Goal: Task Accomplishment & Management: Complete application form

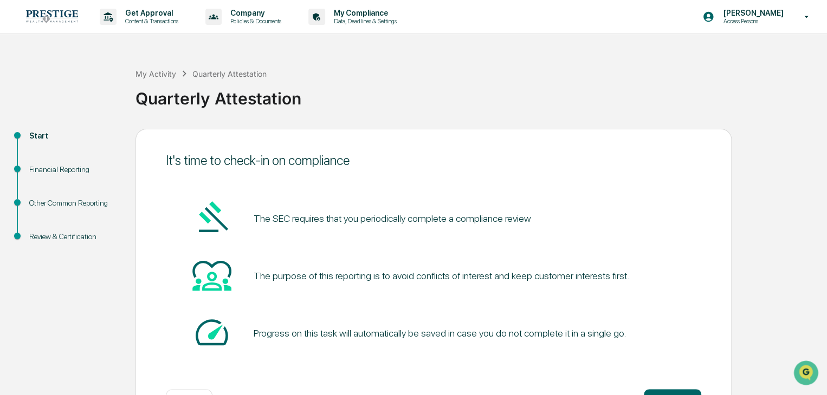
scroll to position [41, 0]
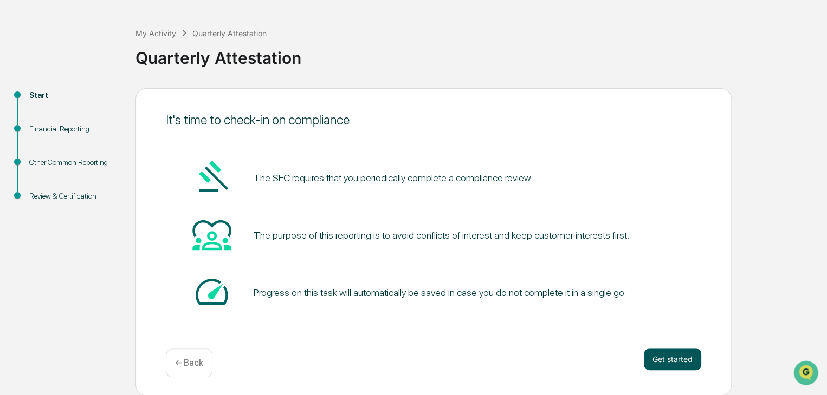
click at [659, 358] on button "Get started" at bounding box center [672, 360] width 57 height 22
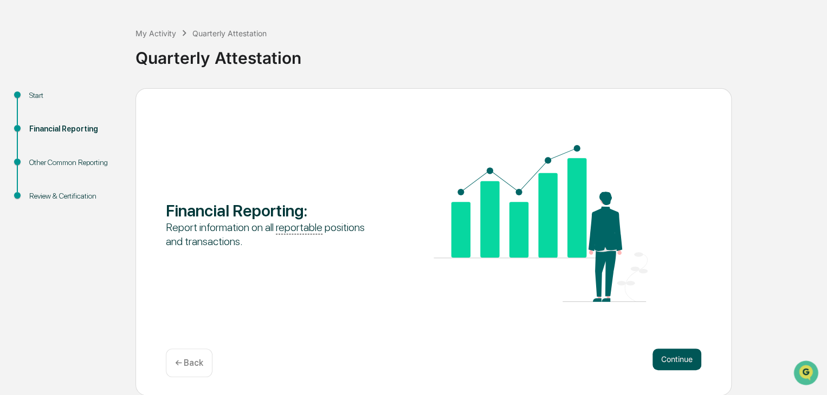
click at [652, 352] on button "Continue" at bounding box center [676, 360] width 49 height 22
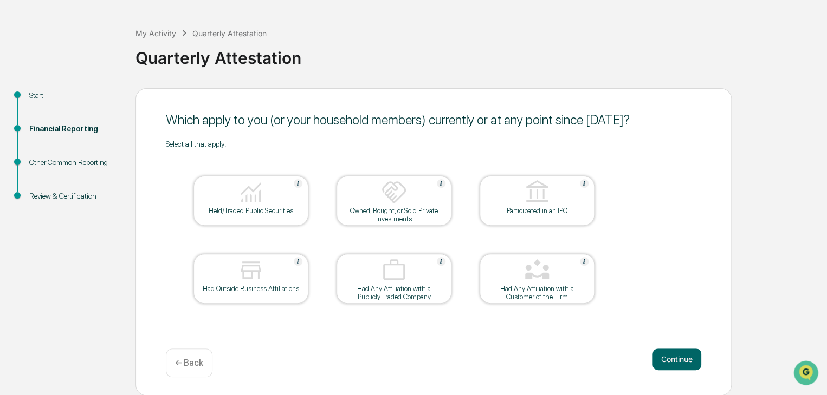
click at [265, 185] on div at bounding box center [251, 193] width 108 height 28
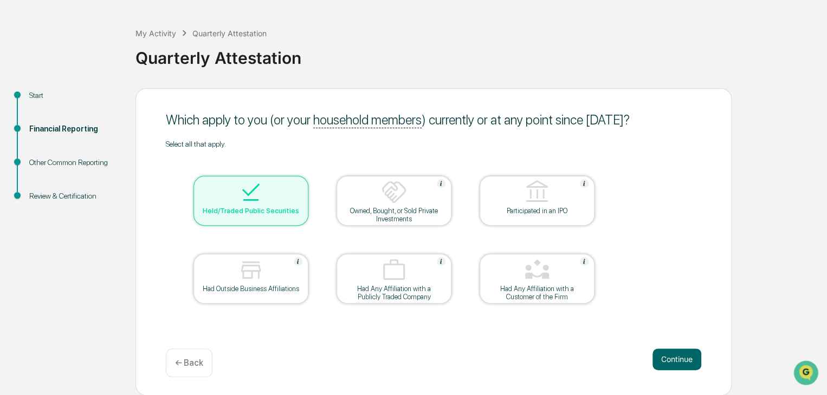
click at [653, 347] on div "Which apply to you (or your household members ) currently or at any point since…" at bounding box center [433, 242] width 596 height 308
click at [669, 353] on button "Continue" at bounding box center [676, 360] width 49 height 22
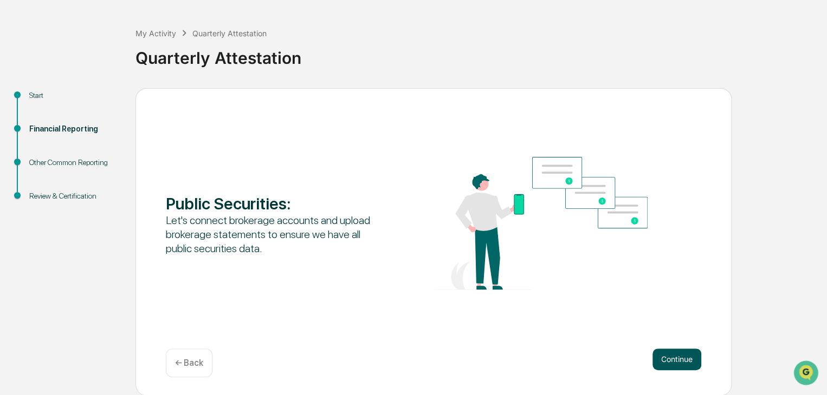
click at [676, 356] on button "Continue" at bounding box center [676, 360] width 49 height 22
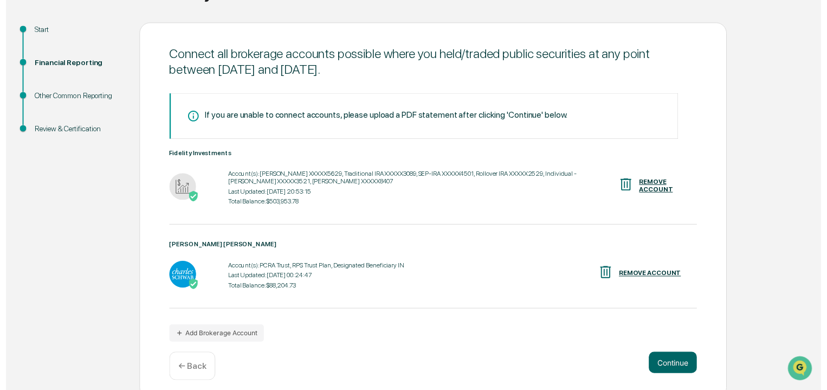
scroll to position [116, 0]
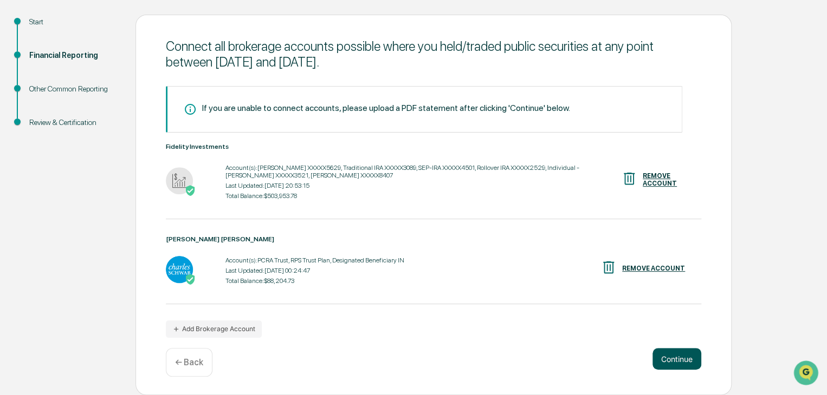
click at [672, 357] on button "Continue" at bounding box center [676, 359] width 49 height 22
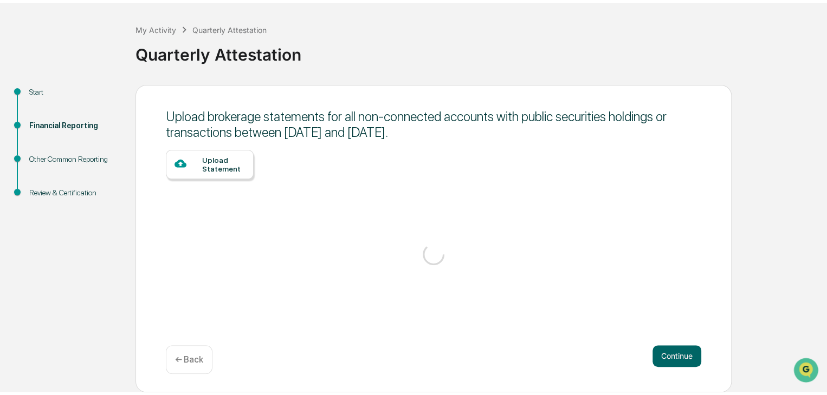
scroll to position [41, 0]
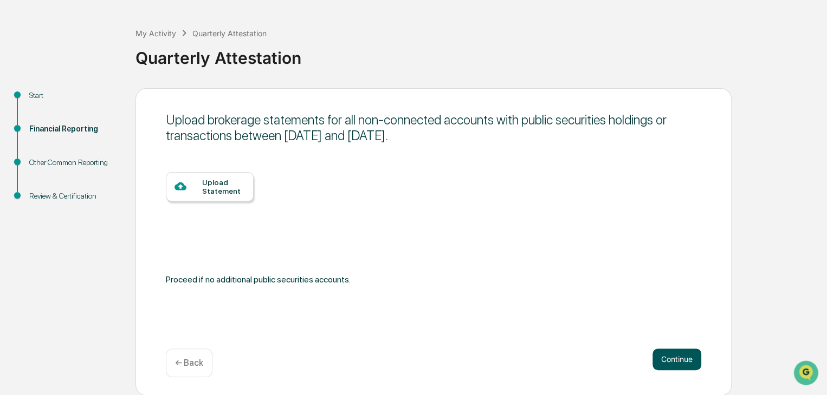
click at [673, 356] on button "Continue" at bounding box center [676, 360] width 49 height 22
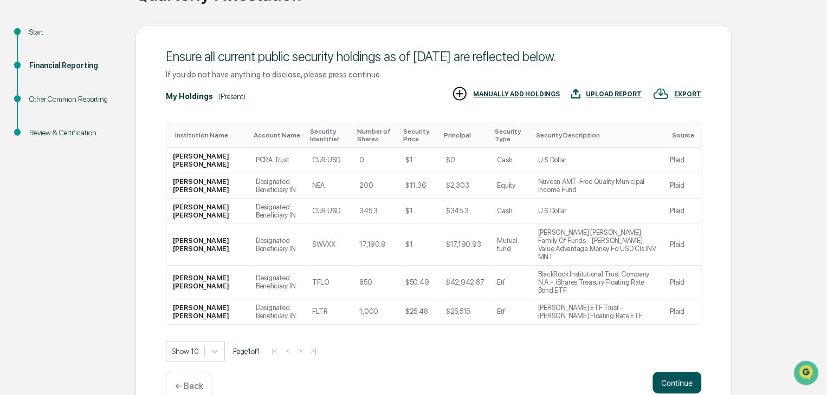
click at [663, 372] on button "Continue" at bounding box center [676, 383] width 49 height 22
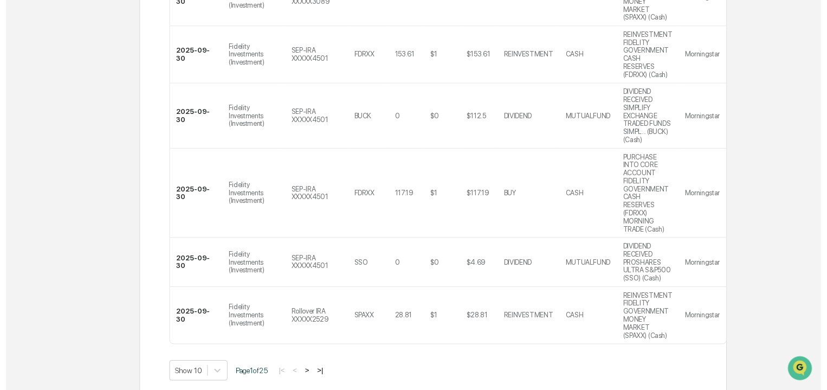
scroll to position [519, 0]
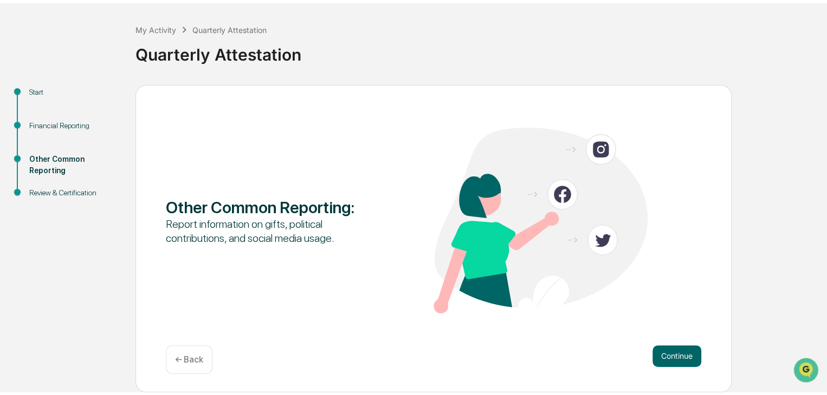
scroll to position [41, 0]
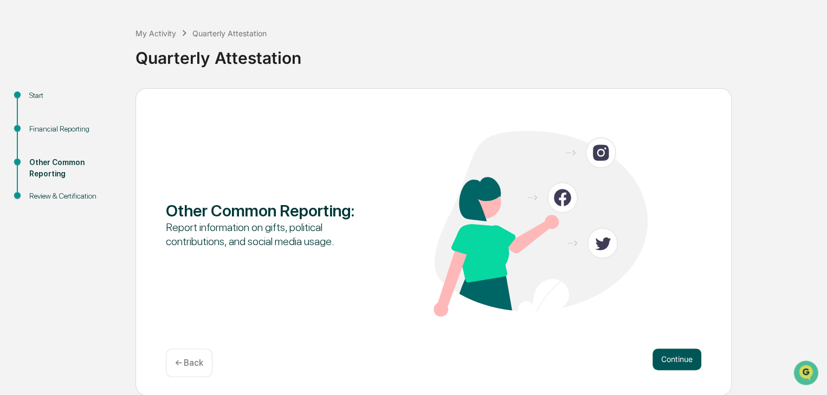
click at [672, 352] on button "Continue" at bounding box center [676, 360] width 49 height 22
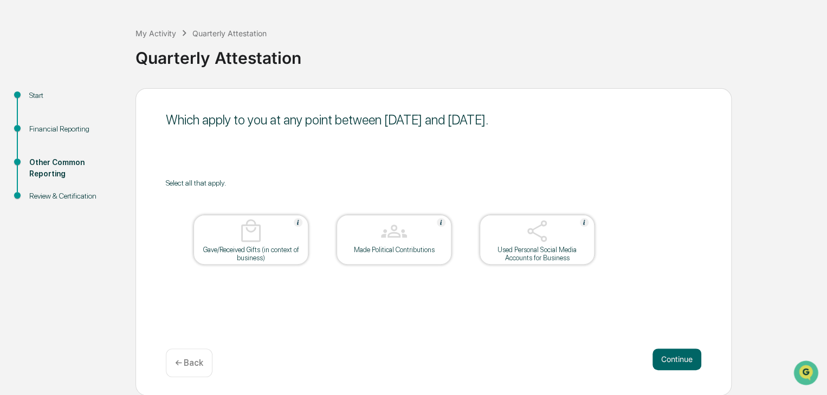
click at [556, 262] on div "Used Personal Social Media Accounts for Business" at bounding box center [536, 240] width 115 height 50
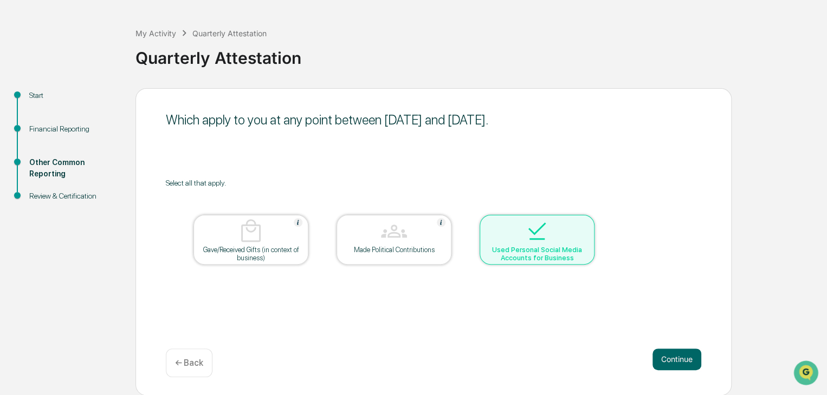
click at [555, 258] on div "Used Personal Social Media Accounts for Business" at bounding box center [537, 254] width 98 height 16
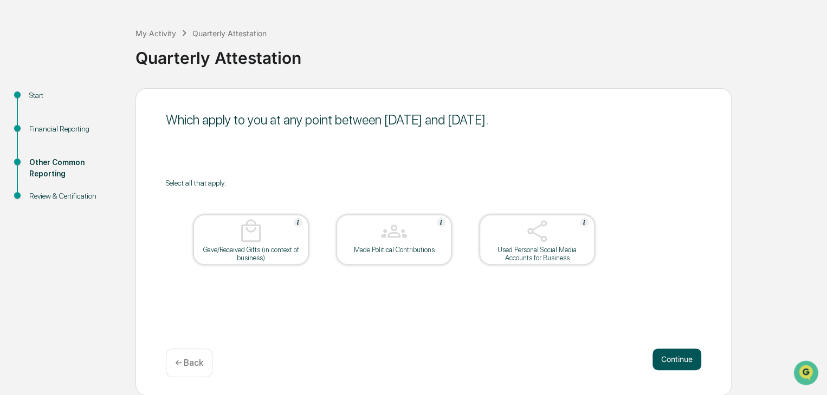
click at [674, 359] on button "Continue" at bounding box center [676, 360] width 49 height 22
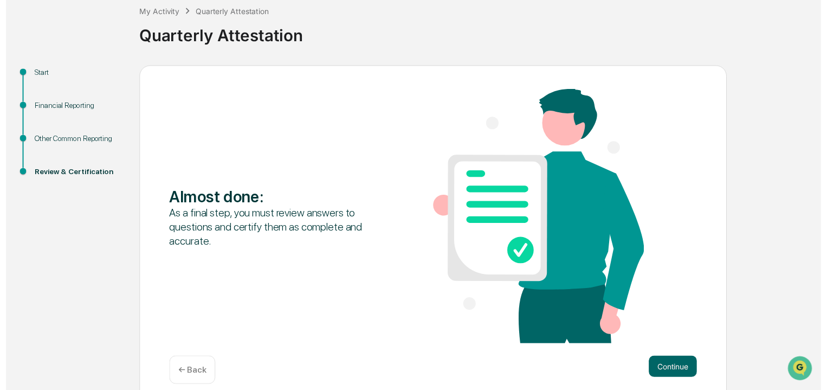
scroll to position [75, 0]
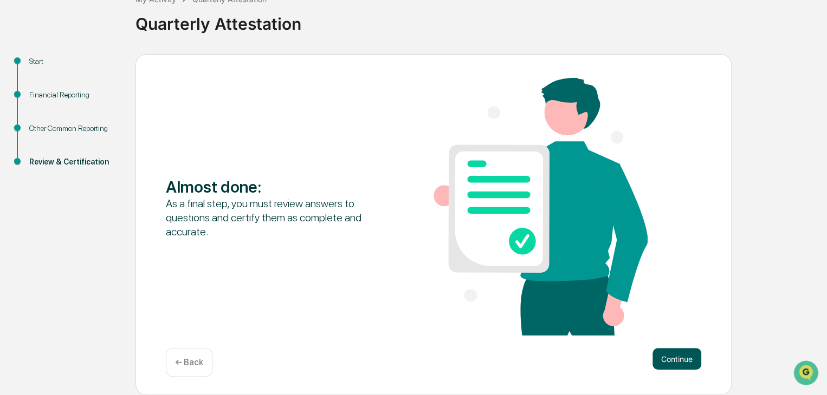
click at [682, 356] on button "Continue" at bounding box center [676, 359] width 49 height 22
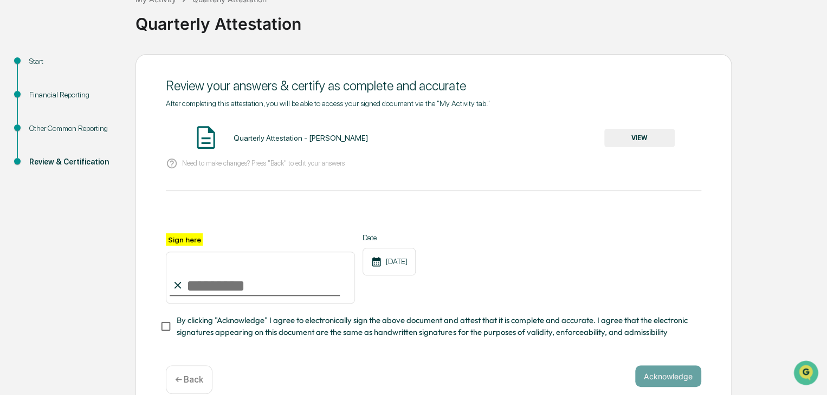
click at [627, 141] on button "VIEW" at bounding box center [639, 138] width 70 height 18
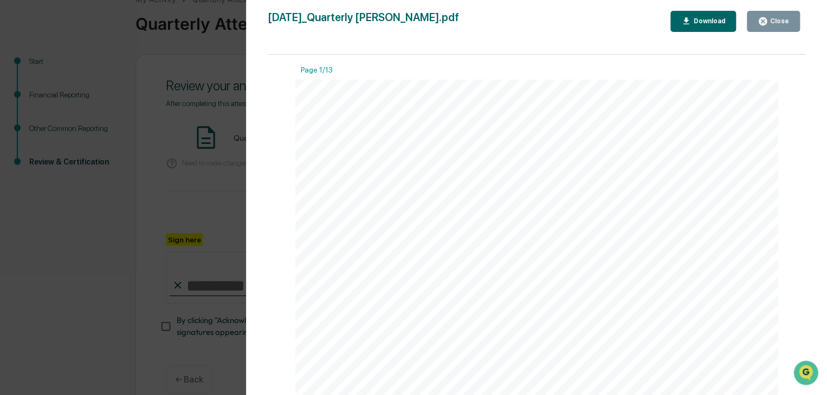
click at [777, 21] on div "Close" at bounding box center [778, 21] width 21 height 8
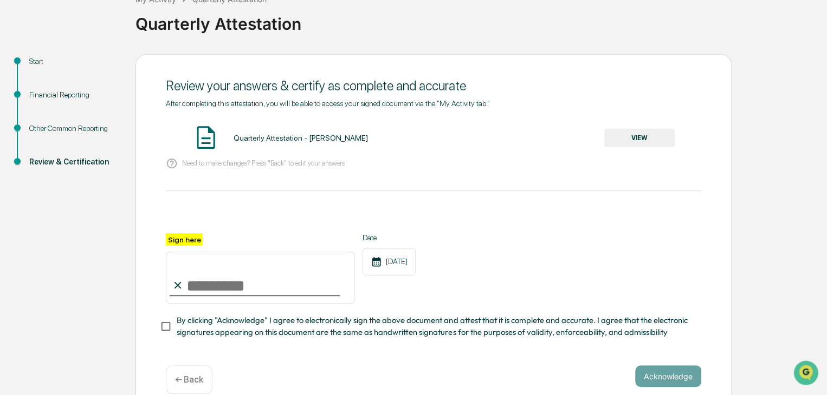
click at [263, 297] on input "Sign here" at bounding box center [260, 278] width 189 height 52
type input "**********"
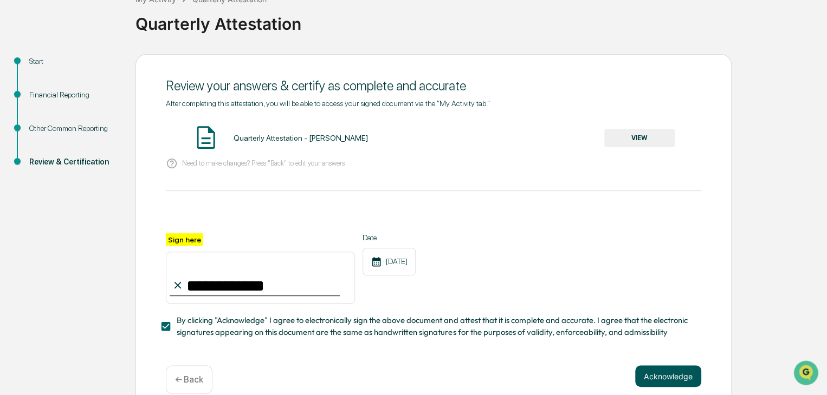
click at [657, 382] on button "Acknowledge" at bounding box center [668, 377] width 66 height 22
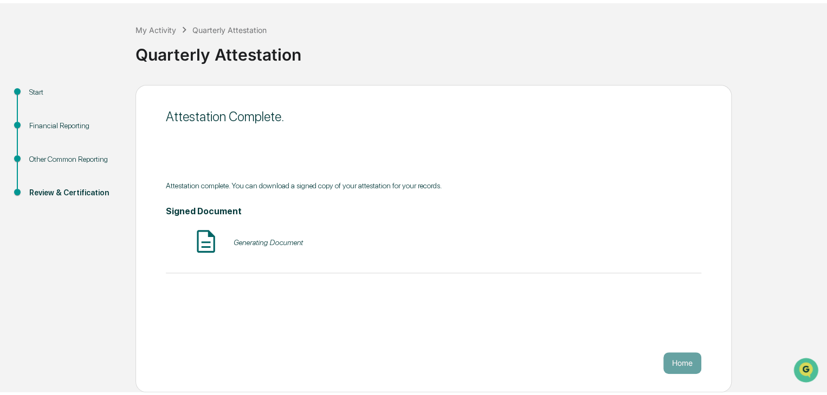
scroll to position [41, 0]
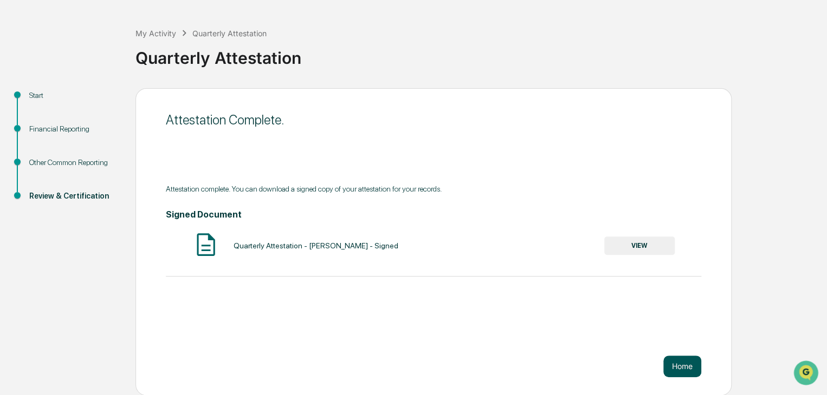
click at [683, 360] on button "Home" at bounding box center [682, 367] width 38 height 22
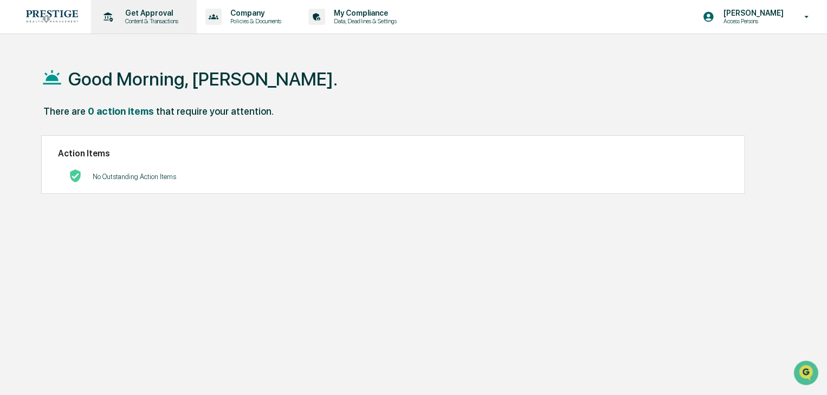
click at [128, 20] on p "Content & Transactions" at bounding box center [149, 21] width 67 height 8
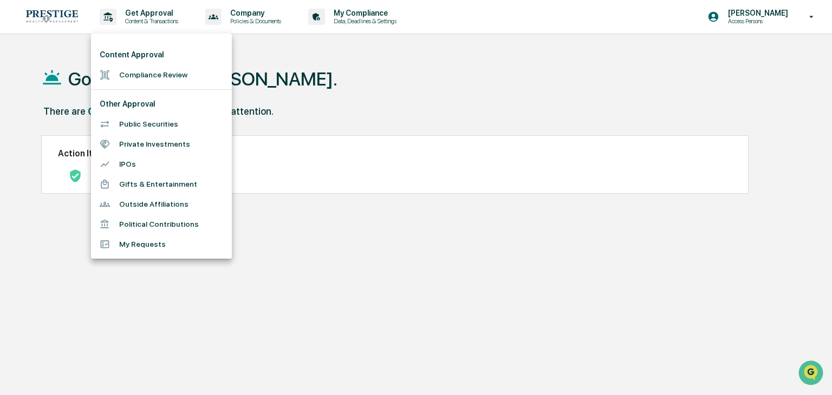
click at [158, 22] on div at bounding box center [416, 197] width 832 height 395
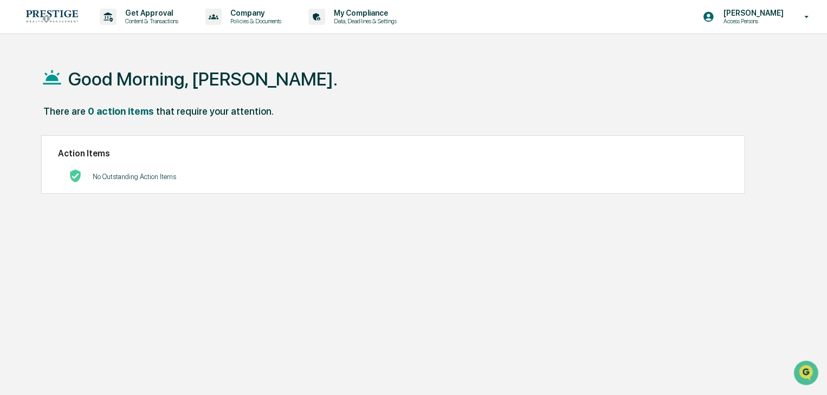
click at [51, 14] on img at bounding box center [52, 16] width 52 height 12
click at [48, 12] on img at bounding box center [52, 16] width 52 height 12
click at [367, 14] on p "My Compliance" at bounding box center [363, 13] width 77 height 9
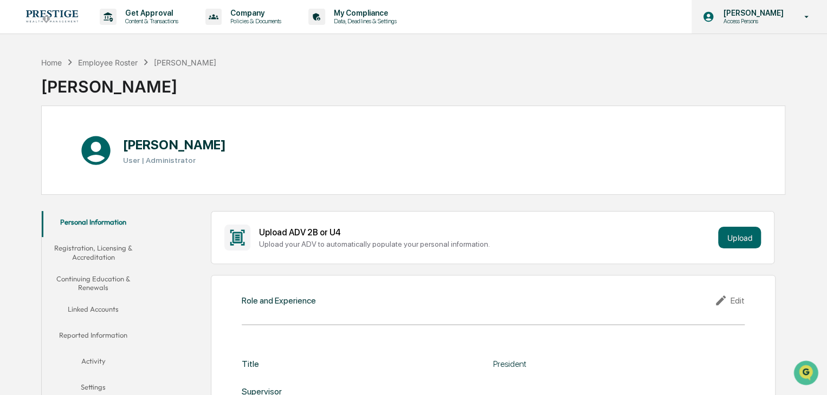
click at [778, 18] on p "Access Persons" at bounding box center [751, 21] width 74 height 8
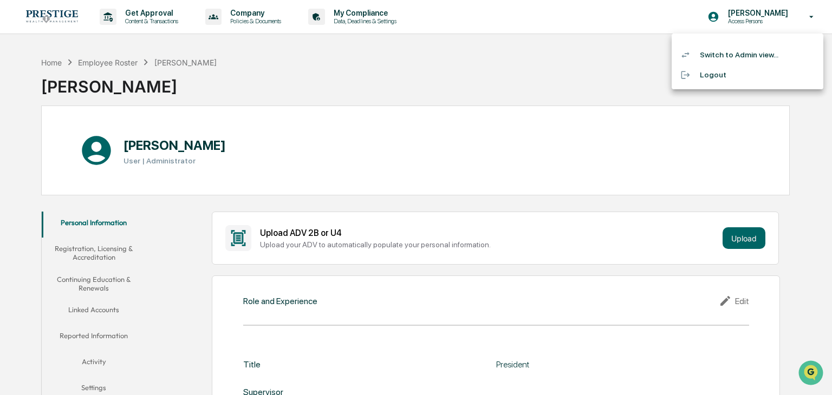
click at [763, 51] on li "Switch to Admin view..." at bounding box center [748, 55] width 152 height 20
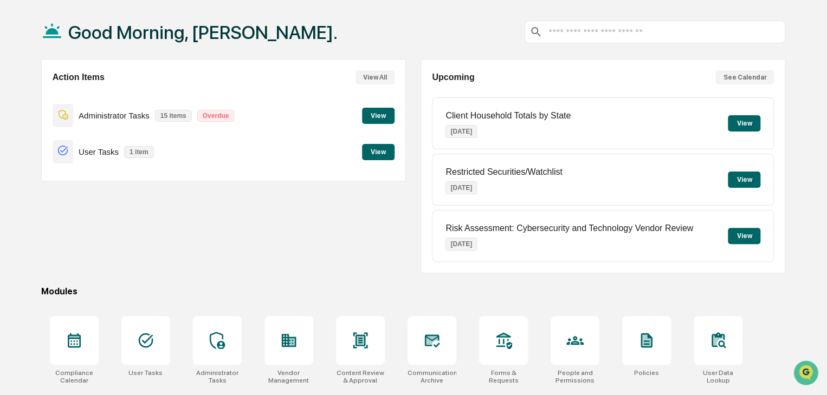
scroll to position [128, 0]
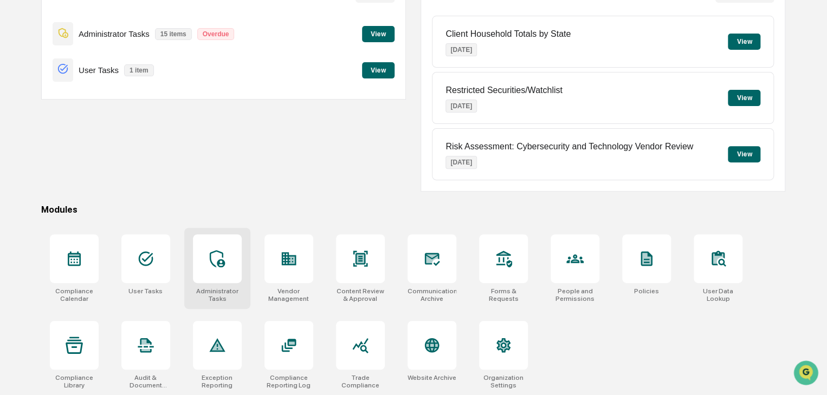
click at [219, 263] on icon at bounding box center [217, 258] width 17 height 17
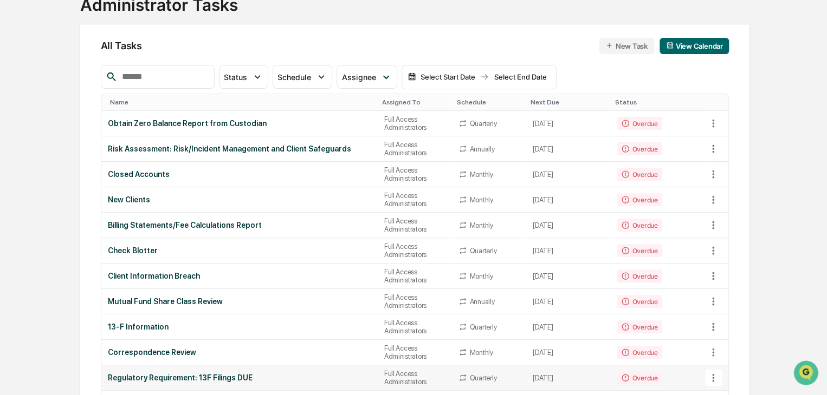
scroll to position [54, 0]
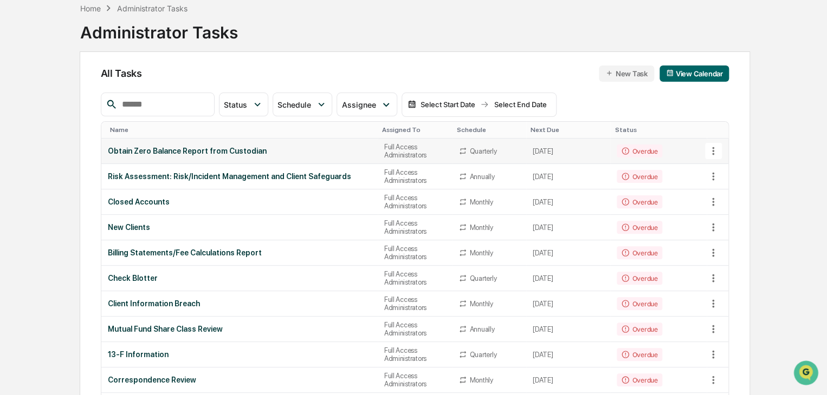
click at [290, 142] on td "Obtain Zero Balance Report from Custodian" at bounding box center [239, 151] width 276 height 25
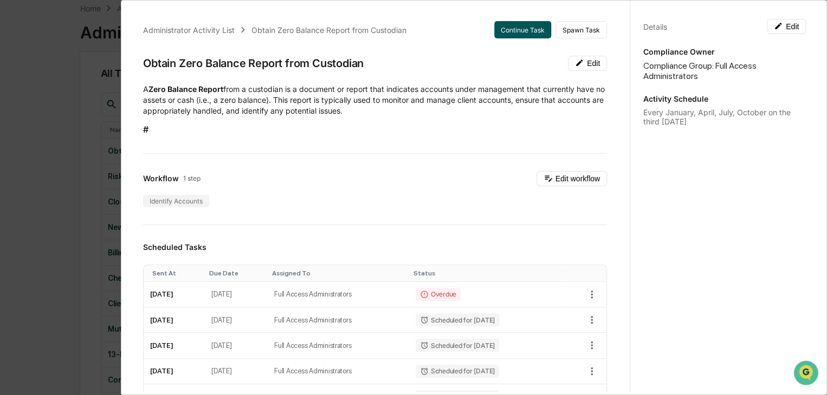
click at [498, 29] on button "Continue Task" at bounding box center [522, 29] width 57 height 17
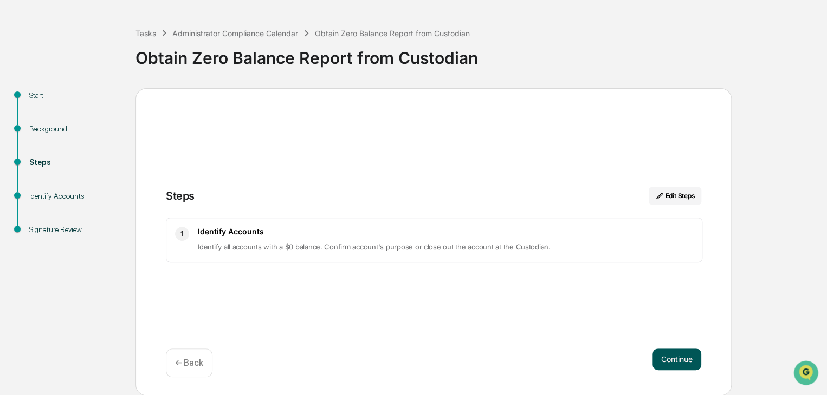
click at [670, 351] on button "Continue" at bounding box center [676, 360] width 49 height 22
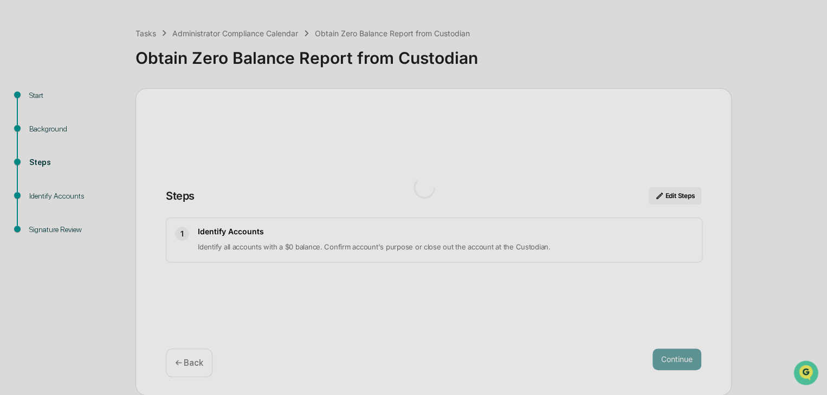
scroll to position [8, 0]
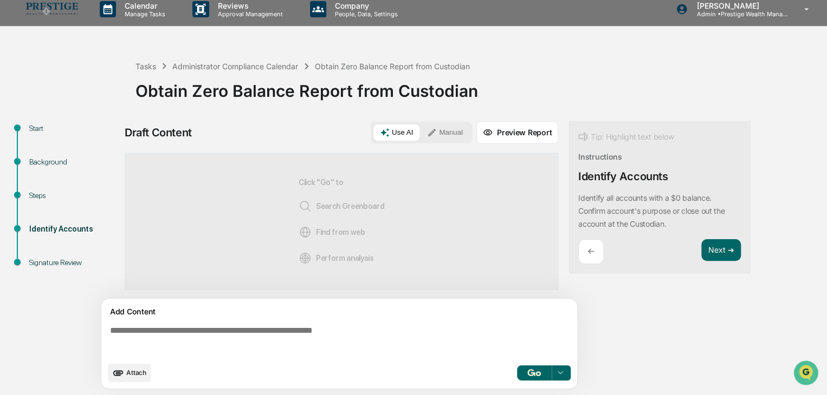
click at [405, 138] on button "Use AI" at bounding box center [396, 133] width 46 height 16
drag, startPoint x: 524, startPoint y: 372, endPoint x: 520, endPoint y: 367, distance: 6.9
click at [524, 371] on button "button" at bounding box center [534, 373] width 35 height 15
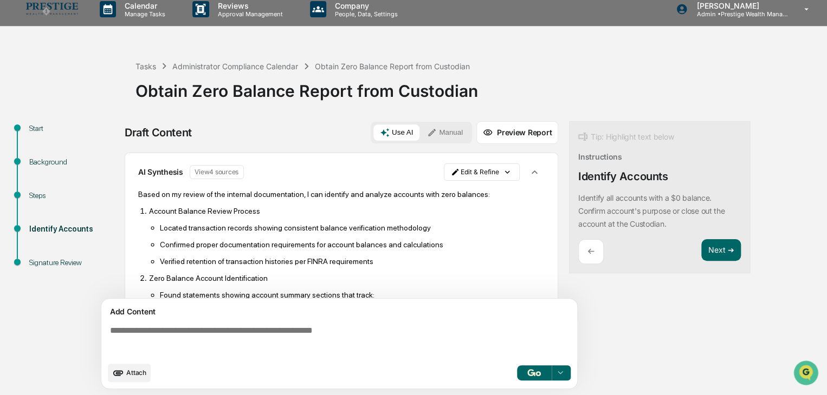
click at [506, 134] on button "Preview Report" at bounding box center [517, 132] width 82 height 23
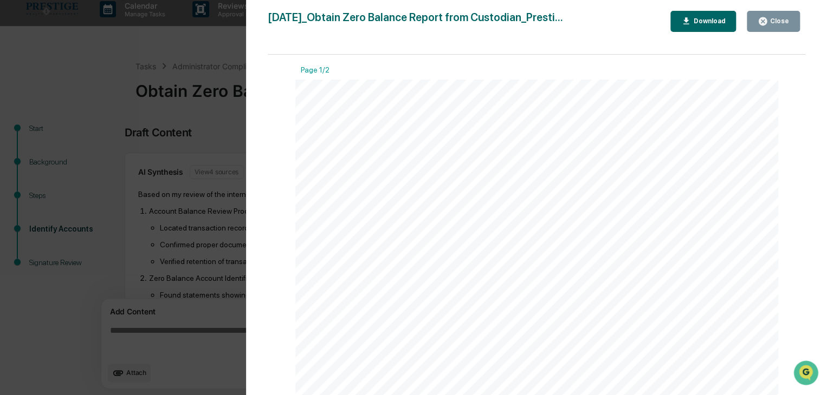
click at [722, 26] on div "Download" at bounding box center [703, 21] width 44 height 10
click at [776, 21] on div "Close" at bounding box center [778, 21] width 21 height 8
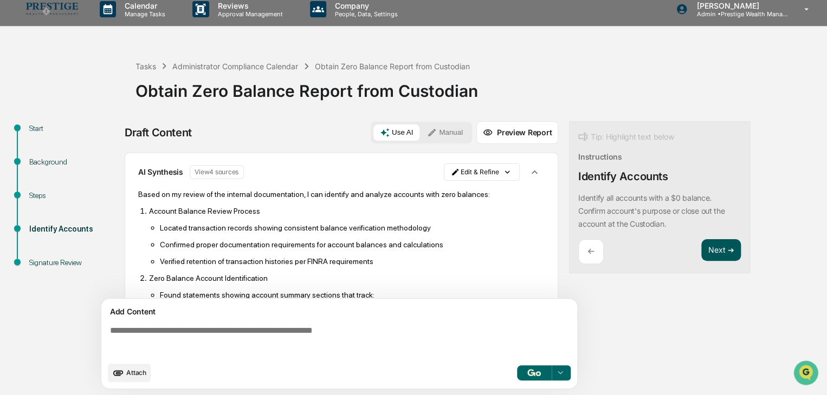
click at [718, 252] on button "Next ➔" at bounding box center [721, 250] width 40 height 22
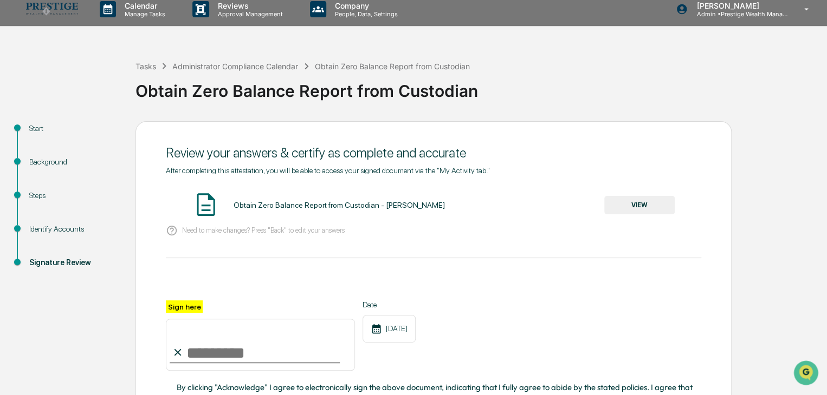
click at [658, 204] on button "VIEW" at bounding box center [639, 205] width 70 height 18
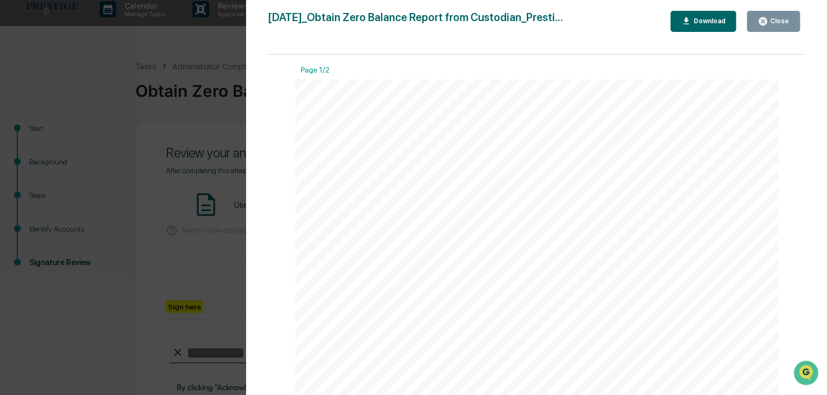
click at [767, 9] on div "Version History 10/12/2025, 02:39 PM Brian Drolet 2025-10-12_Obtain Zero Balanc…" at bounding box center [536, 208] width 581 height 417
click at [762, 22] on icon "button" at bounding box center [762, 21] width 8 height 8
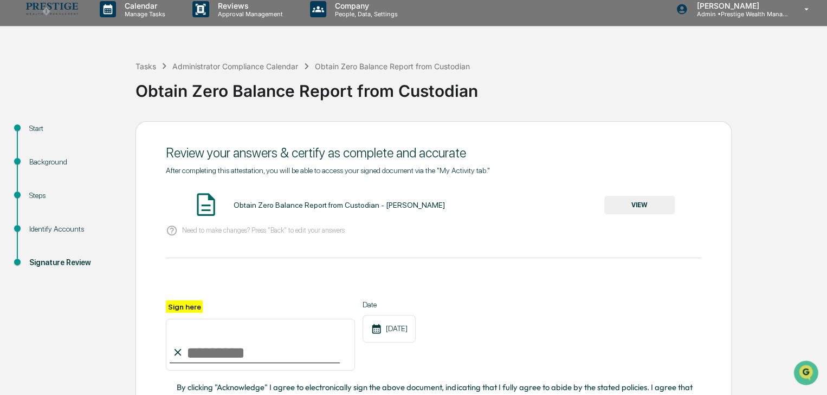
click at [245, 364] on div at bounding box center [255, 362] width 170 height 1
click at [245, 357] on input "Sign here" at bounding box center [260, 345] width 189 height 52
type input "**********"
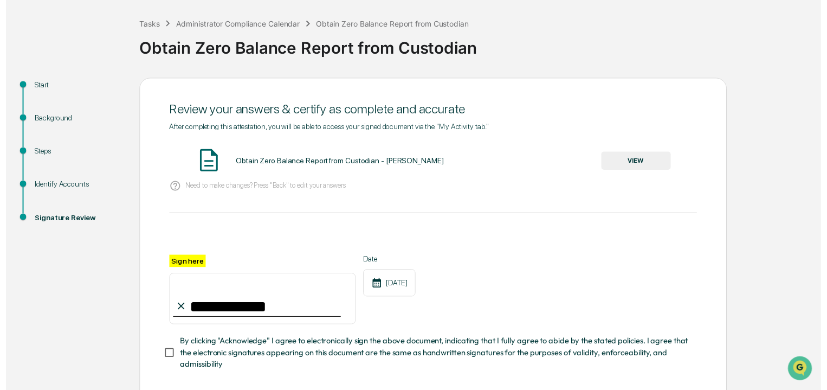
scroll to position [108, 0]
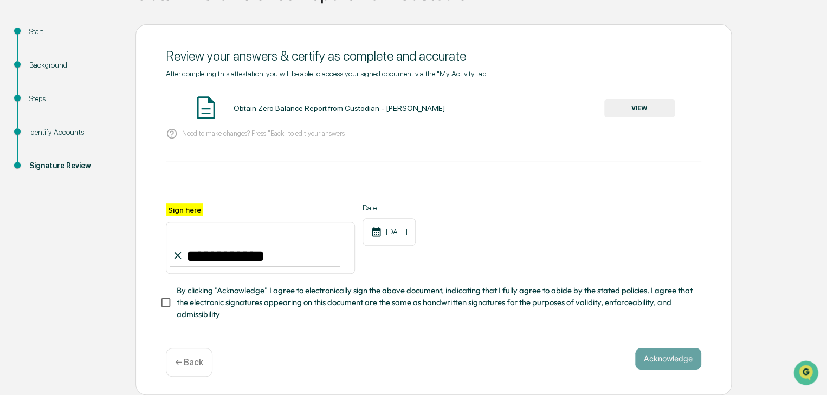
click at [190, 311] on span "By clicking "Acknowledge" I agree to electronically sign the above document, in…" at bounding box center [435, 303] width 516 height 36
click at [670, 361] on button "Acknowledge" at bounding box center [668, 359] width 66 height 22
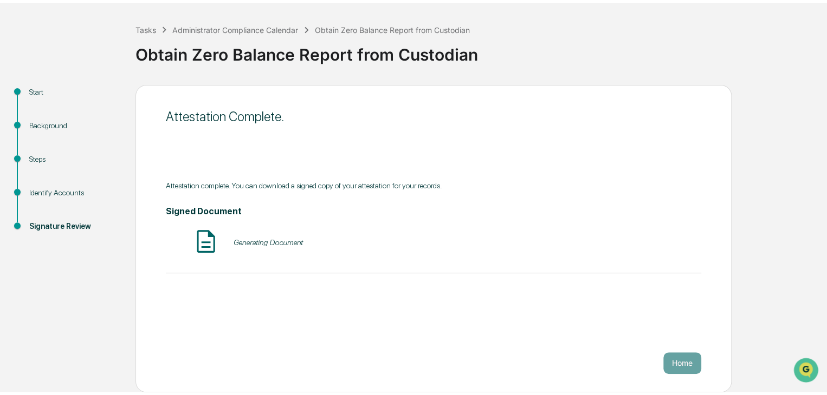
scroll to position [41, 0]
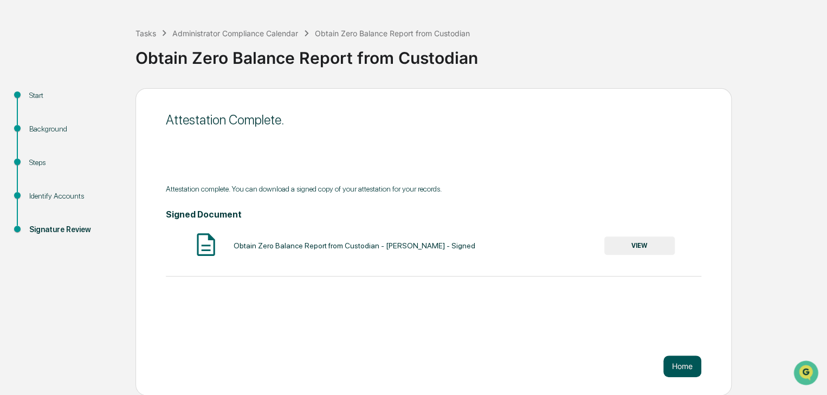
click at [680, 375] on button "Home" at bounding box center [682, 367] width 38 height 22
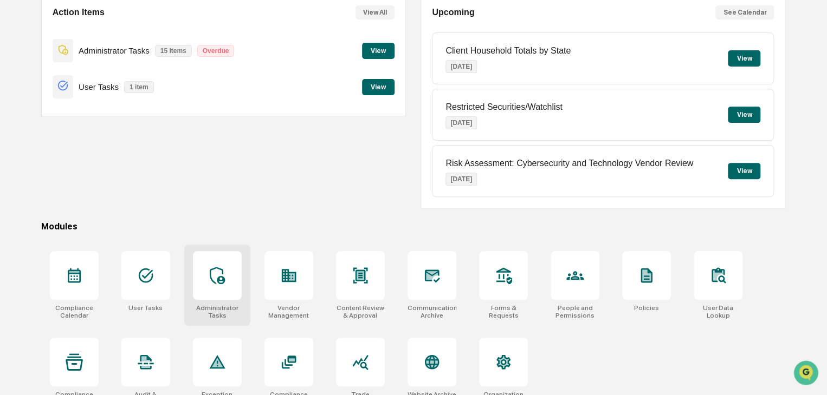
scroll to position [128, 0]
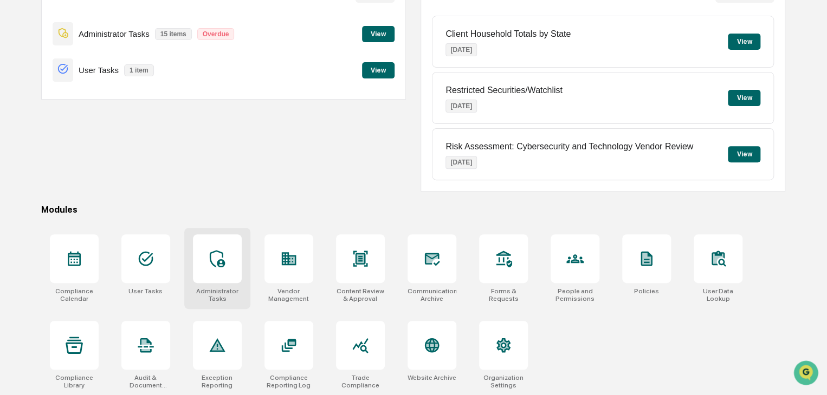
click at [224, 275] on div at bounding box center [217, 259] width 49 height 49
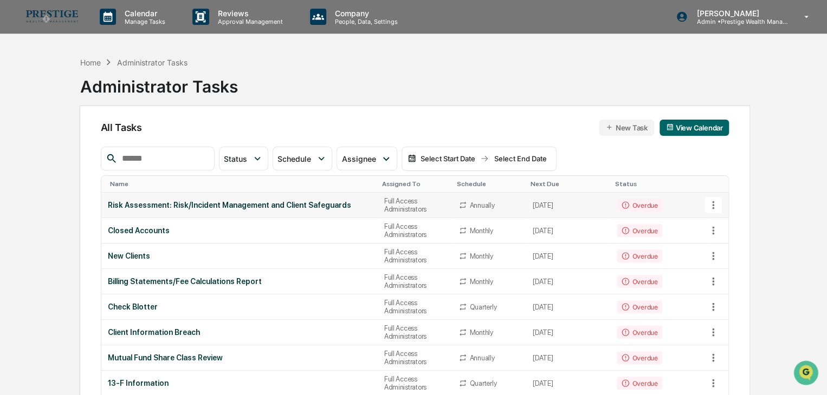
click at [241, 201] on div "Risk Assessment: Risk/Incident Management and Client Safeguards" at bounding box center [239, 205] width 263 height 9
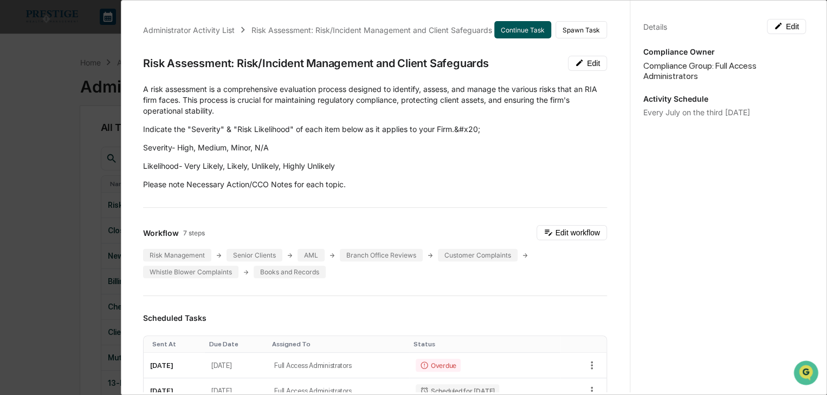
click at [524, 33] on button "Continue Task" at bounding box center [522, 29] width 57 height 17
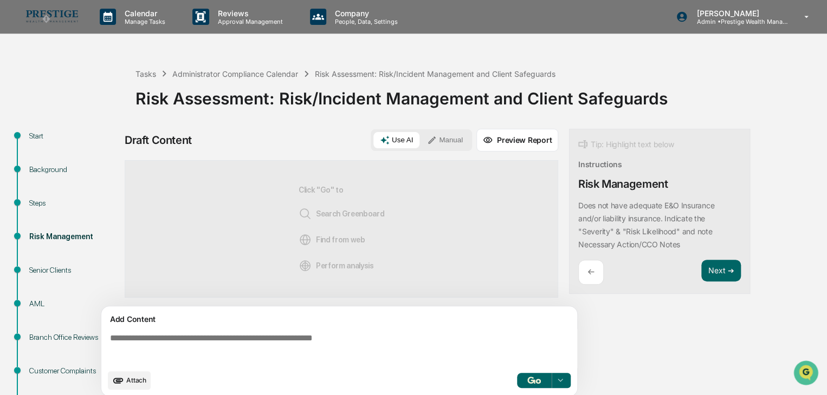
click at [412, 148] on div "Use AI Manual" at bounding box center [421, 140] width 101 height 22
click at [408, 141] on button "Use AI" at bounding box center [396, 140] width 46 height 16
click at [441, 138] on button "Manual" at bounding box center [444, 140] width 49 height 16
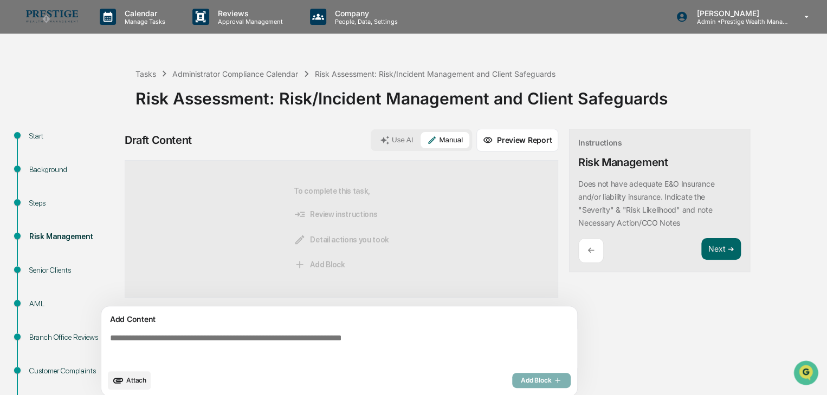
click at [413, 140] on button "Use AI" at bounding box center [396, 140] width 46 height 16
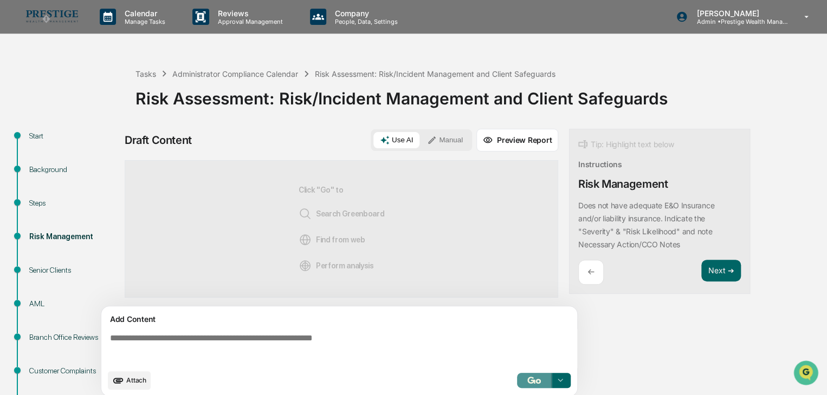
click at [533, 381] on img "button" at bounding box center [533, 380] width 13 height 7
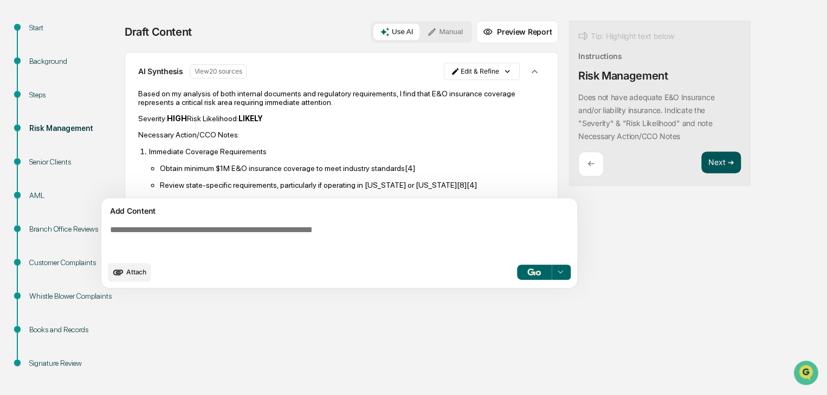
click at [713, 163] on button "Next ➔" at bounding box center [721, 163] width 40 height 22
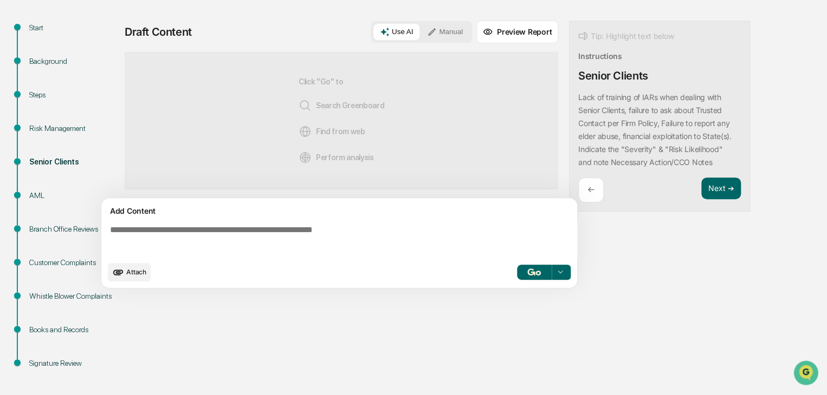
scroll to position [54, 0]
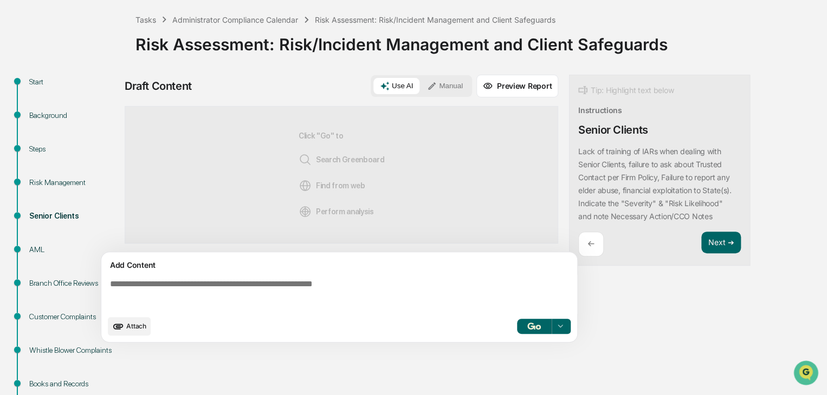
click at [398, 89] on button "Use AI" at bounding box center [396, 86] width 46 height 16
click at [436, 85] on icon at bounding box center [432, 86] width 10 height 10
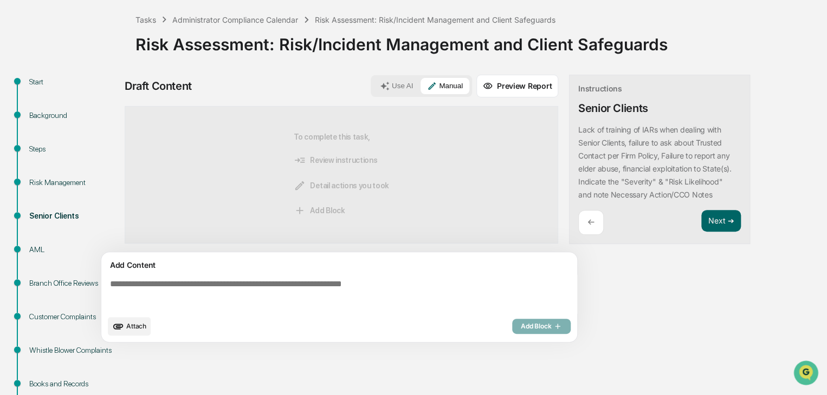
click at [401, 92] on button "Use AI" at bounding box center [396, 86] width 46 height 16
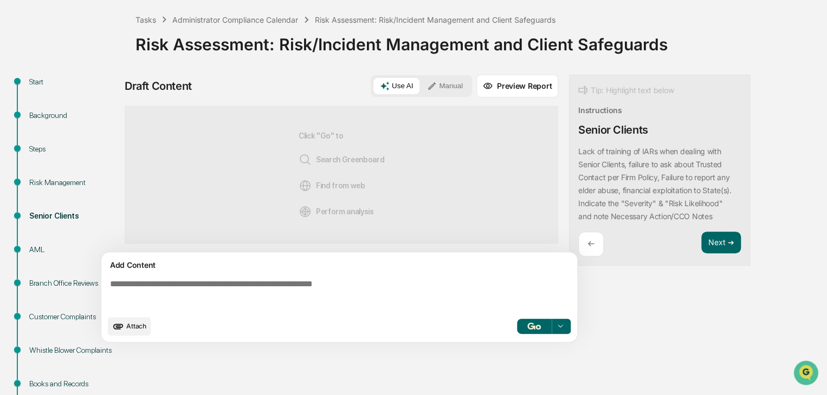
click at [538, 323] on img "button" at bounding box center [533, 326] width 13 height 7
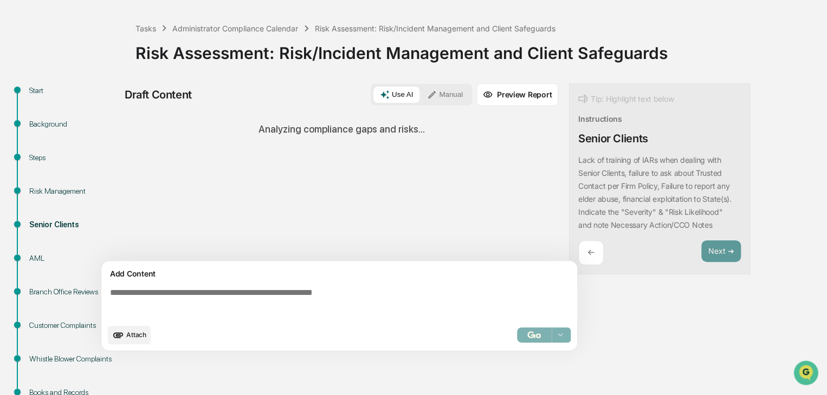
scroll to position [115, 0]
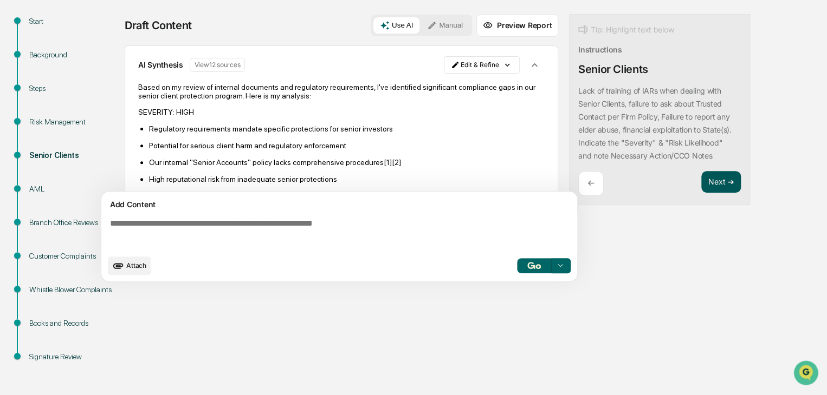
click at [717, 183] on button "Next ➔" at bounding box center [721, 182] width 40 height 22
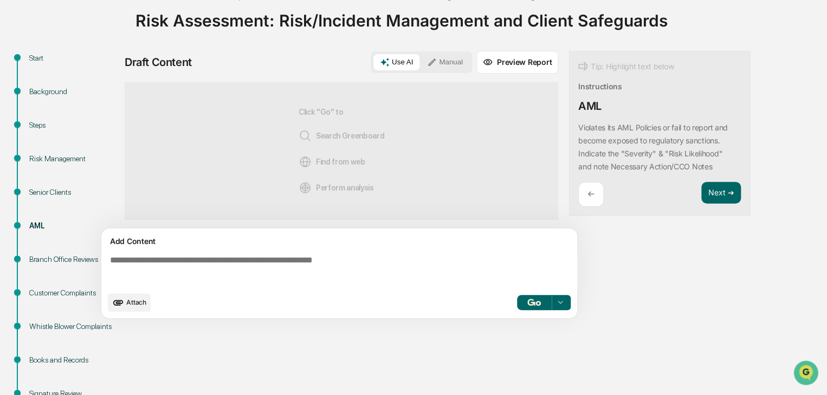
scroll to position [7, 0]
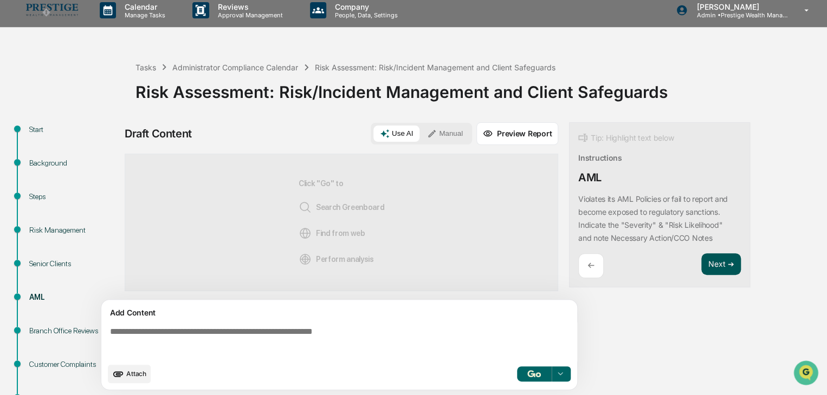
click at [709, 261] on button "Next ➔" at bounding box center [721, 265] width 40 height 22
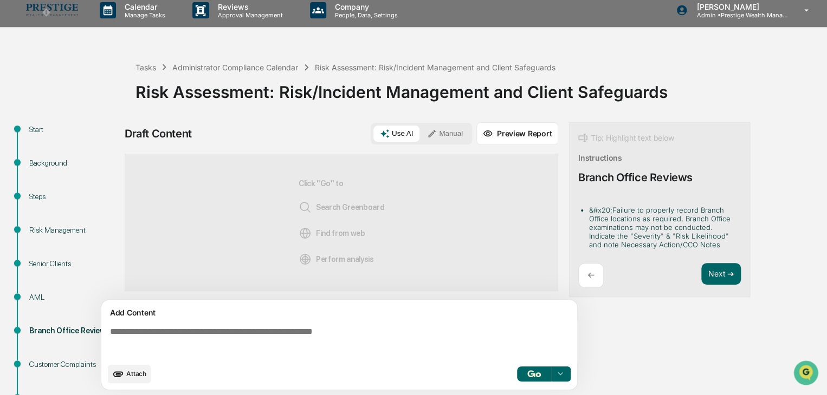
click at [595, 281] on div "←" at bounding box center [590, 275] width 25 height 25
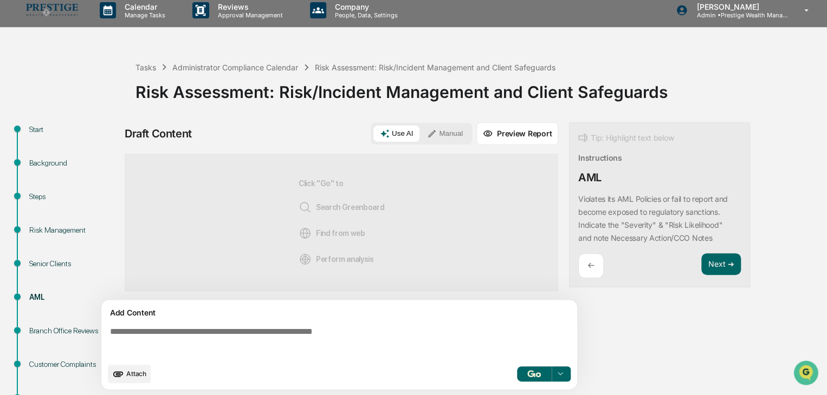
click at [413, 135] on button "Use AI" at bounding box center [396, 134] width 46 height 16
click at [532, 372] on img "button" at bounding box center [533, 374] width 13 height 7
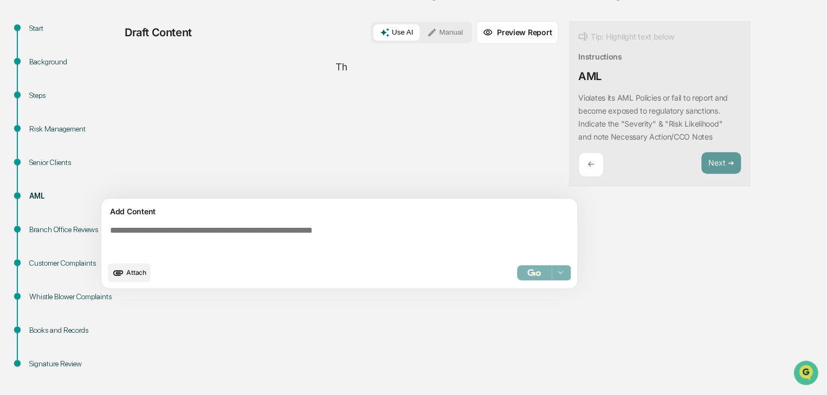
scroll to position [115, 0]
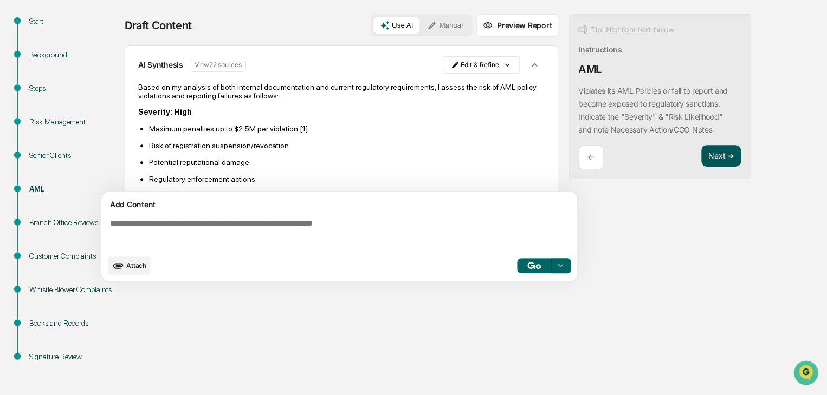
click at [711, 146] on button "Next ➔" at bounding box center [721, 156] width 40 height 22
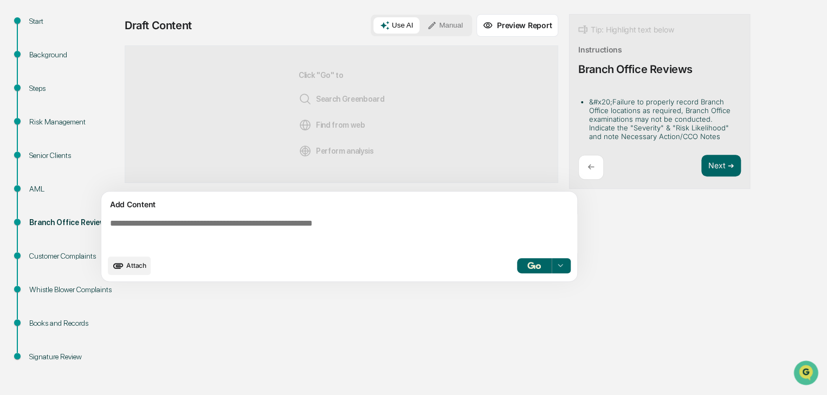
click at [405, 31] on button "Use AI" at bounding box center [396, 25] width 46 height 16
click at [522, 266] on button "button" at bounding box center [534, 265] width 35 height 15
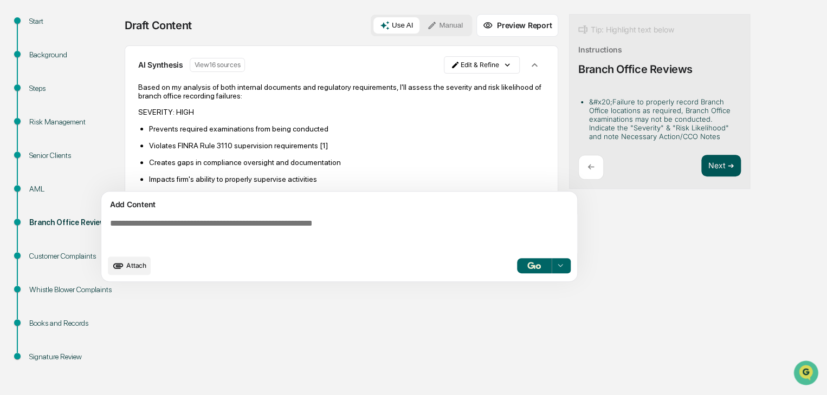
click at [723, 170] on button "Next ➔" at bounding box center [721, 166] width 40 height 22
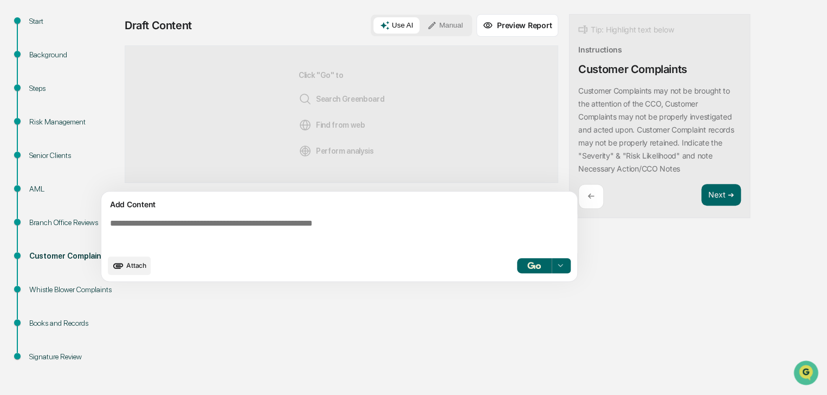
click at [401, 23] on button "Use AI" at bounding box center [396, 25] width 46 height 16
click at [539, 273] on div "Attach Select..." at bounding box center [339, 266] width 463 height 18
click at [539, 271] on button "button" at bounding box center [534, 265] width 35 height 15
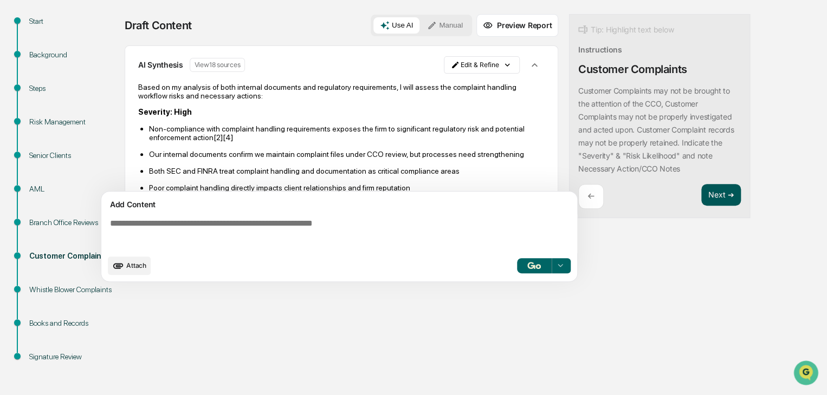
click at [707, 193] on button "Next ➔" at bounding box center [721, 195] width 40 height 22
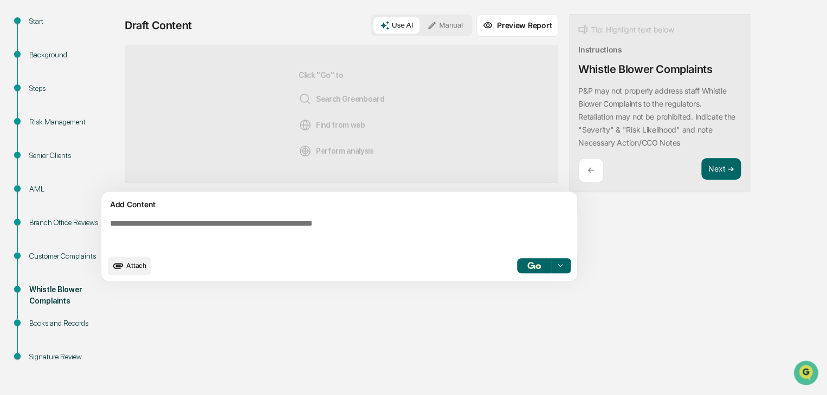
click at [396, 26] on button "Use AI" at bounding box center [396, 25] width 46 height 16
click at [534, 267] on img "button" at bounding box center [533, 265] width 13 height 7
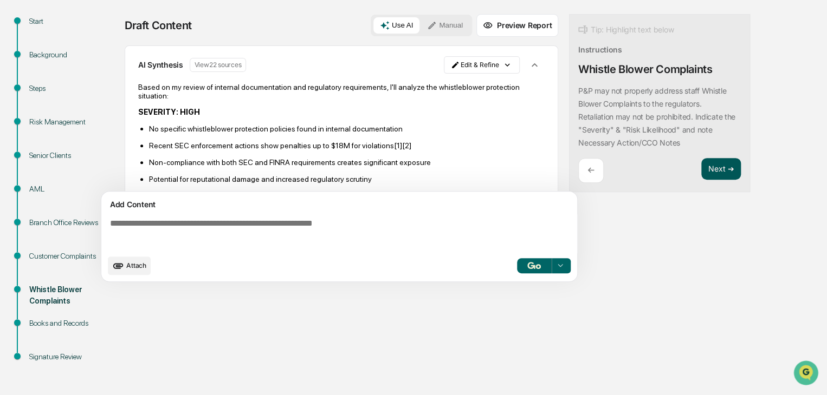
click at [713, 172] on button "Next ➔" at bounding box center [721, 169] width 40 height 22
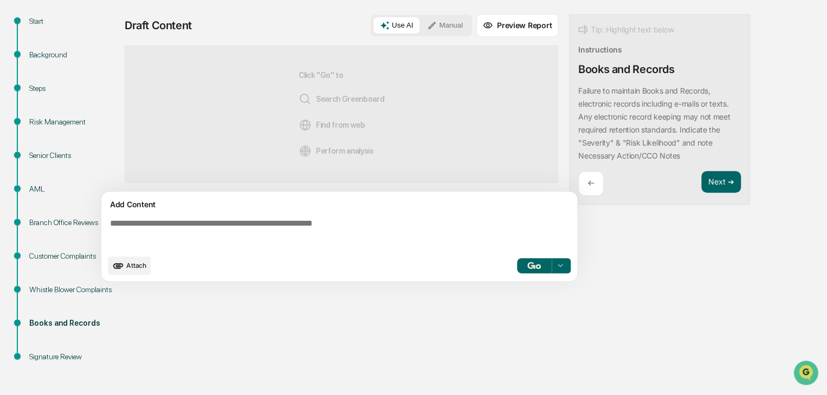
click at [391, 21] on button "Use AI" at bounding box center [396, 25] width 46 height 16
click at [530, 269] on button "button" at bounding box center [534, 265] width 35 height 15
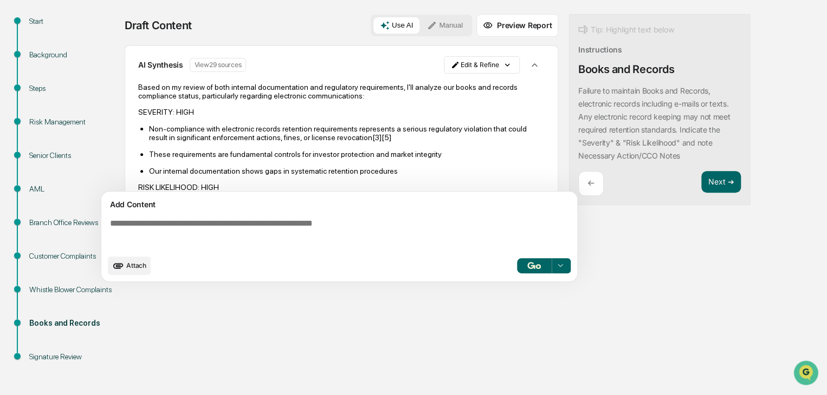
click at [698, 178] on div "← Next ➔" at bounding box center [659, 183] width 163 height 25
click at [713, 178] on button "Next ➔" at bounding box center [721, 182] width 40 height 22
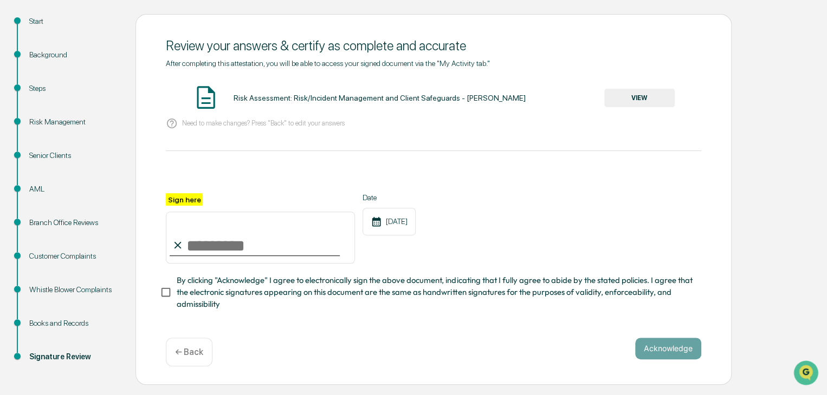
click at [621, 96] on button "VIEW" at bounding box center [639, 98] width 70 height 18
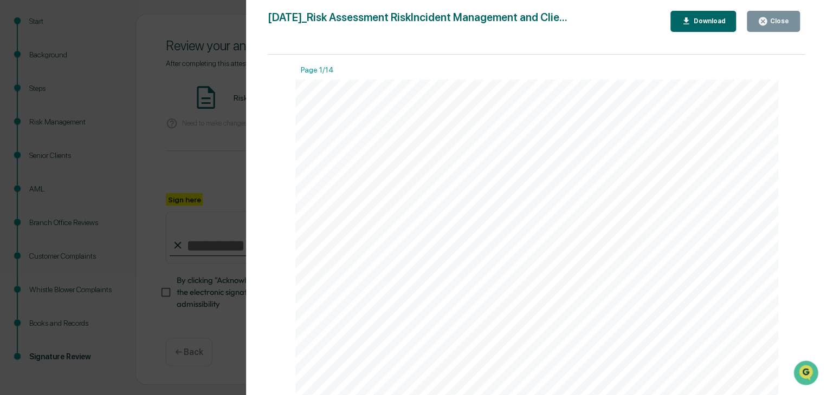
click at [778, 18] on div "Close" at bounding box center [778, 21] width 21 height 8
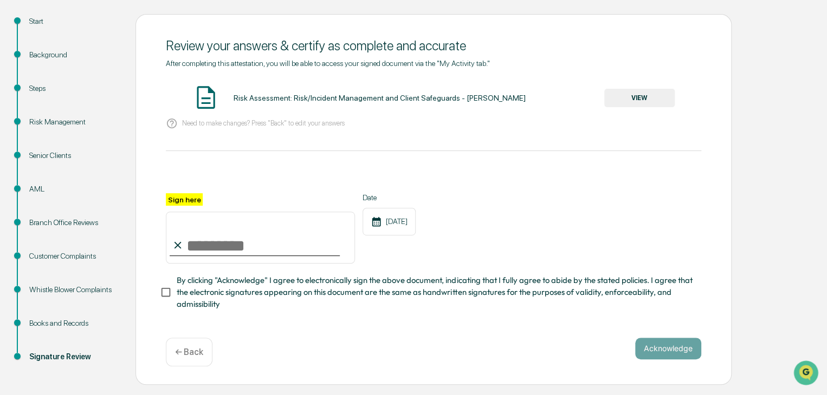
click at [236, 243] on input "Sign here" at bounding box center [260, 238] width 189 height 52
type input "**********"
click at [180, 295] on span "By clicking "Acknowledge" I agree to electronically sign the above document, in…" at bounding box center [435, 293] width 516 height 36
click at [678, 357] on button "Acknowledge" at bounding box center [668, 349] width 66 height 22
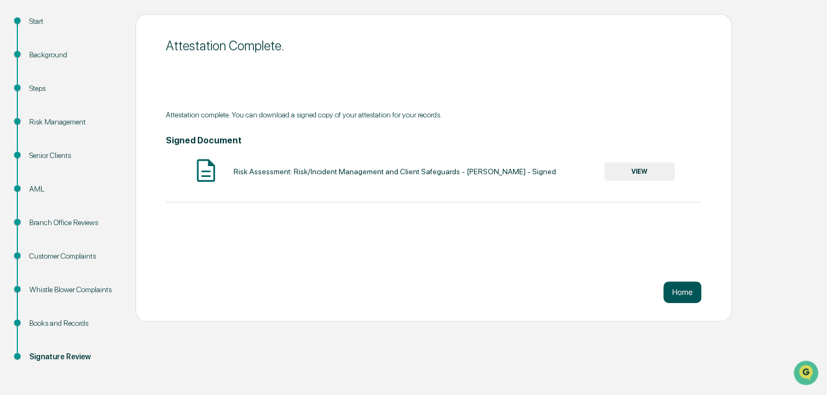
click at [683, 293] on button "Home" at bounding box center [682, 293] width 38 height 22
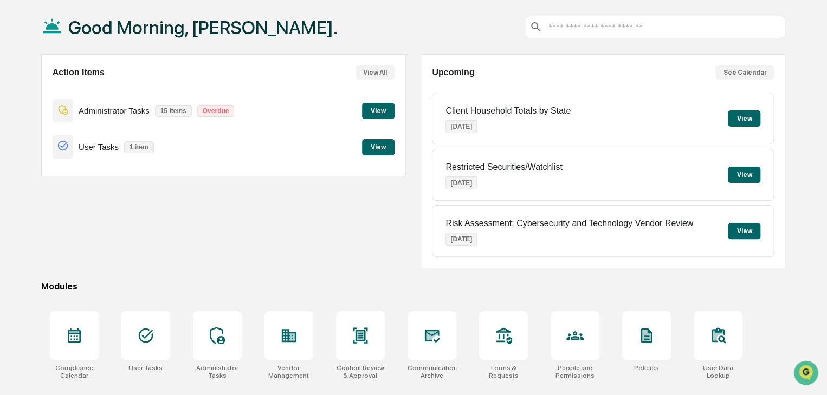
scroll to position [115, 0]
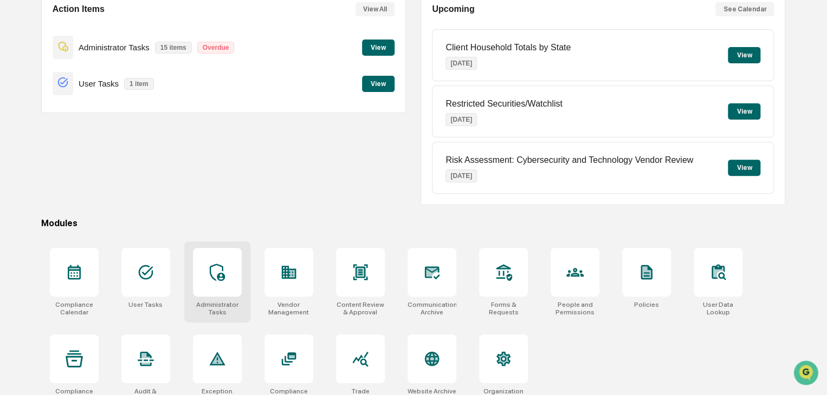
click at [236, 272] on div at bounding box center [217, 272] width 49 height 49
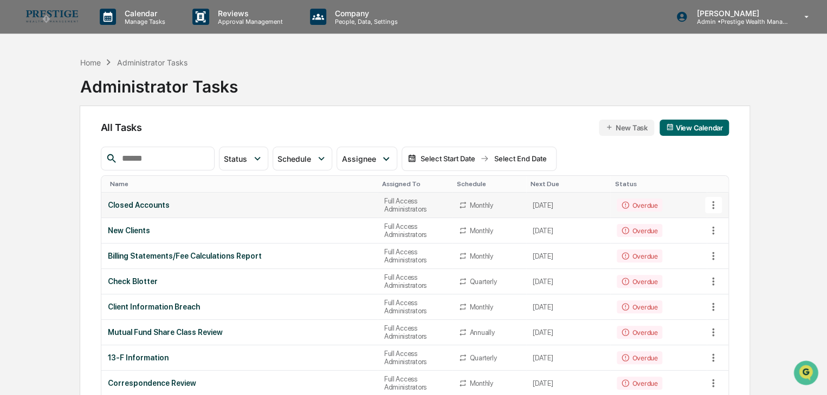
click at [362, 204] on td "Closed Accounts" at bounding box center [239, 205] width 276 height 25
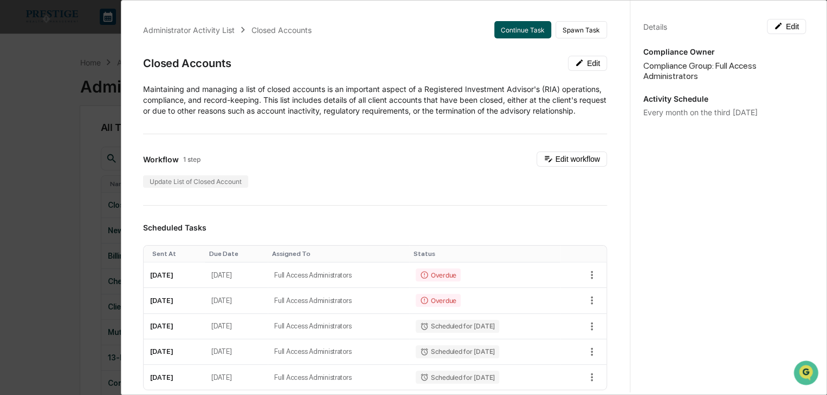
click at [496, 31] on button "Continue Task" at bounding box center [522, 29] width 57 height 17
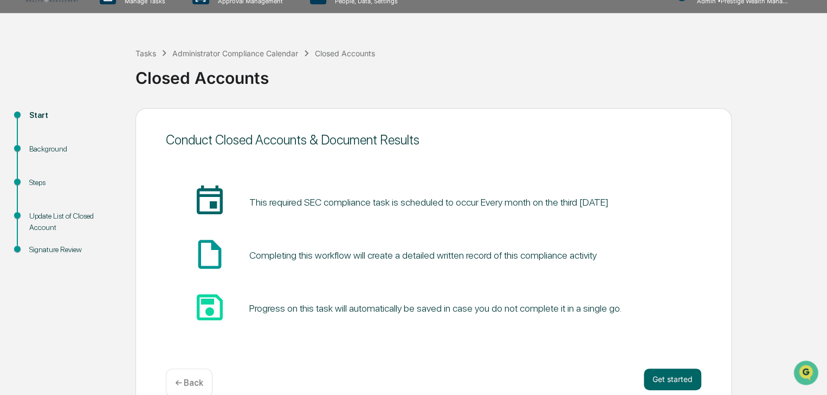
scroll to position [41, 0]
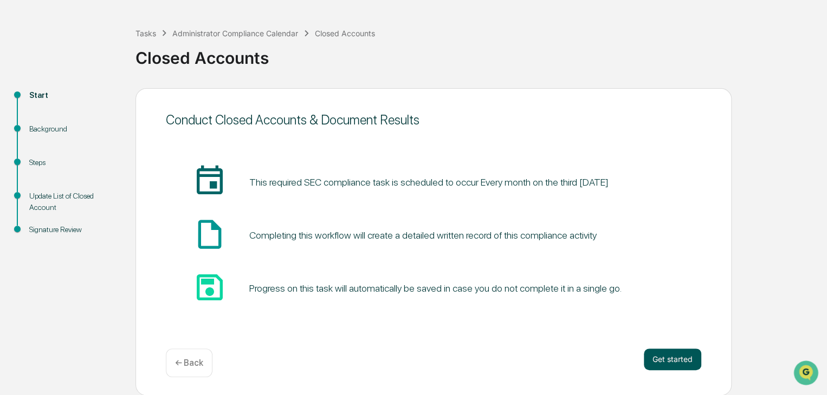
click at [650, 352] on button "Get started" at bounding box center [672, 360] width 57 height 22
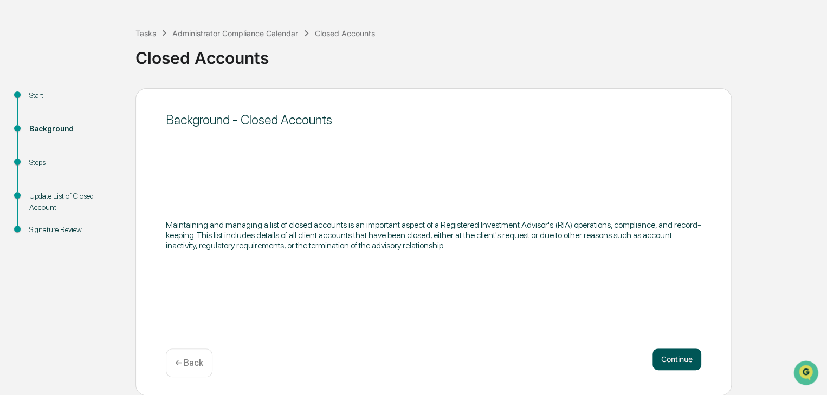
click at [663, 355] on button "Continue" at bounding box center [676, 360] width 49 height 22
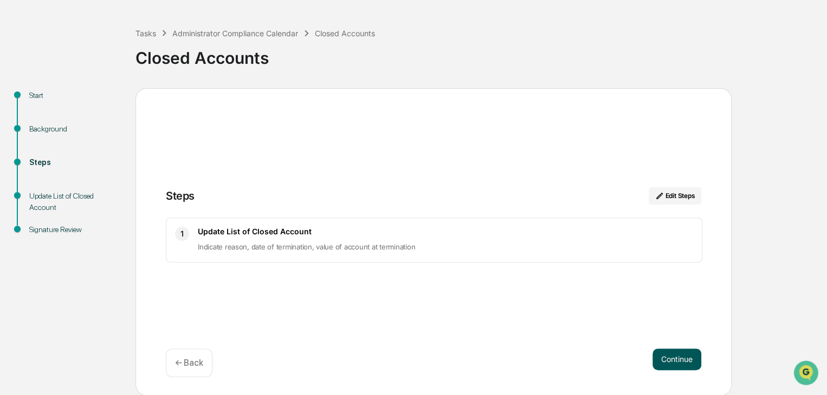
click at [667, 354] on button "Continue" at bounding box center [676, 360] width 49 height 22
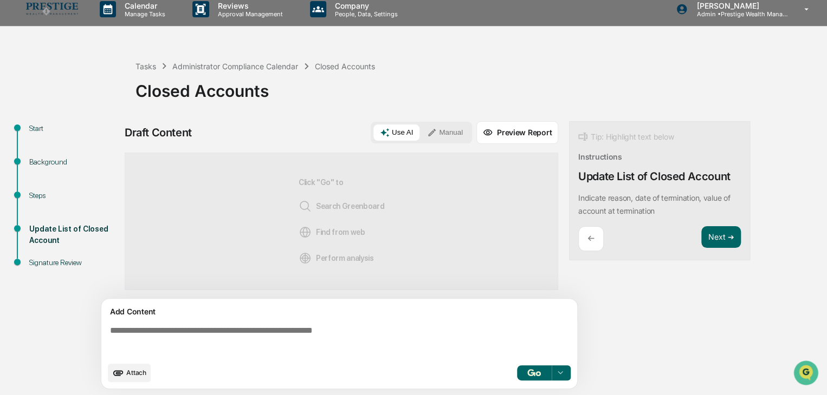
click at [390, 131] on icon at bounding box center [385, 133] width 10 height 10
click at [529, 364] on div "Attach Select..." at bounding box center [339, 373] width 463 height 18
click at [529, 369] on img "button" at bounding box center [533, 372] width 13 height 7
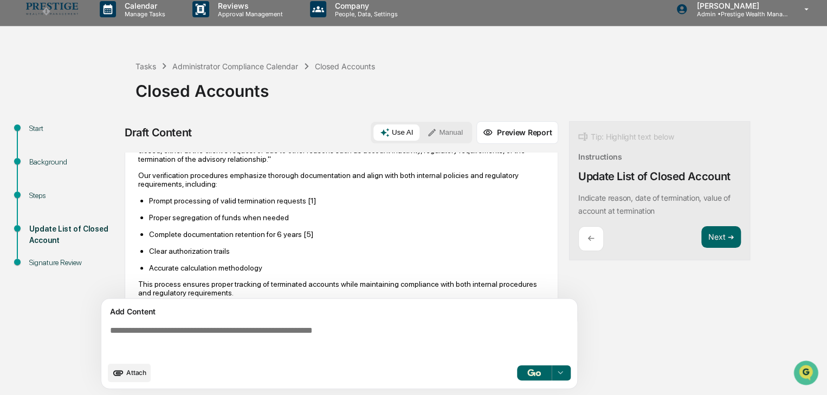
scroll to position [297, 0]
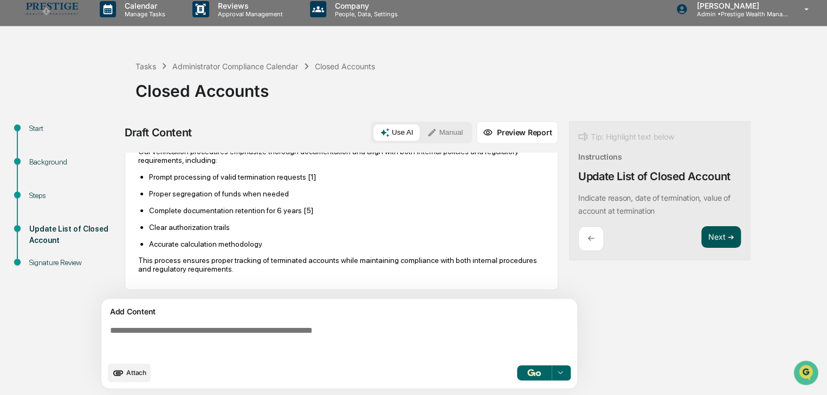
click at [726, 239] on button "Next ➔" at bounding box center [721, 237] width 40 height 22
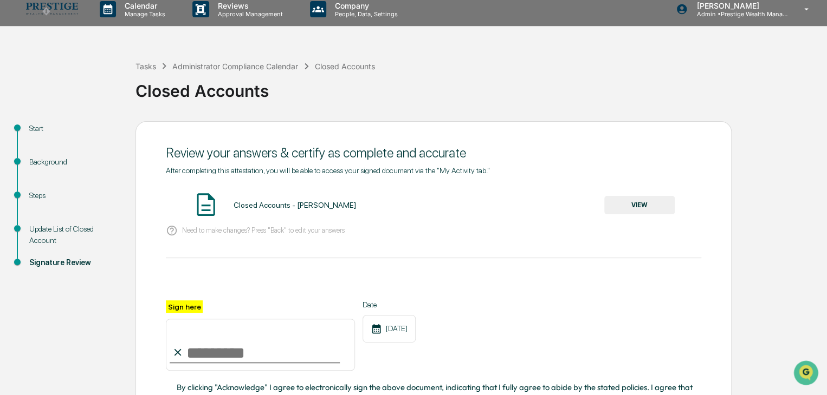
click at [639, 198] on button "VIEW" at bounding box center [639, 205] width 70 height 18
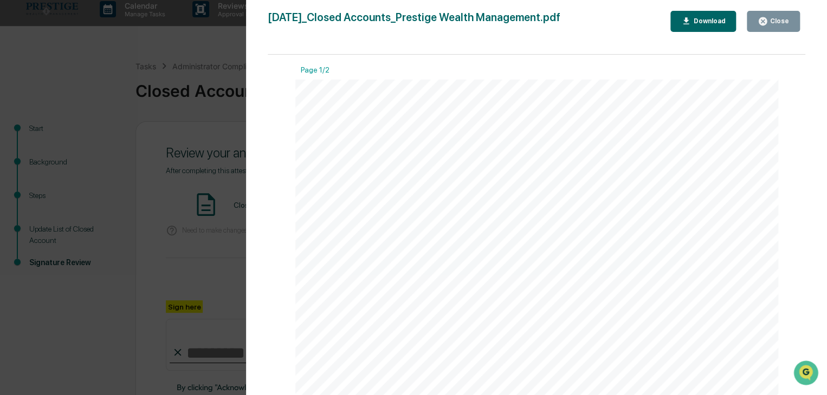
click at [771, 27] on button "Close" at bounding box center [773, 21] width 53 height 21
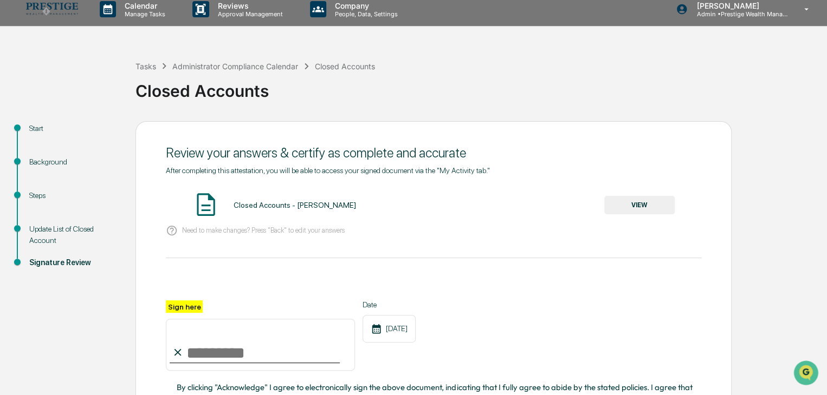
click at [232, 350] on input "Sign here" at bounding box center [260, 345] width 189 height 52
type input "**********"
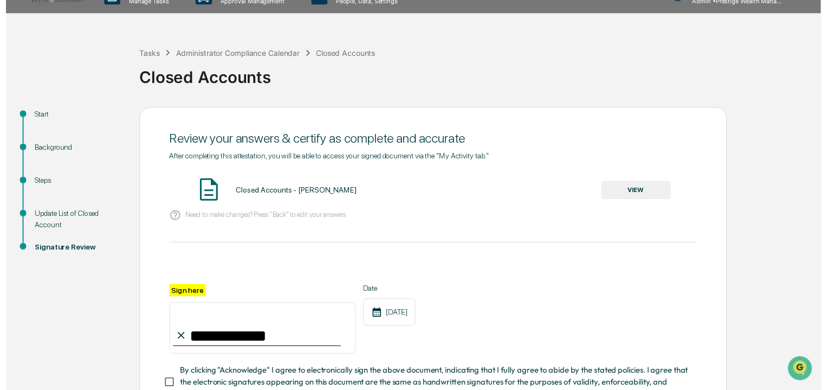
scroll to position [108, 0]
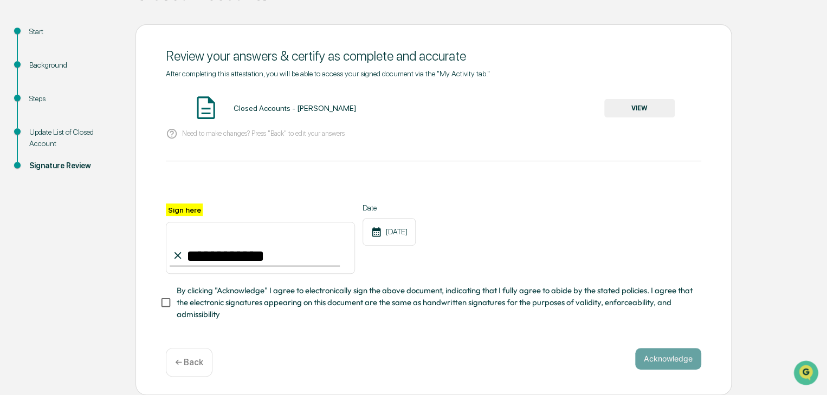
click at [197, 307] on span "By clicking "Acknowledge" I agree to electronically sign the above document, in…" at bounding box center [435, 303] width 516 height 36
click at [655, 358] on button "Acknowledge" at bounding box center [668, 359] width 66 height 22
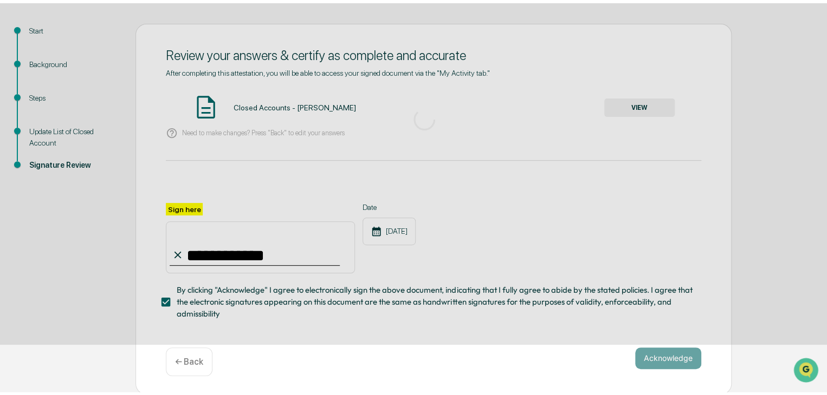
scroll to position [41, 0]
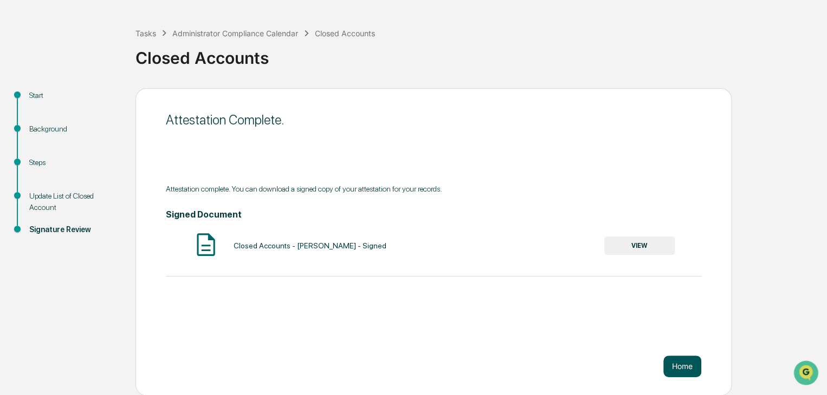
click at [687, 359] on button "Home" at bounding box center [682, 367] width 38 height 22
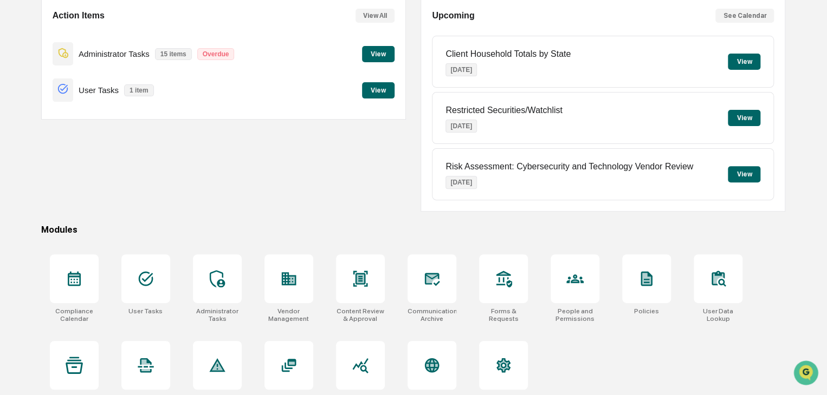
scroll to position [128, 0]
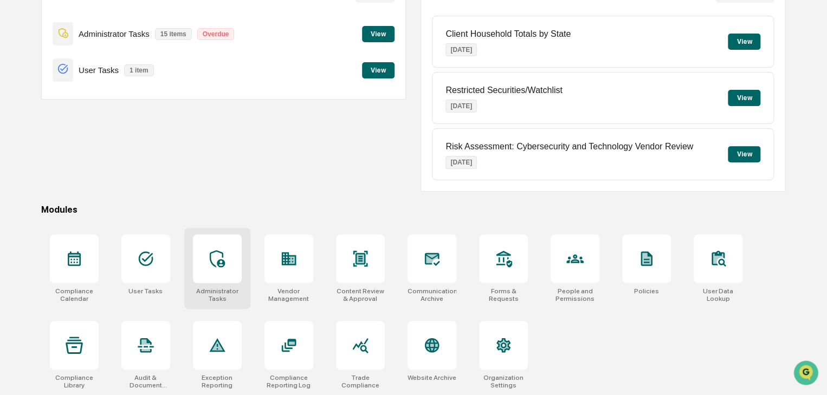
click at [209, 260] on icon at bounding box center [217, 258] width 17 height 17
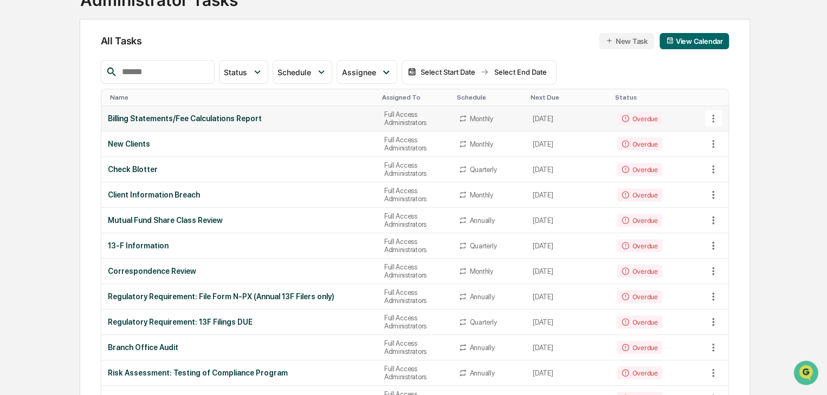
scroll to position [54, 0]
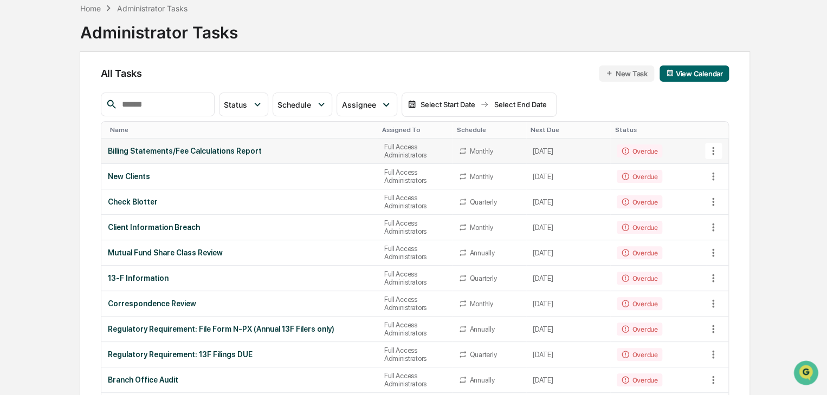
click at [262, 148] on div "Billing Statements/Fee Calculations Report" at bounding box center [239, 151] width 263 height 9
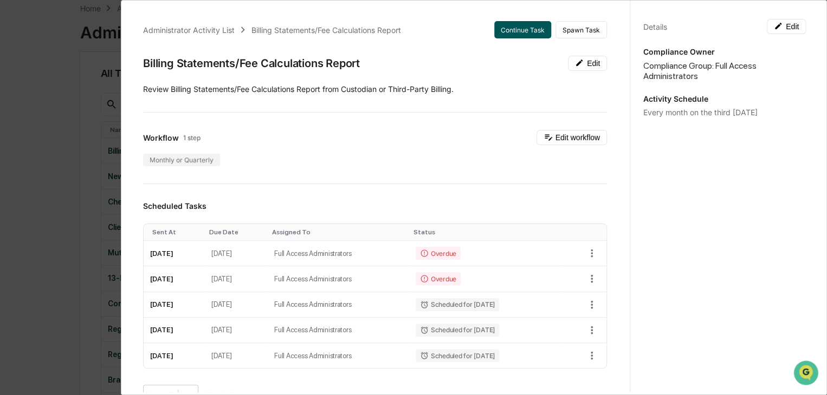
click at [499, 24] on button "Continue Task" at bounding box center [522, 29] width 57 height 17
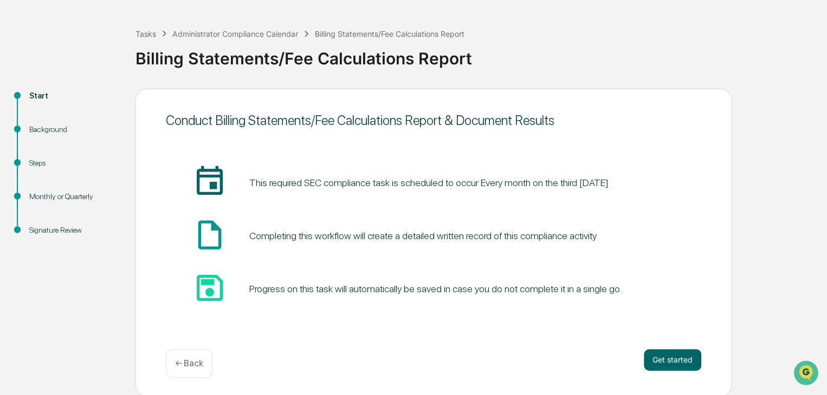
scroll to position [41, 0]
click at [666, 354] on button "Get started" at bounding box center [672, 360] width 57 height 22
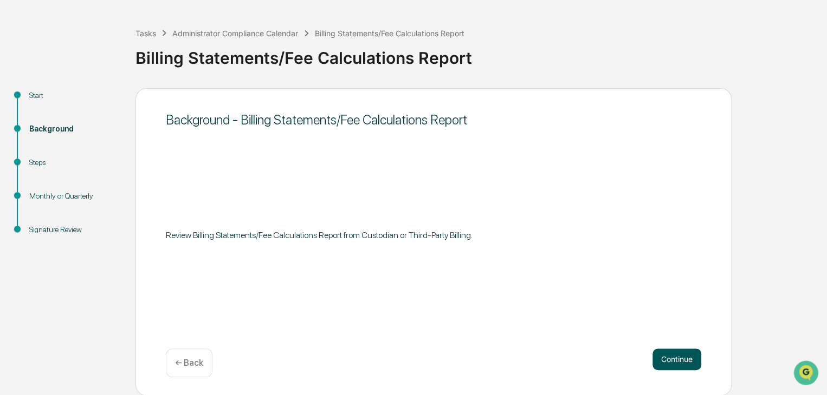
click at [667, 349] on button "Continue" at bounding box center [676, 360] width 49 height 22
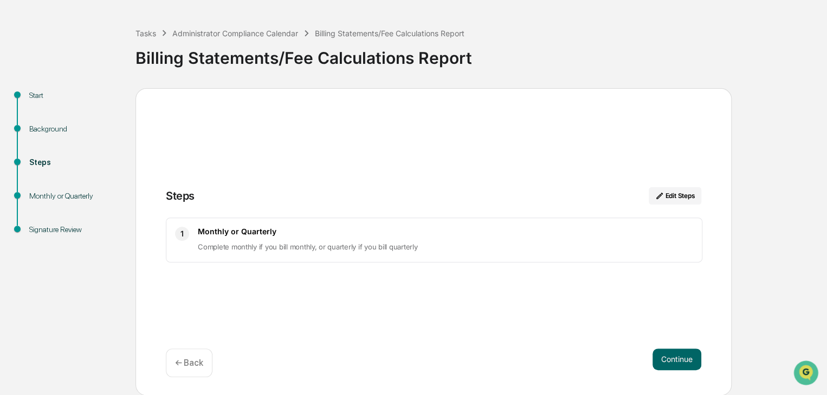
click at [657, 371] on div "Continue ← Back" at bounding box center [433, 363] width 535 height 29
click at [663, 362] on button "Continue" at bounding box center [676, 360] width 49 height 22
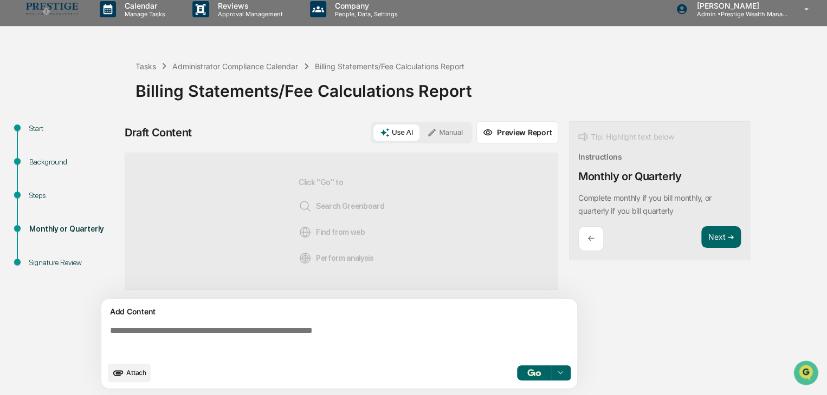
click at [394, 133] on button "Use AI" at bounding box center [396, 133] width 46 height 16
click at [522, 373] on button "button" at bounding box center [534, 373] width 35 height 15
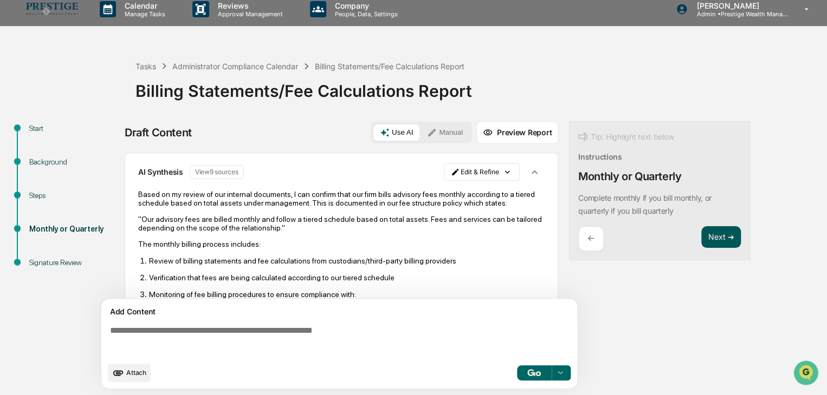
click at [717, 230] on button "Next ➔" at bounding box center [721, 237] width 40 height 22
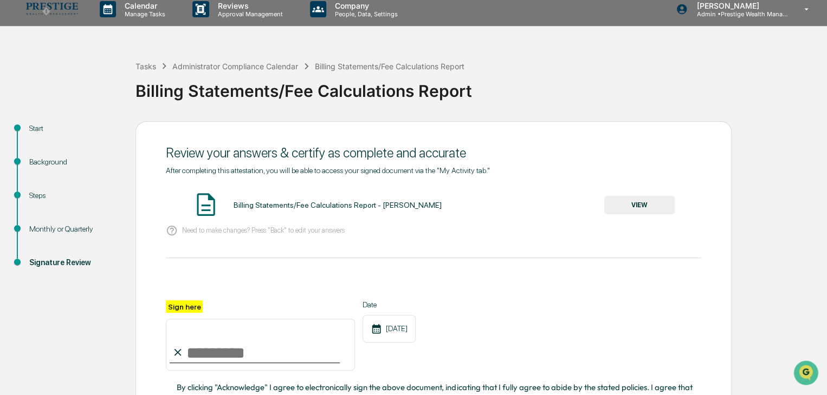
click at [651, 199] on button "VIEW" at bounding box center [639, 205] width 70 height 18
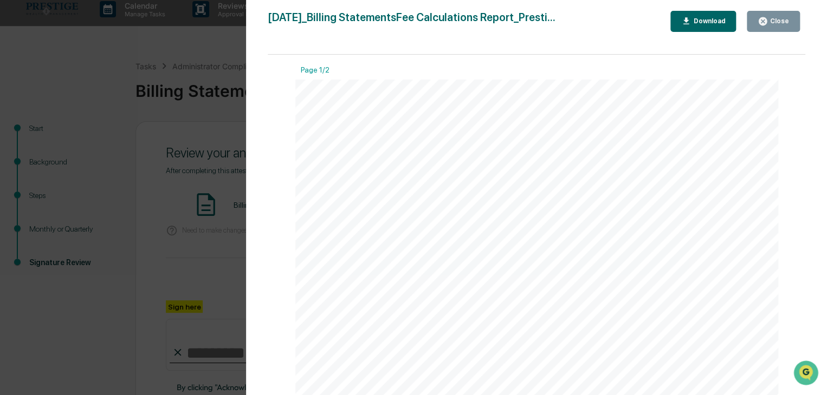
click at [767, 24] on icon "button" at bounding box center [762, 21] width 10 height 10
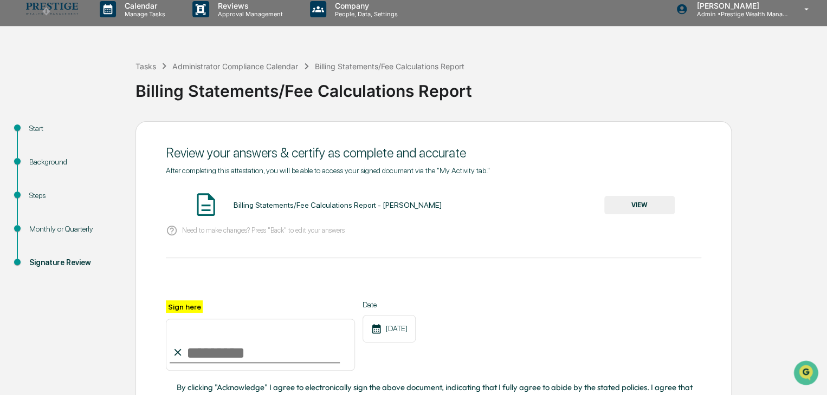
click at [229, 342] on input "Sign here" at bounding box center [260, 345] width 189 height 52
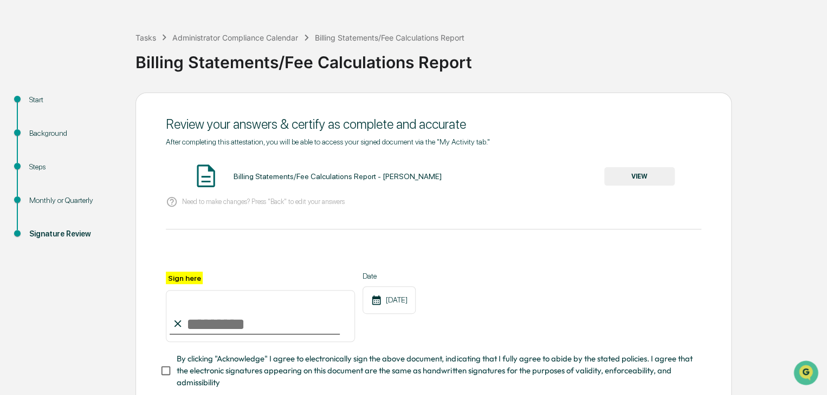
scroll to position [62, 0]
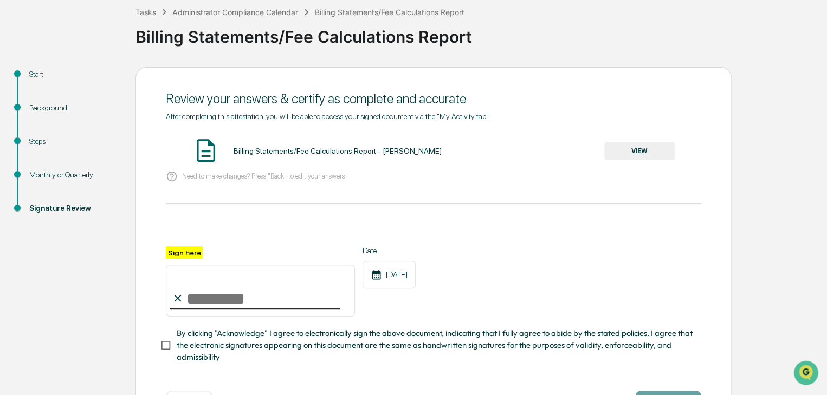
click at [242, 298] on input "Sign here" at bounding box center [260, 291] width 189 height 52
type input "**********"
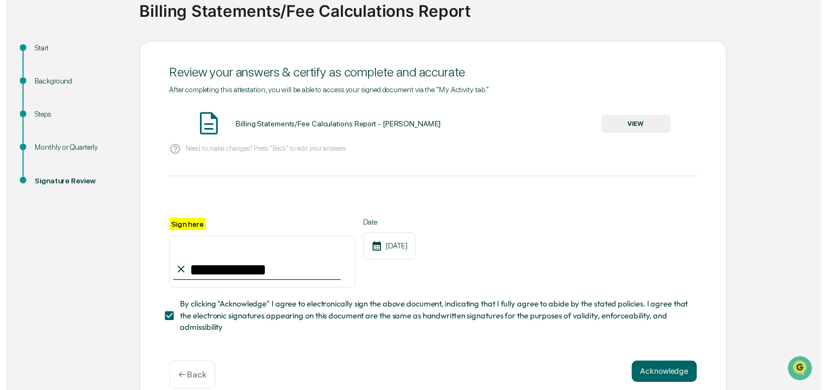
scroll to position [108, 0]
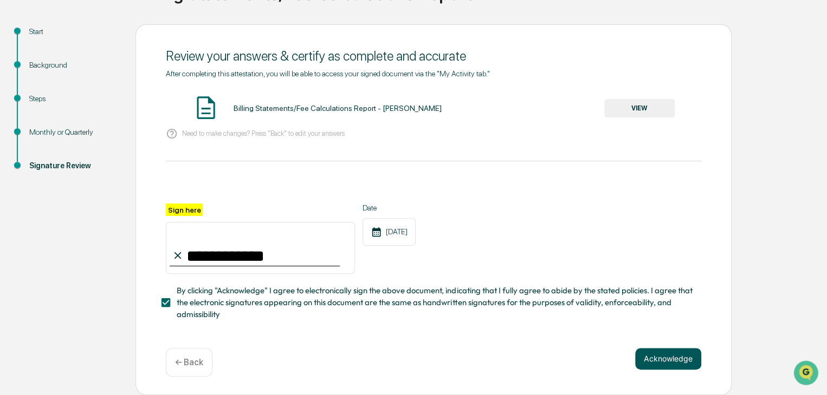
click at [648, 369] on div "Acknowledge ← Back" at bounding box center [433, 362] width 535 height 29
click at [659, 360] on button "Acknowledge" at bounding box center [668, 359] width 66 height 22
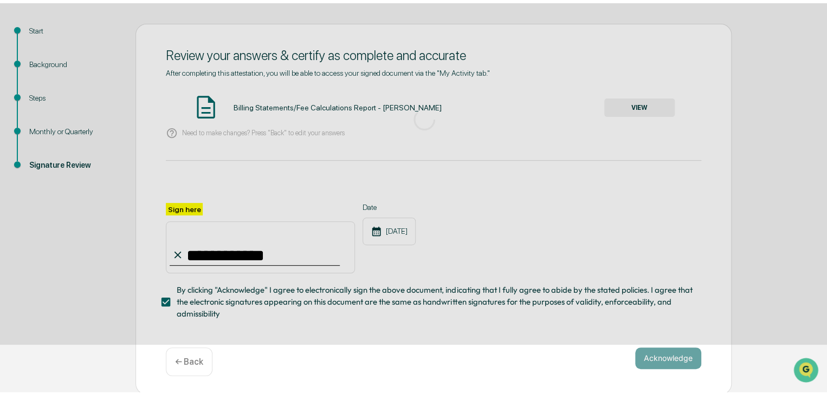
scroll to position [41, 0]
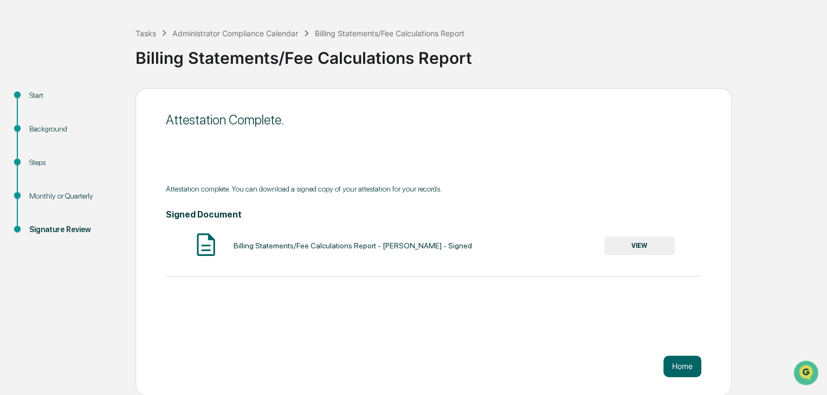
click at [641, 248] on button "VIEW" at bounding box center [639, 246] width 70 height 18
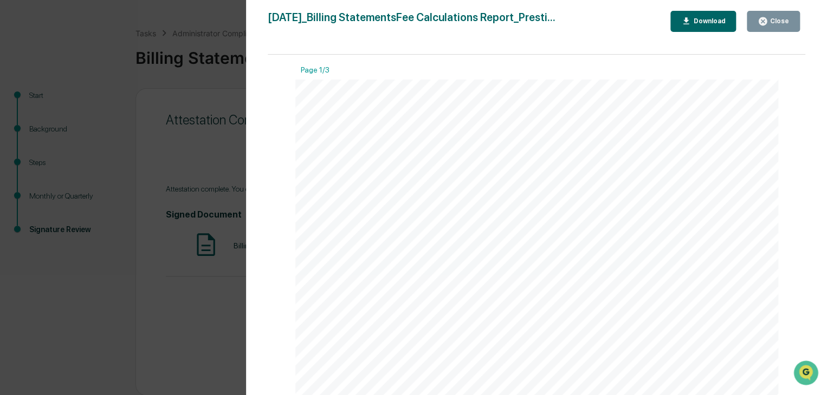
click at [769, 23] on div "Close" at bounding box center [778, 21] width 21 height 8
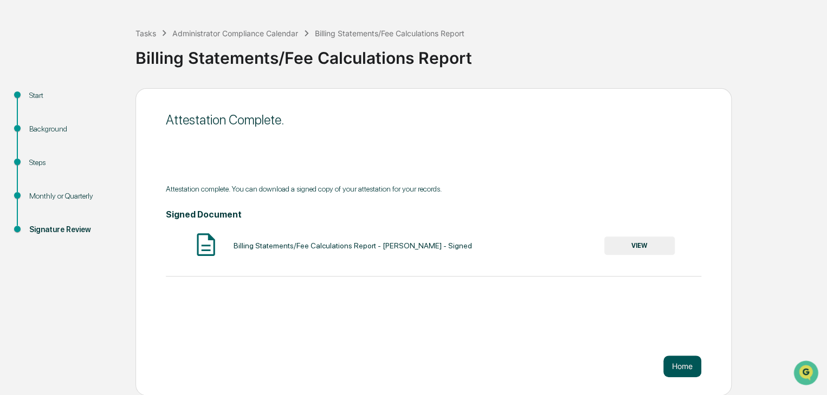
click at [679, 365] on button "Home" at bounding box center [682, 367] width 38 height 22
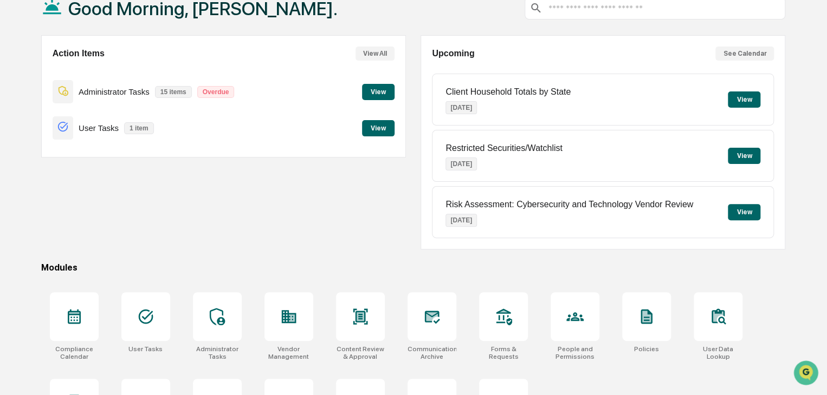
scroll to position [128, 0]
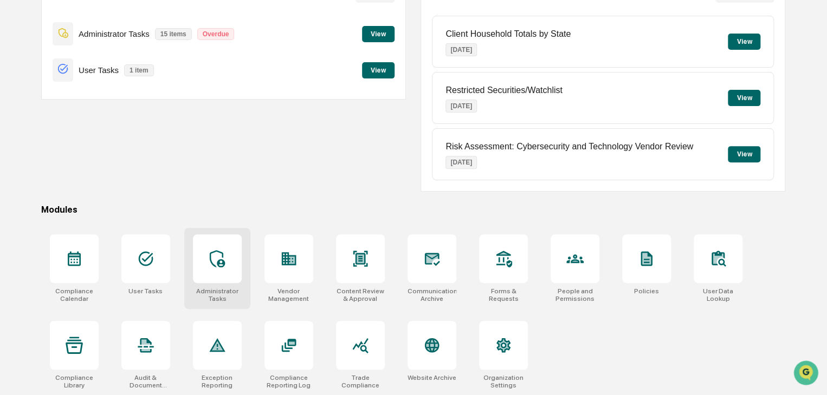
click at [211, 250] on icon at bounding box center [217, 258] width 17 height 17
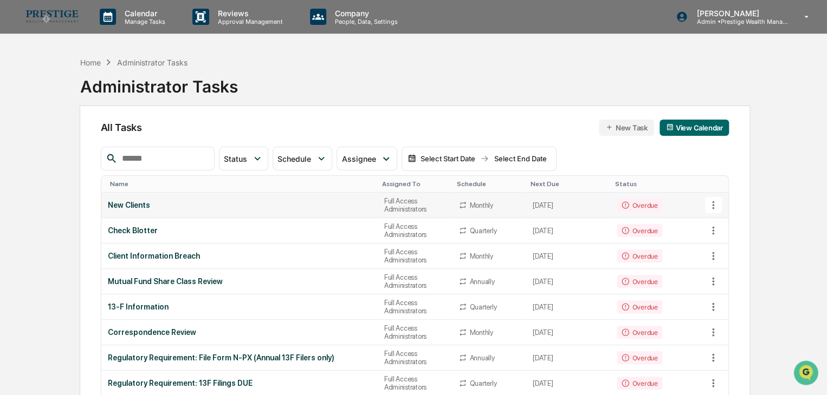
click at [319, 209] on div "New Clients" at bounding box center [239, 205] width 263 height 9
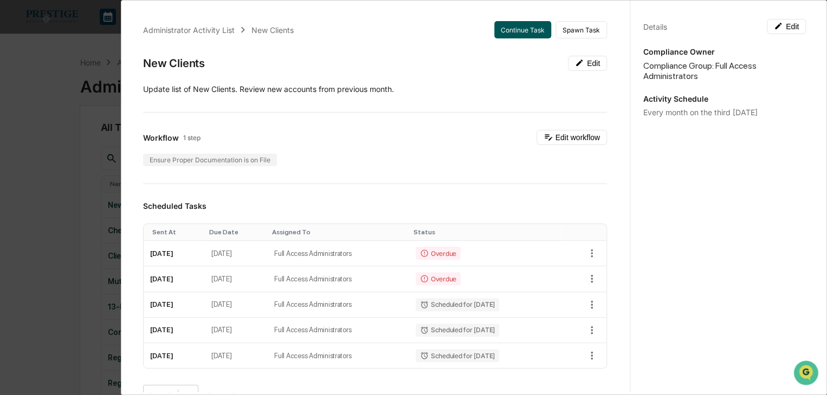
click at [496, 35] on button "Continue Task" at bounding box center [522, 29] width 57 height 17
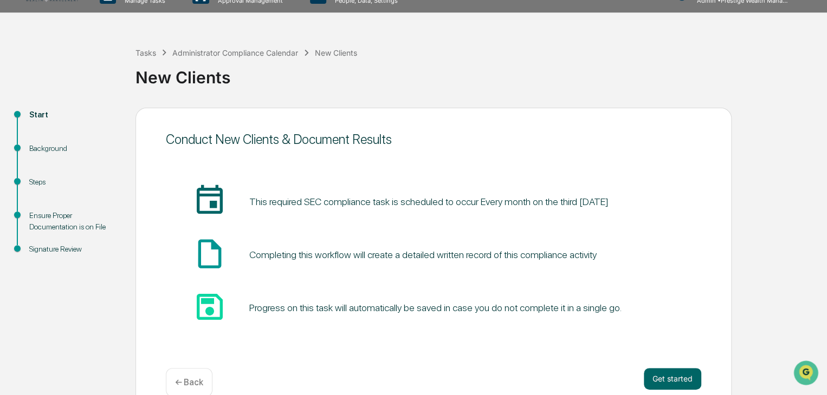
scroll to position [41, 0]
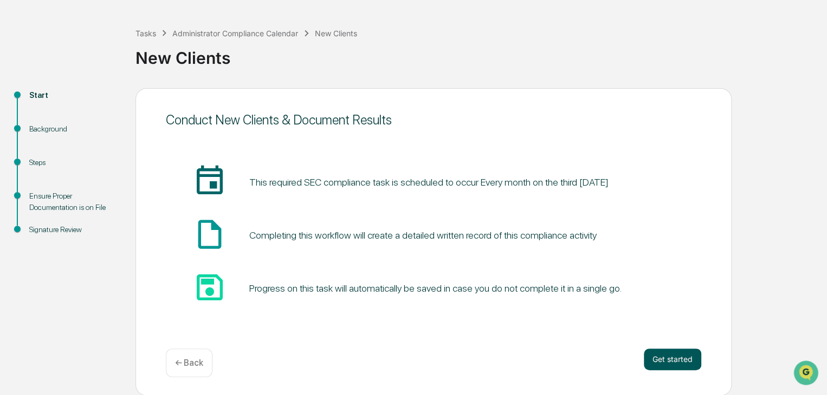
click at [644, 353] on div "Get started ← Back" at bounding box center [433, 363] width 535 height 29
click at [686, 365] on button "Get started" at bounding box center [672, 360] width 57 height 22
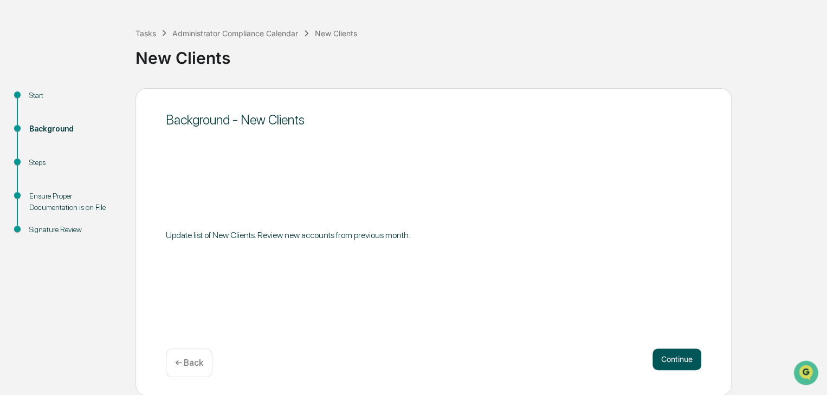
click at [663, 355] on button "Continue" at bounding box center [676, 360] width 49 height 22
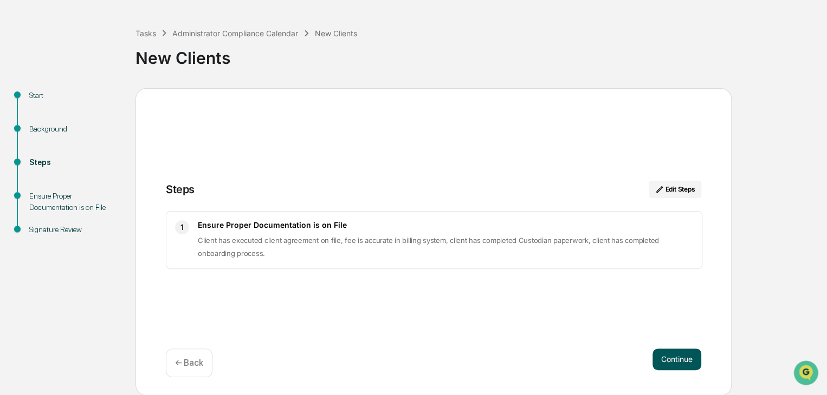
click at [696, 358] on button "Continue" at bounding box center [676, 360] width 49 height 22
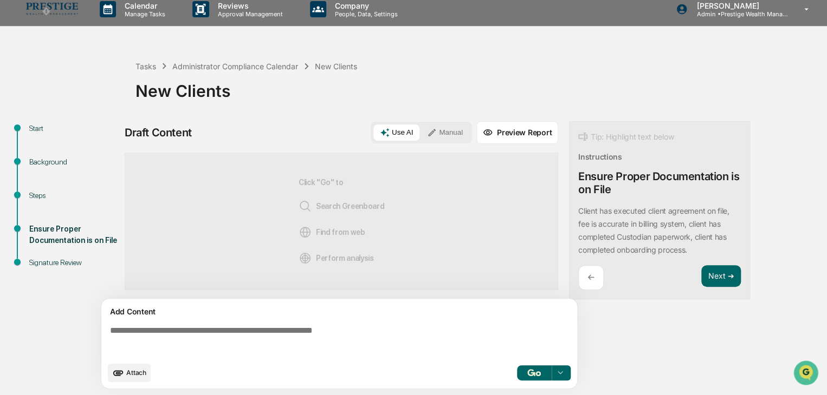
click at [398, 134] on button "Use AI" at bounding box center [396, 133] width 46 height 16
click at [713, 274] on button "Next ➔" at bounding box center [721, 276] width 40 height 22
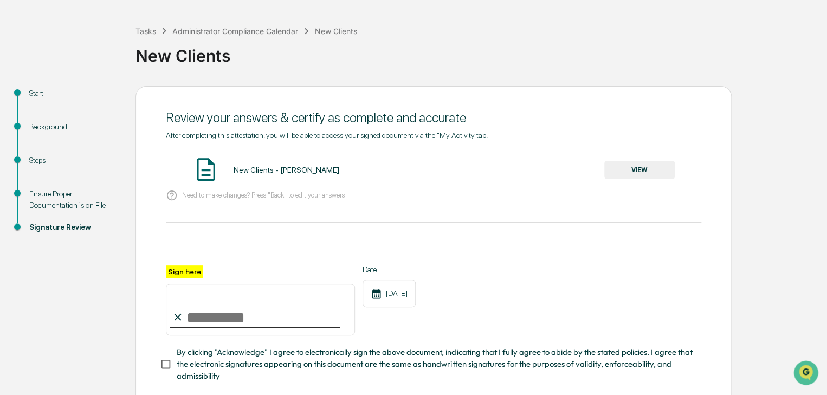
scroll to position [62, 0]
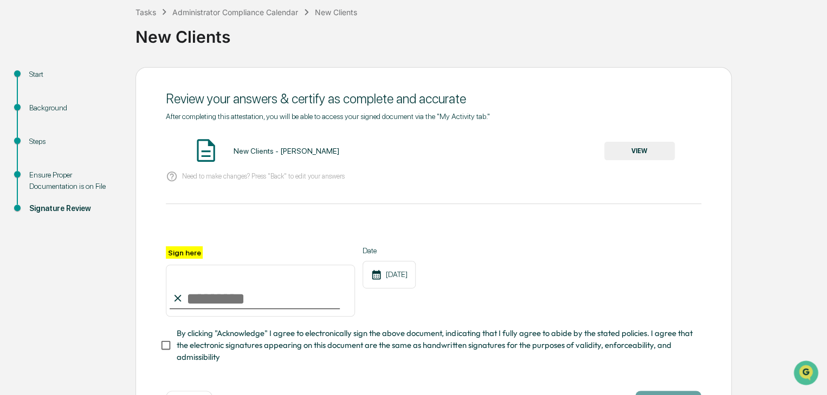
click at [627, 146] on button "VIEW" at bounding box center [639, 151] width 70 height 18
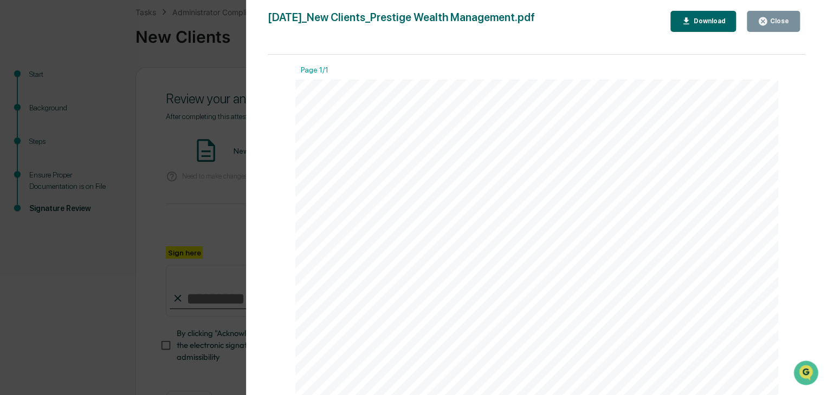
click at [776, 22] on div "Close" at bounding box center [778, 21] width 21 height 8
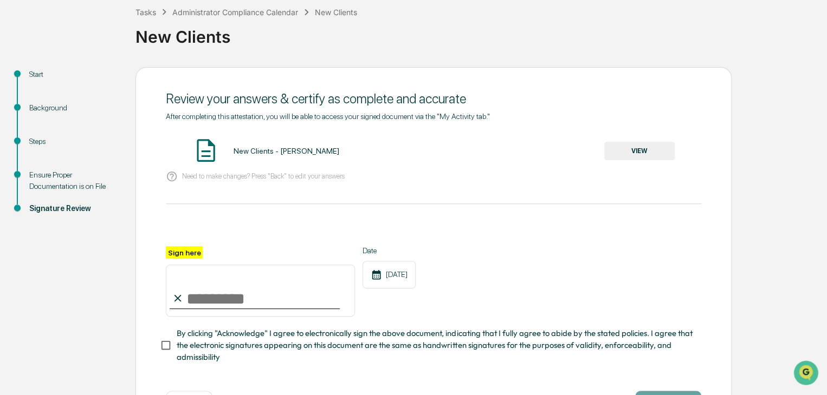
click at [275, 291] on input "Sign here" at bounding box center [260, 291] width 189 height 52
type input "**********"
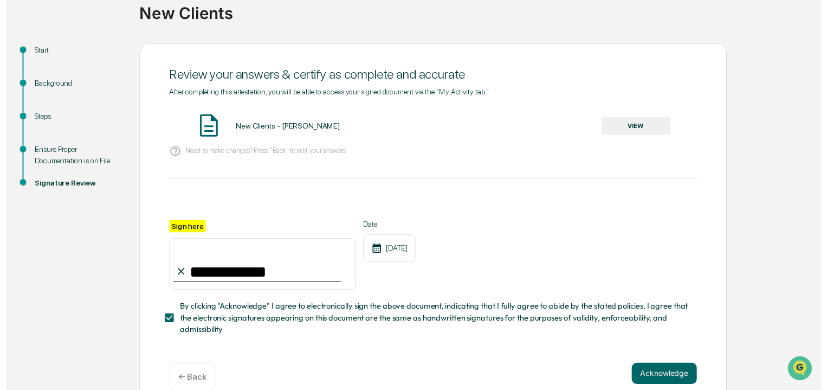
scroll to position [108, 0]
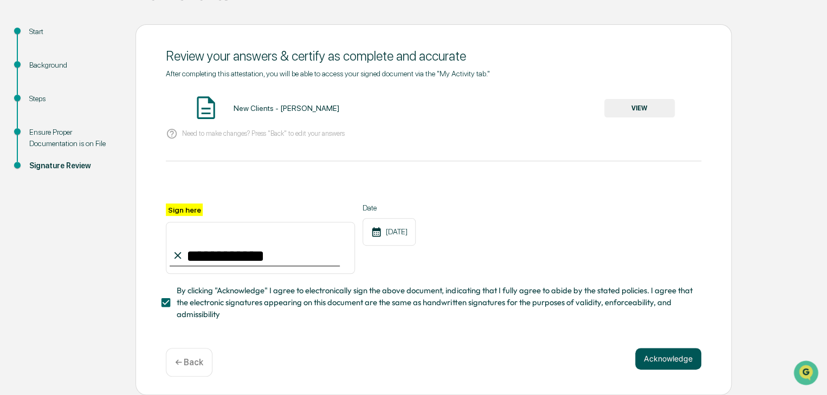
click at [642, 359] on button "Acknowledge" at bounding box center [668, 359] width 66 height 22
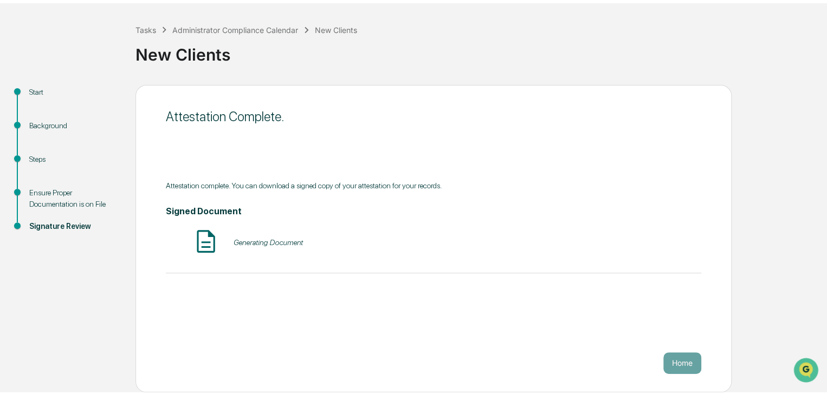
scroll to position [41, 0]
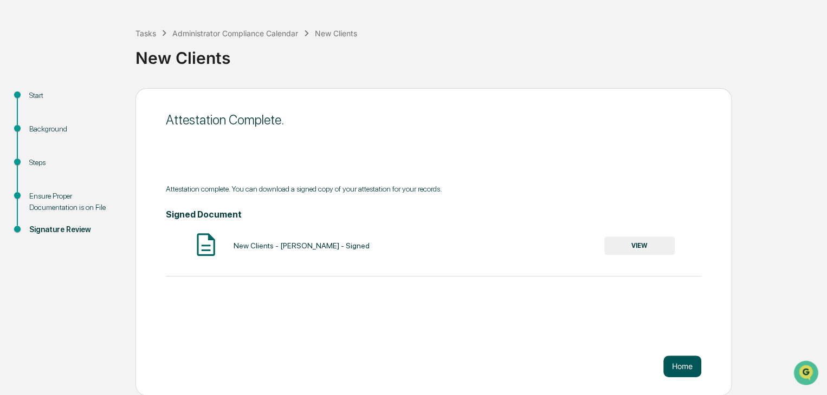
click at [678, 367] on button "Home" at bounding box center [682, 367] width 38 height 22
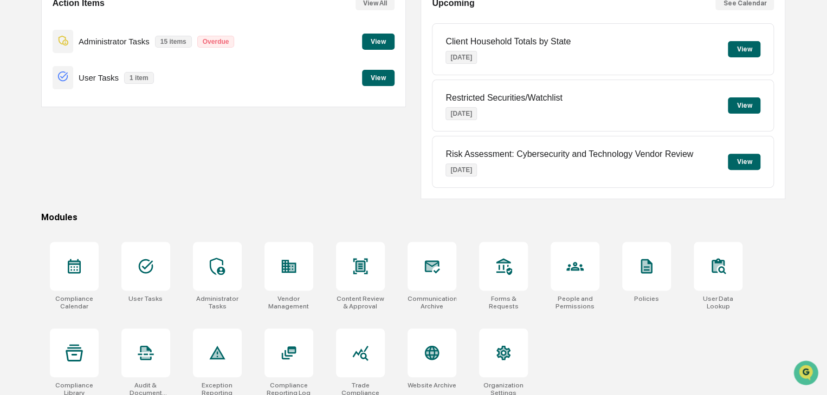
scroll to position [128, 0]
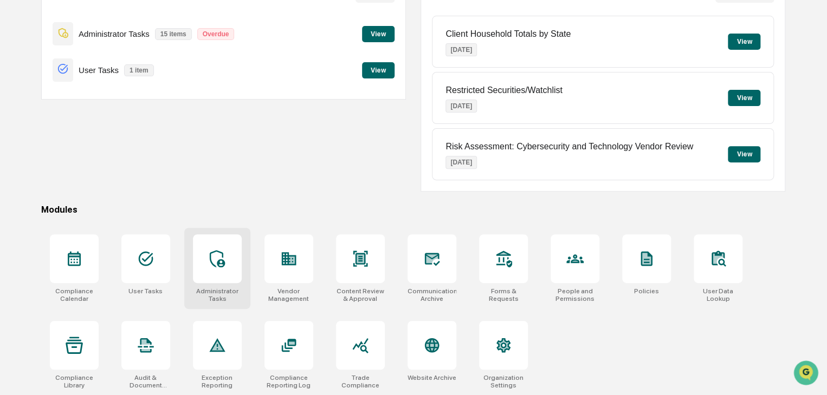
click at [215, 256] on icon at bounding box center [217, 258] width 17 height 17
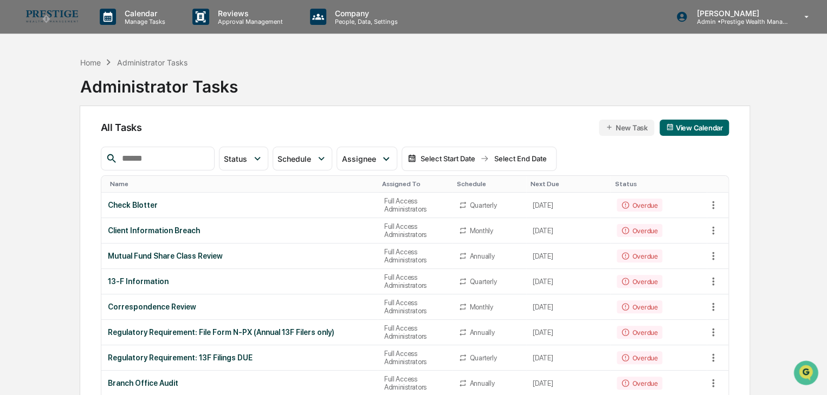
click at [310, 206] on div "Check Blotter" at bounding box center [239, 205] width 263 height 9
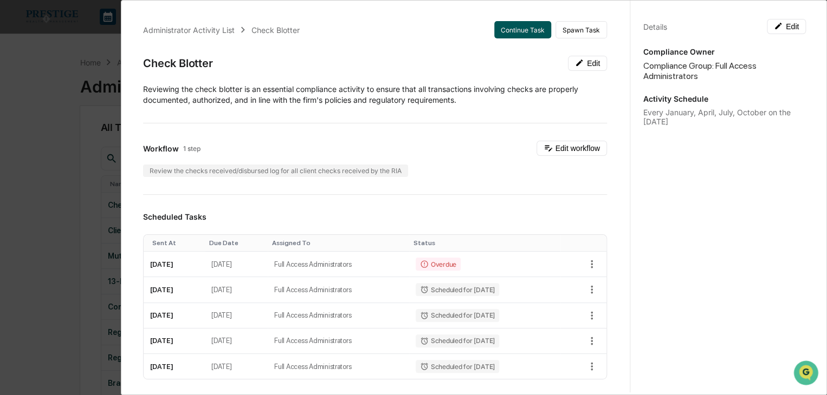
click at [503, 25] on button "Continue Task" at bounding box center [522, 29] width 57 height 17
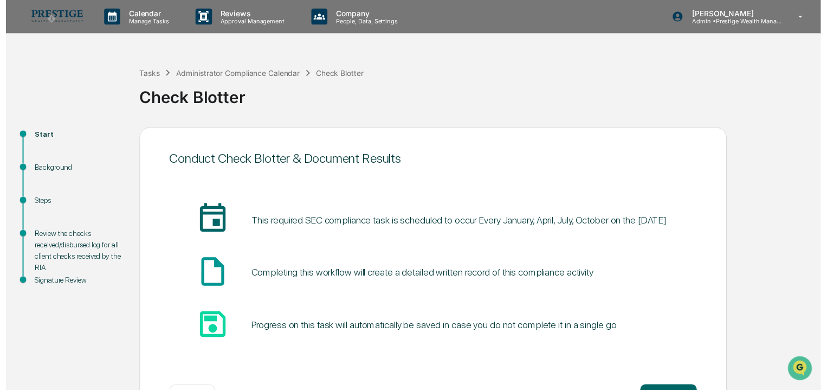
scroll to position [41, 0]
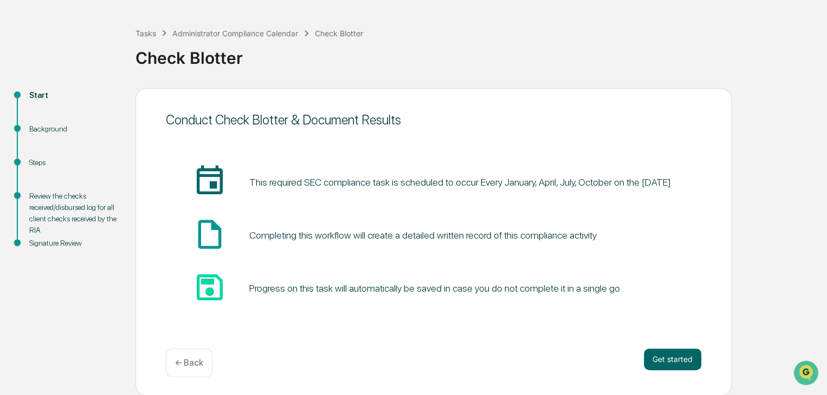
click at [683, 371] on div "Get started ← Back" at bounding box center [433, 363] width 535 height 29
click at [681, 365] on button "Get started" at bounding box center [672, 360] width 57 height 22
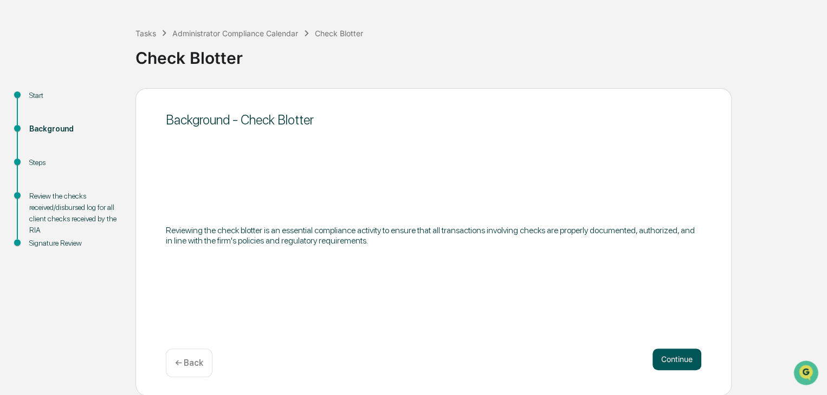
click at [657, 358] on button "Continue" at bounding box center [676, 360] width 49 height 22
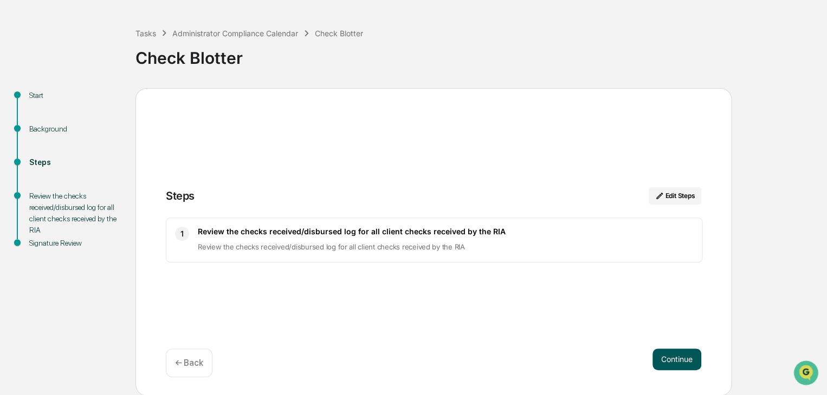
click at [659, 360] on button "Continue" at bounding box center [676, 360] width 49 height 22
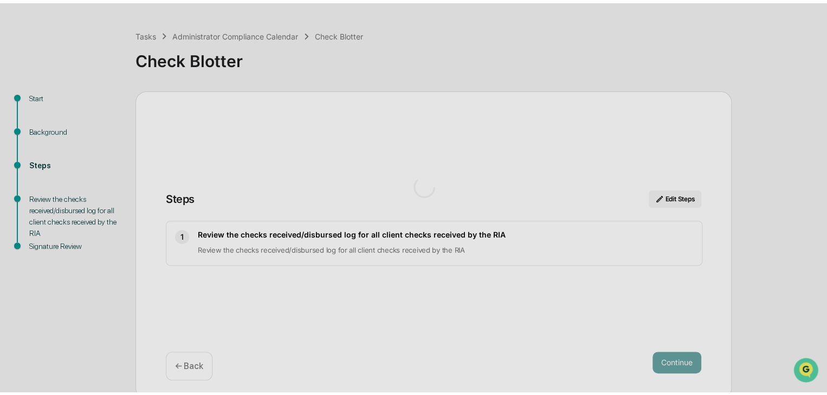
scroll to position [8, 0]
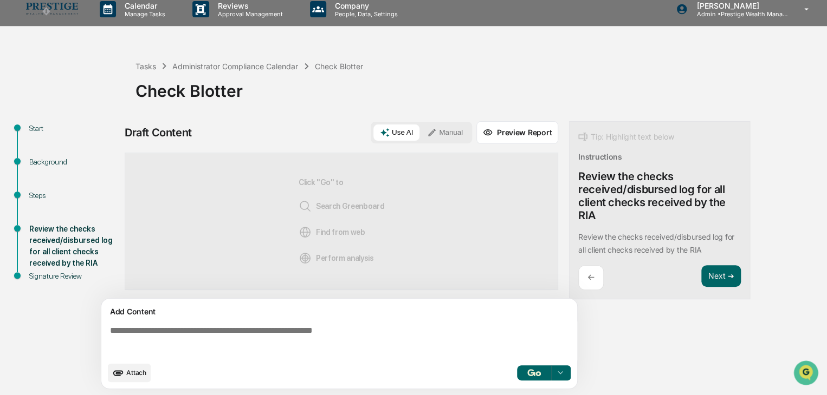
click at [537, 371] on img "button" at bounding box center [533, 372] width 13 height 7
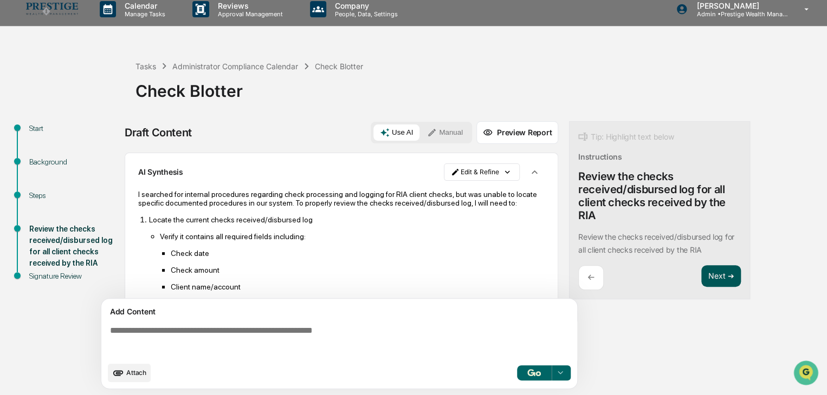
click at [706, 278] on button "Next ➔" at bounding box center [721, 276] width 40 height 22
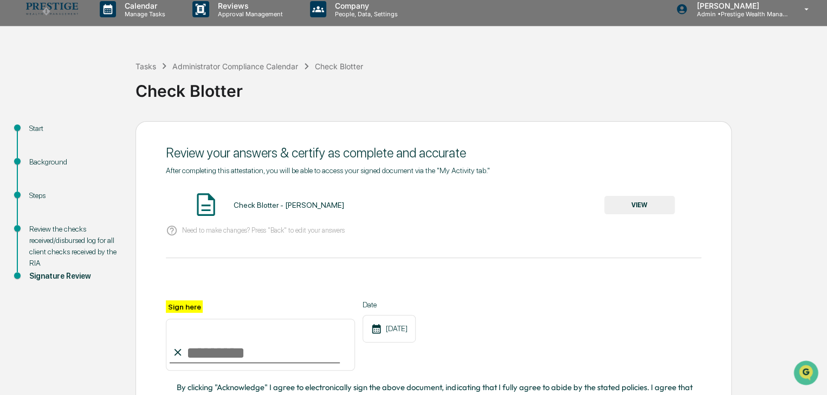
click at [647, 202] on button "VIEW" at bounding box center [639, 205] width 70 height 18
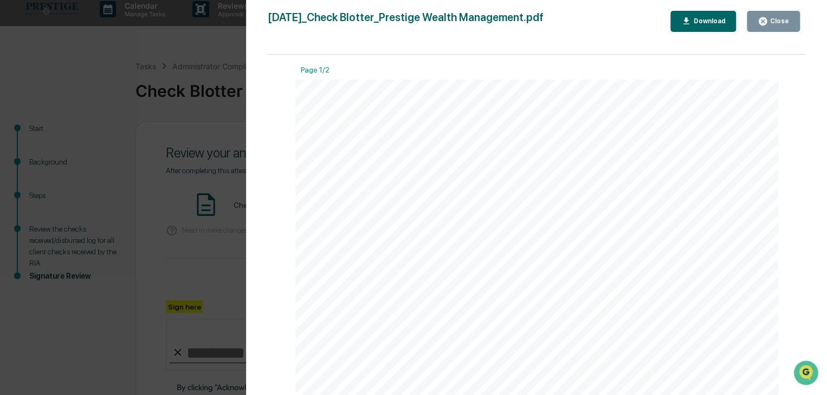
click at [761, 20] on icon "button" at bounding box center [762, 21] width 8 height 8
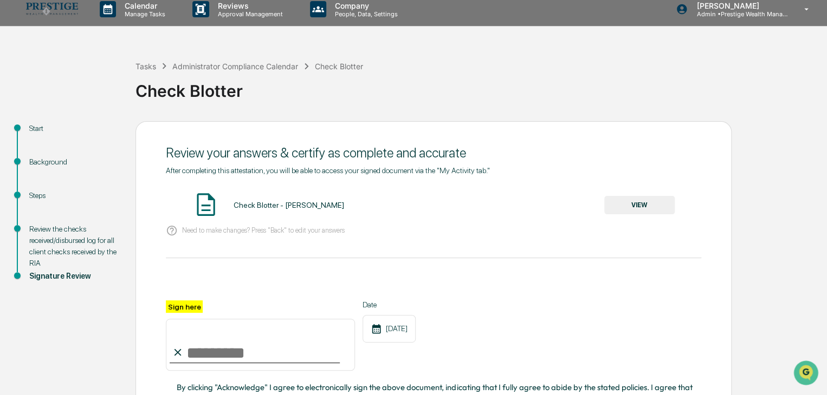
click at [215, 356] on input "Sign here" at bounding box center [260, 345] width 189 height 52
type input "**********"
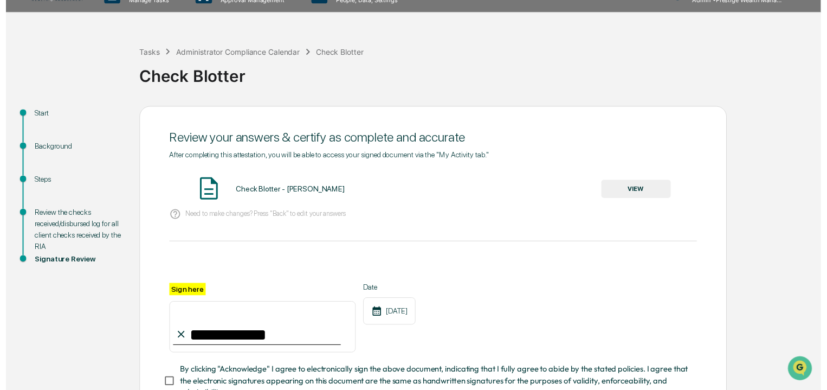
scroll to position [108, 0]
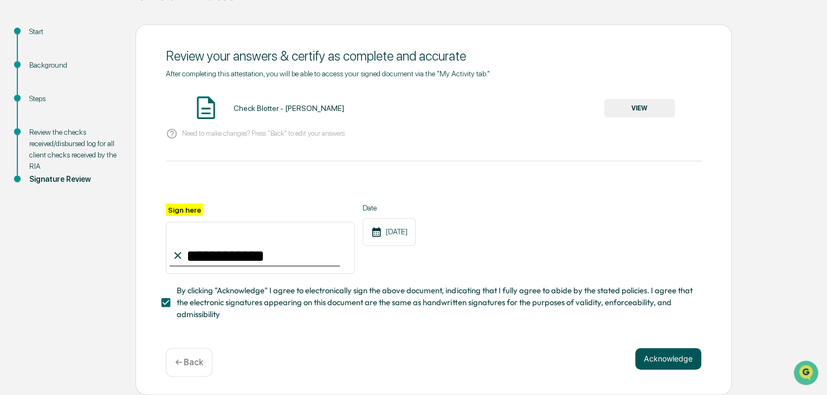
click at [656, 358] on button "Acknowledge" at bounding box center [668, 359] width 66 height 22
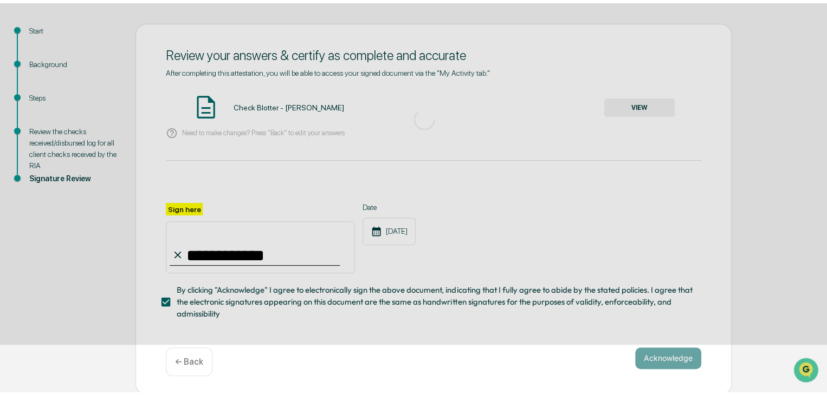
scroll to position [41, 0]
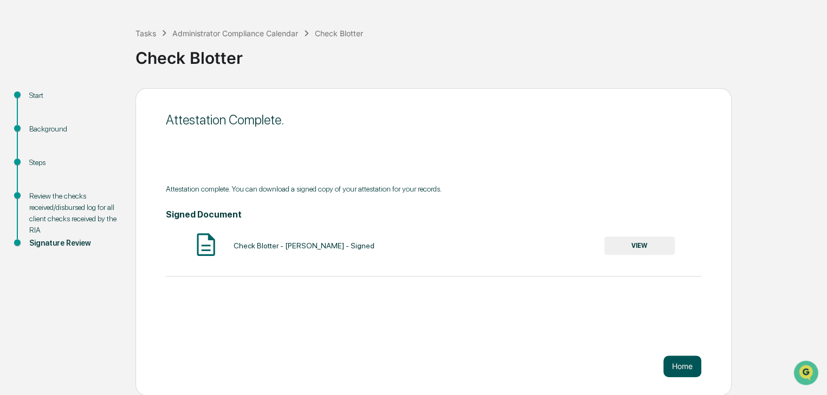
click at [673, 368] on button "Home" at bounding box center [682, 367] width 38 height 22
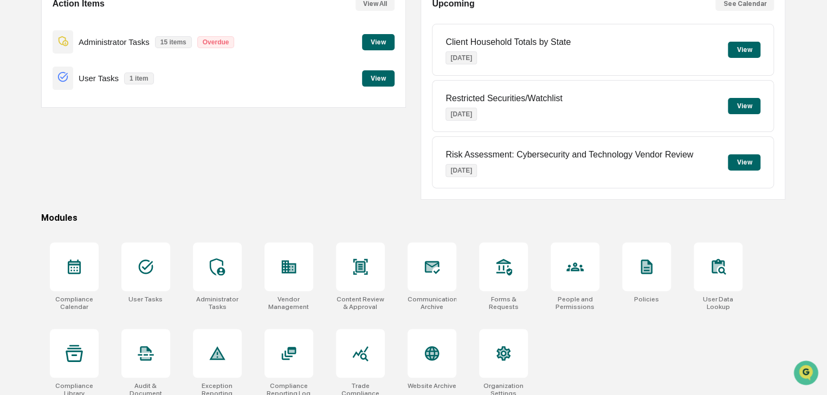
scroll to position [128, 0]
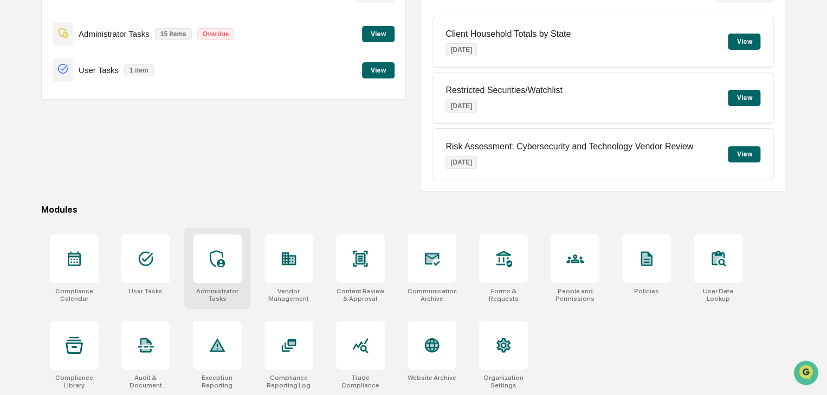
click at [218, 259] on icon at bounding box center [217, 258] width 15 height 17
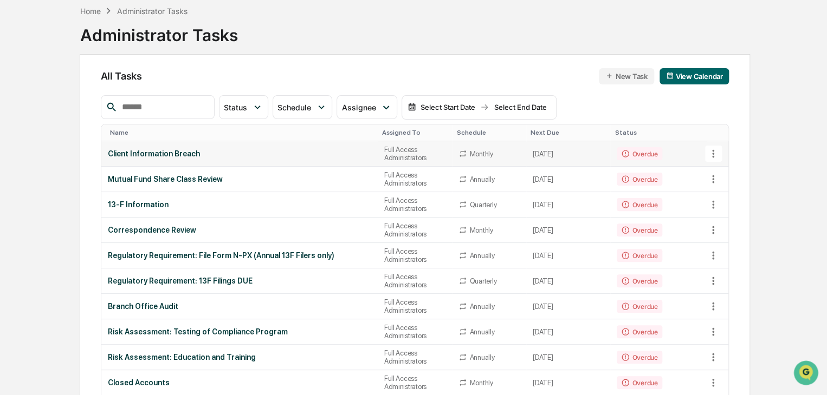
click at [301, 152] on div "Client Information Breach" at bounding box center [239, 154] width 263 height 9
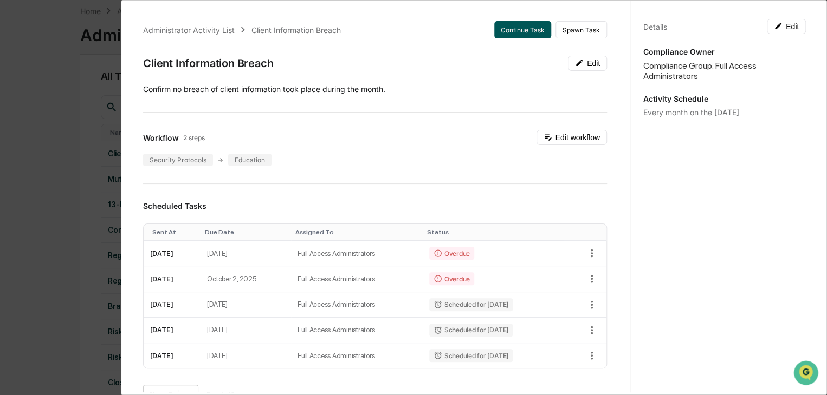
click at [509, 34] on button "Continue Task" at bounding box center [522, 29] width 57 height 17
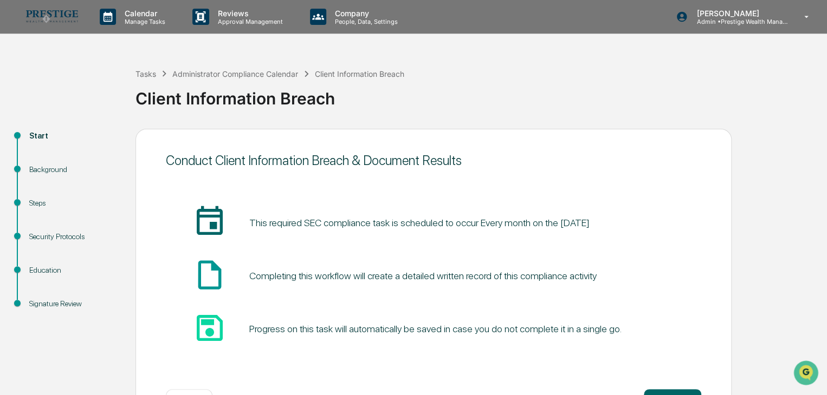
scroll to position [41, 0]
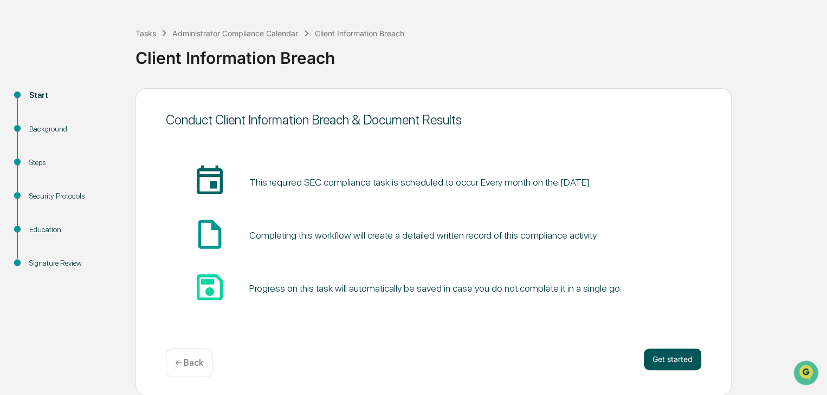
click at [654, 363] on button "Get started" at bounding box center [672, 360] width 57 height 22
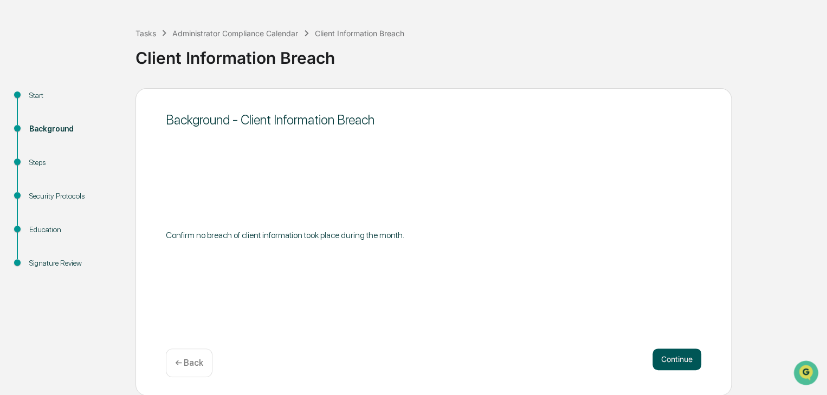
click at [659, 349] on button "Continue" at bounding box center [676, 360] width 49 height 22
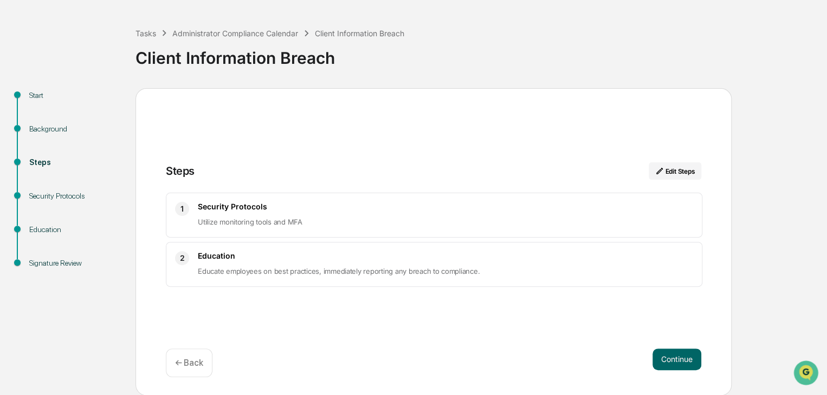
click at [659, 345] on div "Steps Edit Steps 1 Security Protocols Utilize monitoring tools and MFA 2 Educat…" at bounding box center [433, 242] width 596 height 308
click at [663, 349] on button "Continue" at bounding box center [676, 360] width 49 height 22
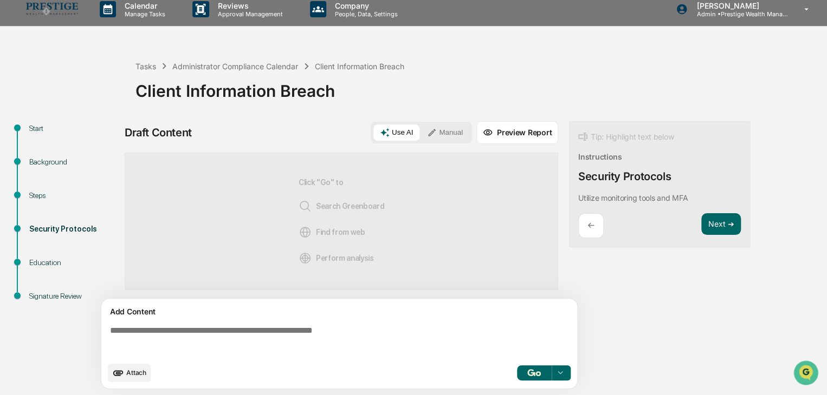
click at [401, 139] on button "Use AI" at bounding box center [396, 133] width 46 height 16
click at [541, 371] on button "button" at bounding box center [534, 373] width 35 height 15
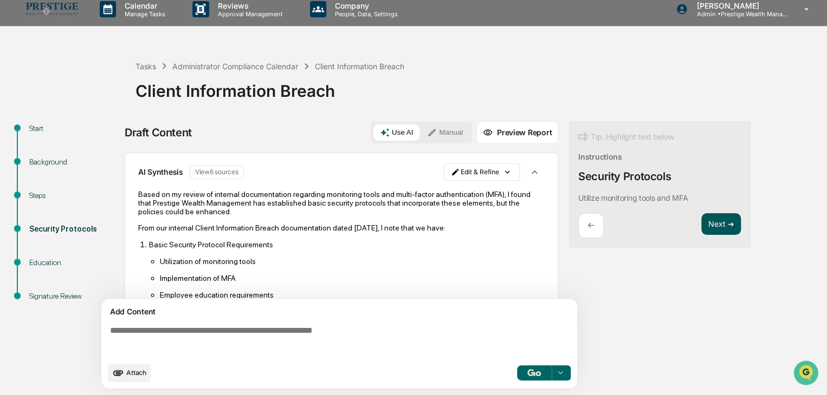
click at [731, 230] on button "Next ➔" at bounding box center [721, 224] width 40 height 22
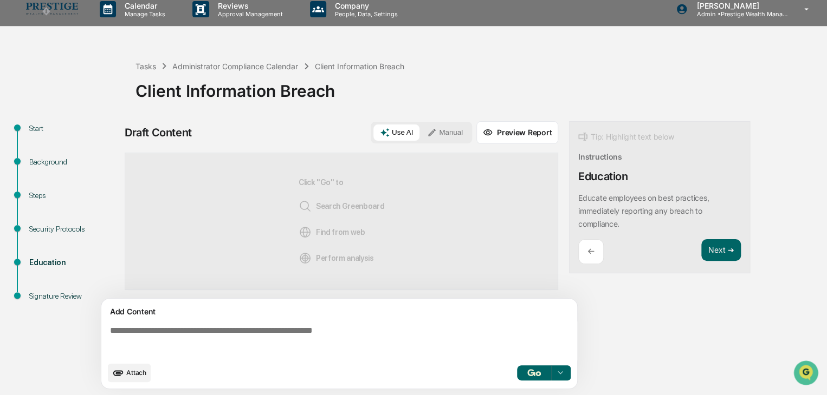
click at [407, 126] on button "Use AI" at bounding box center [396, 133] width 46 height 16
click at [535, 370] on img "button" at bounding box center [533, 372] width 13 height 7
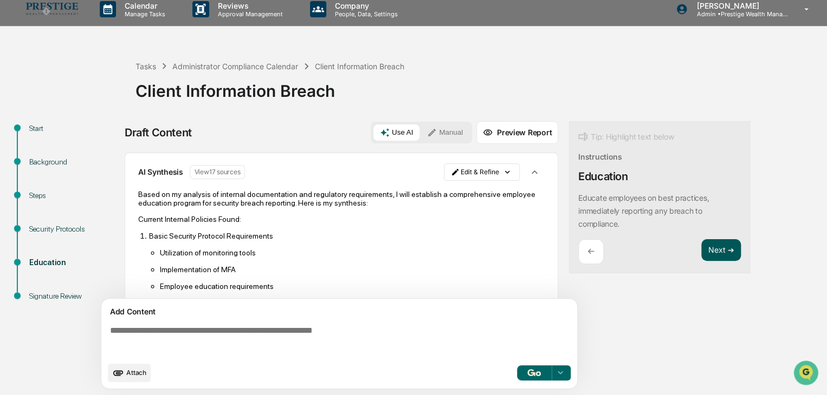
click at [722, 252] on button "Next ➔" at bounding box center [721, 250] width 40 height 22
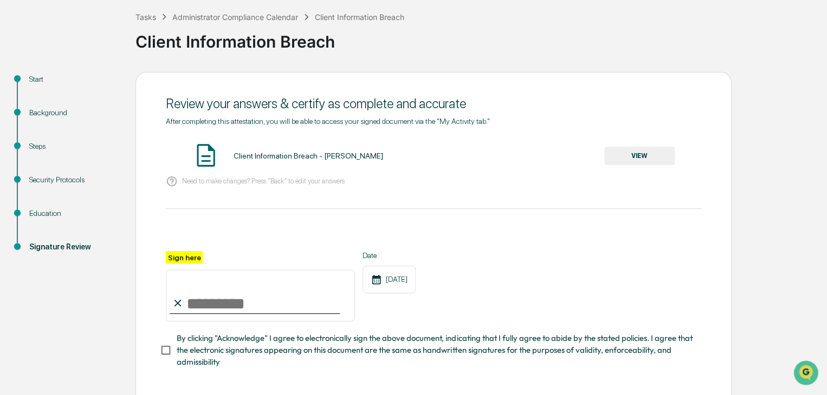
scroll to position [62, 0]
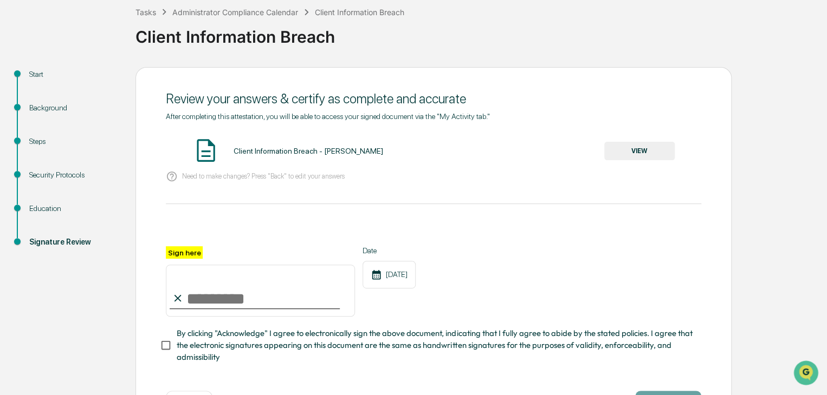
click at [635, 161] on div "Client Information Breach - Brian Drolet VIEW" at bounding box center [433, 151] width 535 height 29
click at [641, 153] on button "VIEW" at bounding box center [639, 151] width 70 height 18
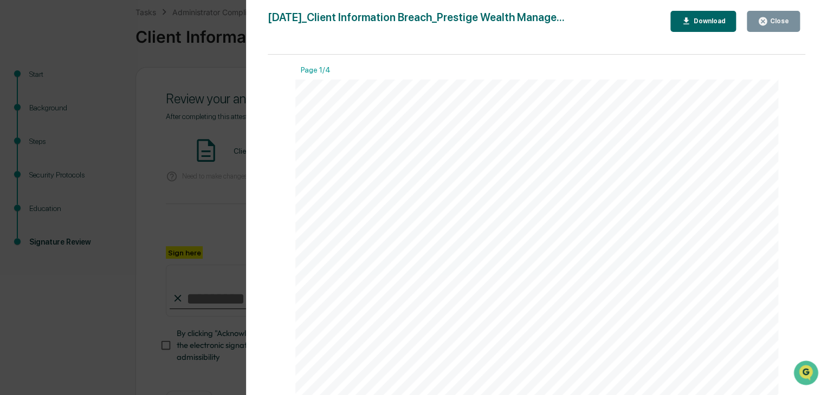
click at [774, 21] on div "Close" at bounding box center [778, 21] width 21 height 8
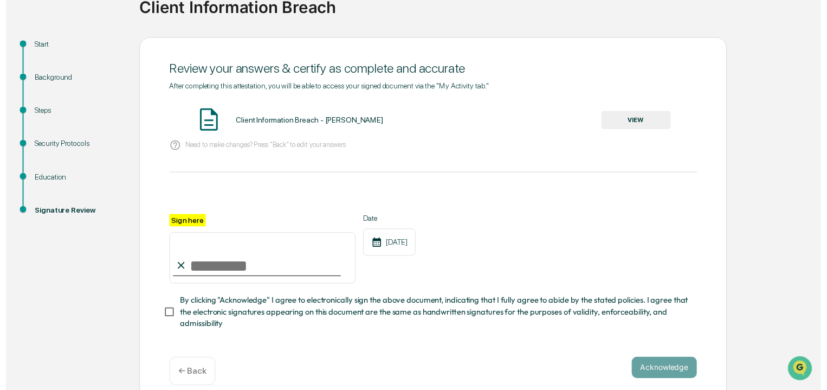
scroll to position [108, 0]
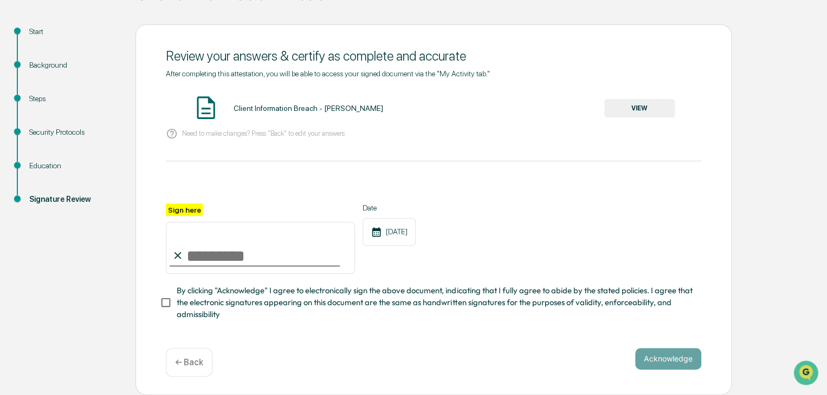
click at [228, 261] on input "Sign here" at bounding box center [260, 248] width 189 height 52
type input "**********"
click at [186, 300] on span "By clicking "Acknowledge" I agree to electronically sign the above document, in…" at bounding box center [435, 303] width 516 height 36
click at [683, 348] on button "Acknowledge" at bounding box center [668, 359] width 66 height 22
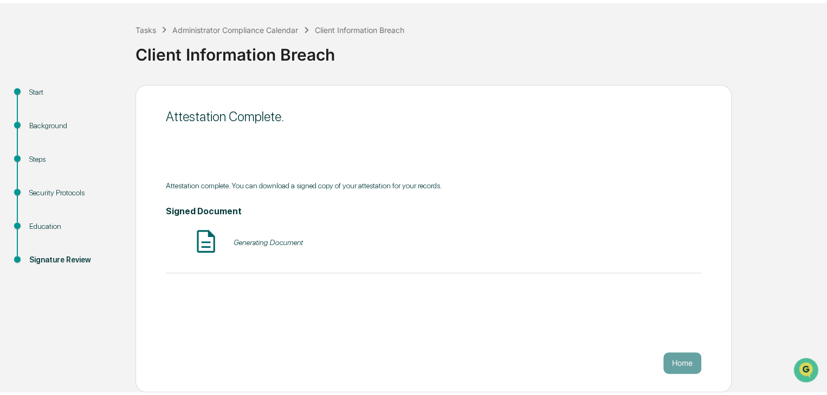
scroll to position [41, 0]
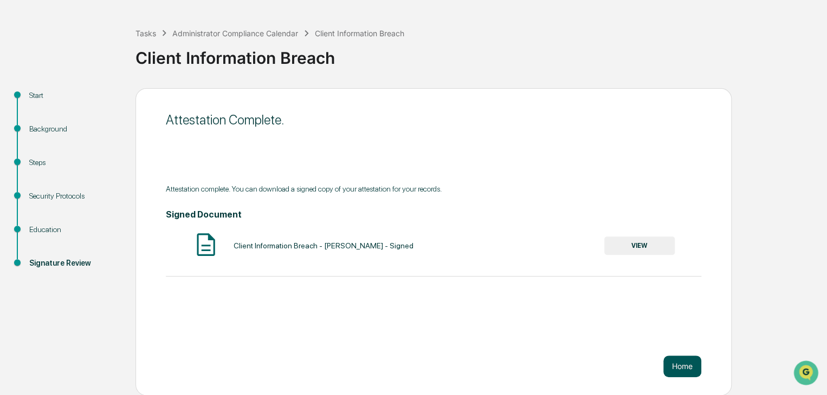
click at [695, 370] on button "Home" at bounding box center [682, 367] width 38 height 22
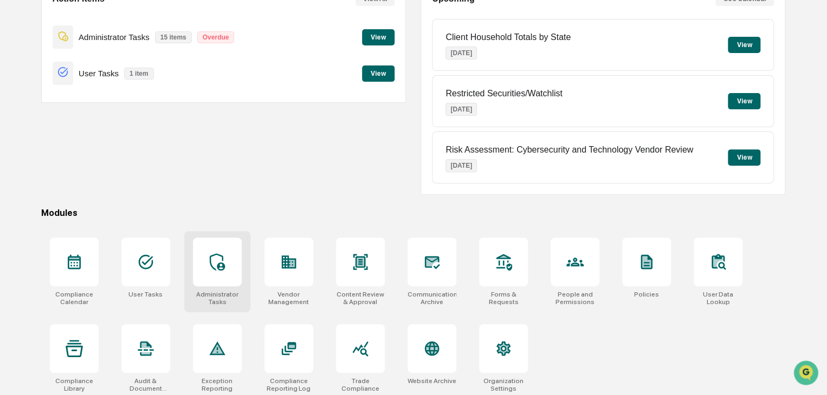
scroll to position [128, 0]
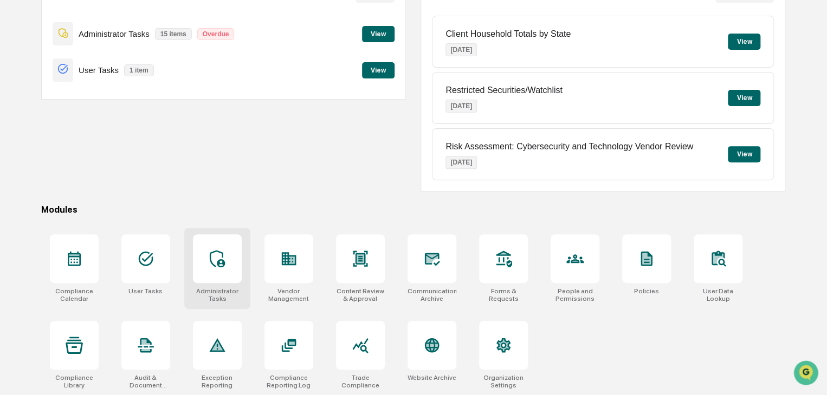
click at [202, 256] on div at bounding box center [217, 259] width 49 height 49
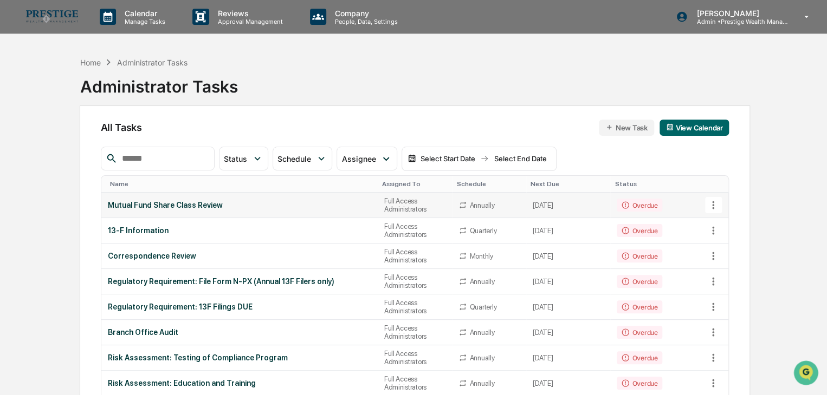
click at [303, 206] on div "Mutual Fund Share Class Review" at bounding box center [239, 205] width 263 height 9
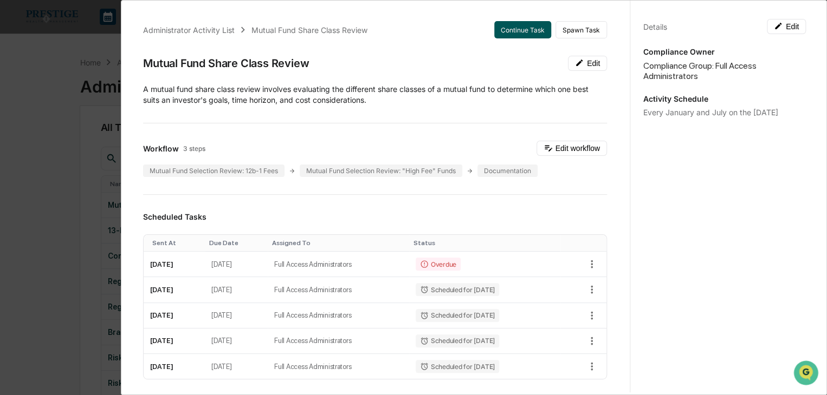
click at [509, 32] on button "Continue Task" at bounding box center [522, 29] width 57 height 17
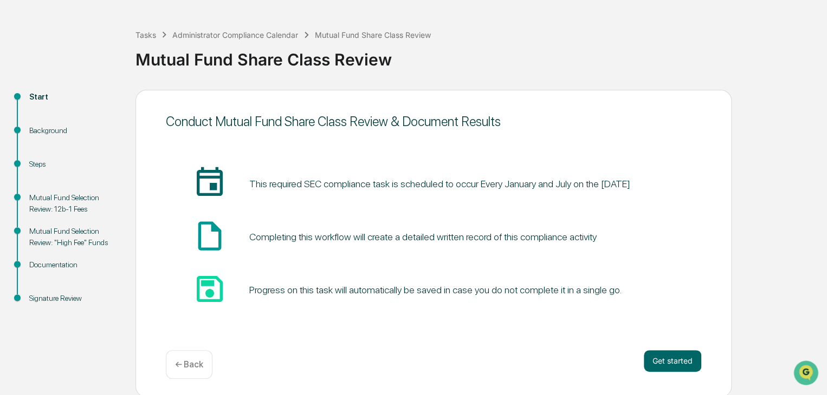
scroll to position [41, 0]
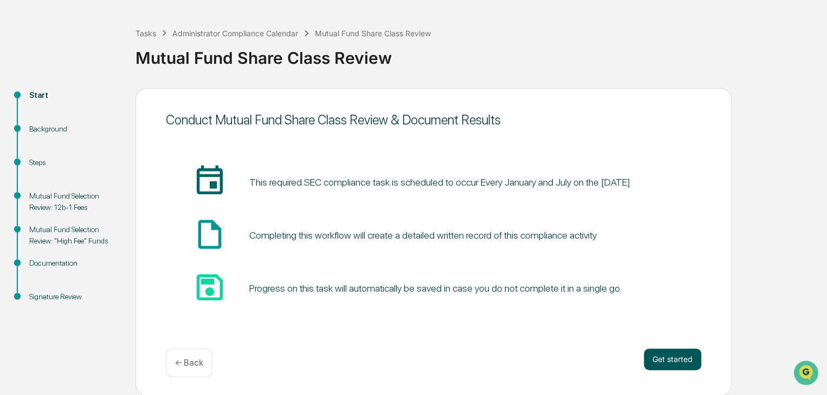
click at [671, 360] on button "Get started" at bounding box center [672, 360] width 57 height 22
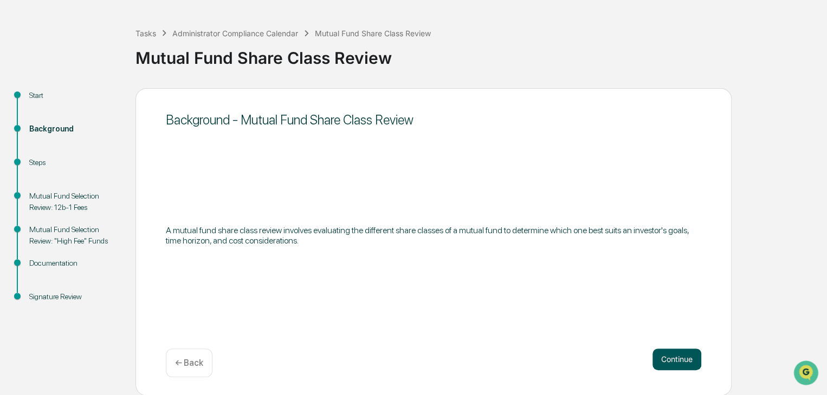
click at [657, 349] on button "Continue" at bounding box center [676, 360] width 49 height 22
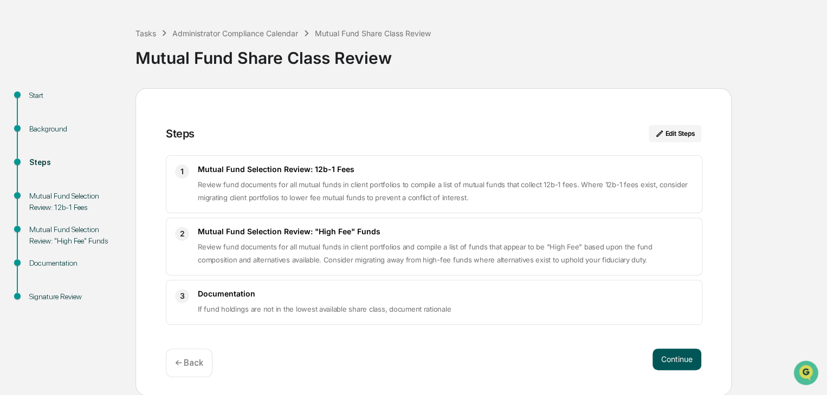
click at [689, 359] on button "Continue" at bounding box center [676, 360] width 49 height 22
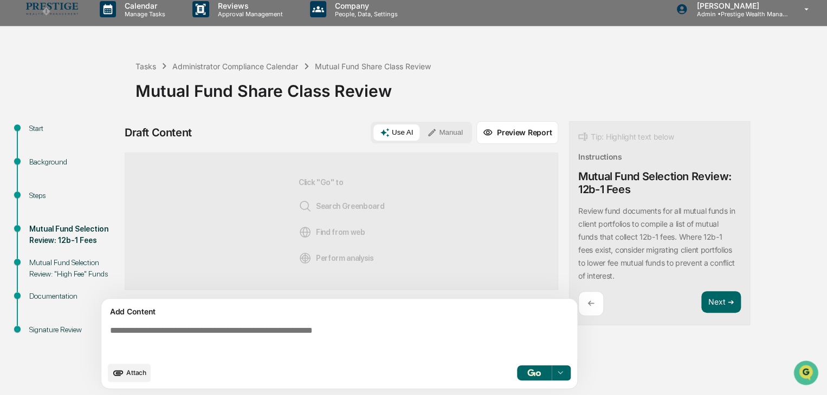
click at [405, 139] on button "Use AI" at bounding box center [396, 133] width 46 height 16
click at [527, 373] on img "button" at bounding box center [533, 372] width 13 height 7
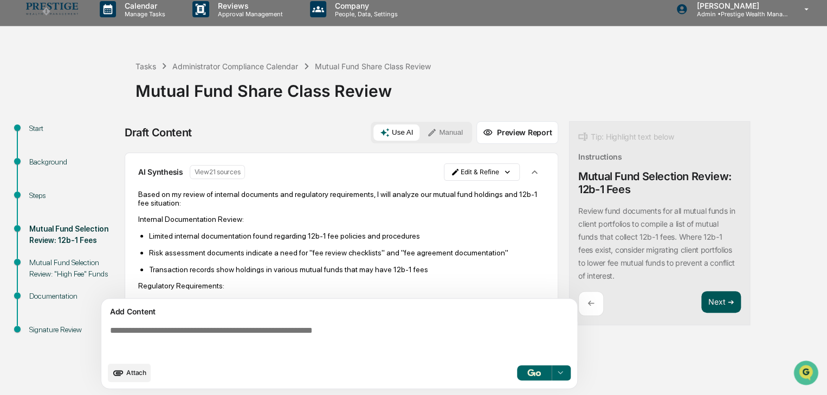
click at [711, 304] on button "Next ➔" at bounding box center [721, 302] width 40 height 22
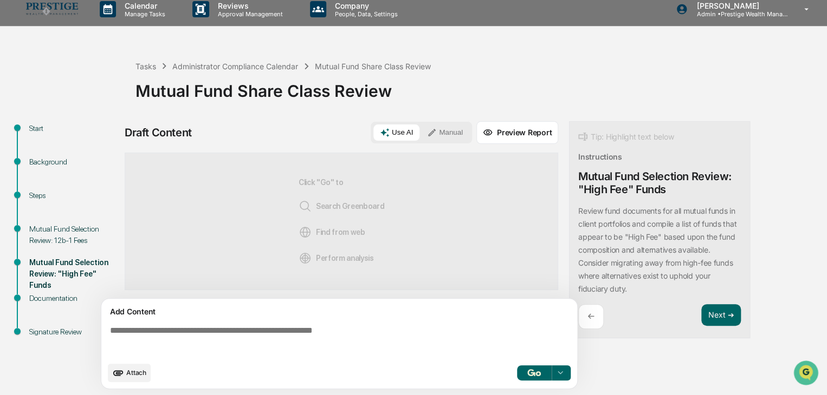
click at [537, 380] on div "Attach Select..." at bounding box center [339, 373] width 463 height 18
click at [532, 373] on img "button" at bounding box center [533, 372] width 13 height 7
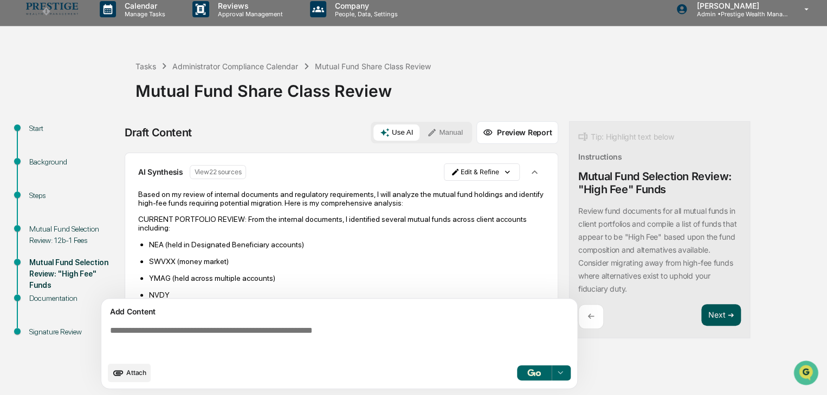
click at [727, 316] on button "Next ➔" at bounding box center [721, 315] width 40 height 22
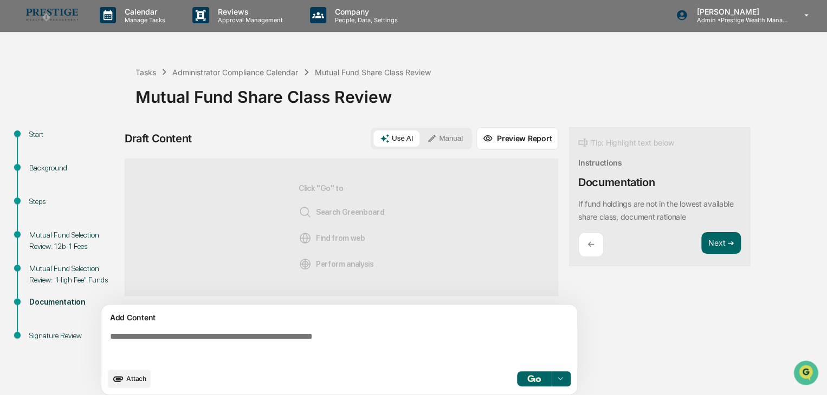
scroll to position [0, 0]
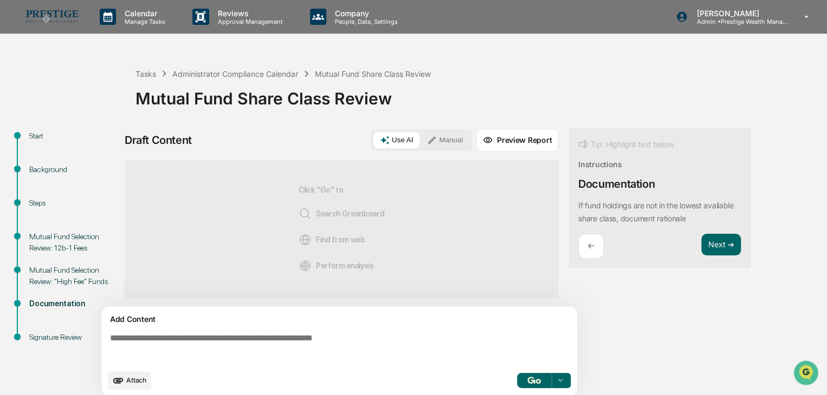
click at [396, 141] on button "Use AI" at bounding box center [396, 140] width 46 height 16
click at [529, 380] on img "button" at bounding box center [533, 380] width 13 height 7
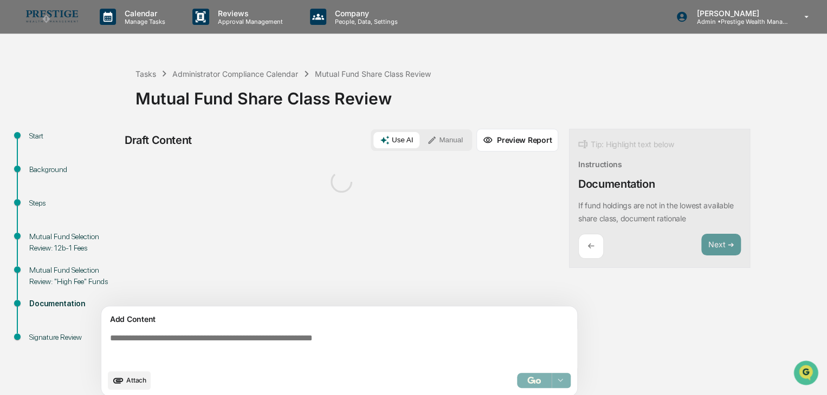
scroll to position [8, 0]
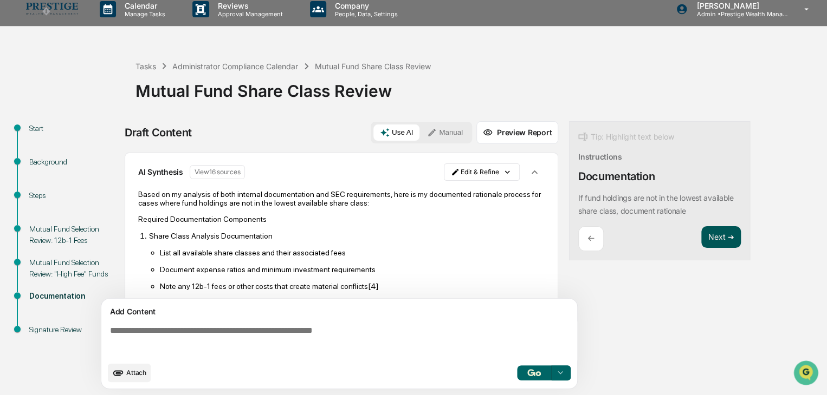
click at [708, 235] on button "Next ➔" at bounding box center [721, 237] width 40 height 22
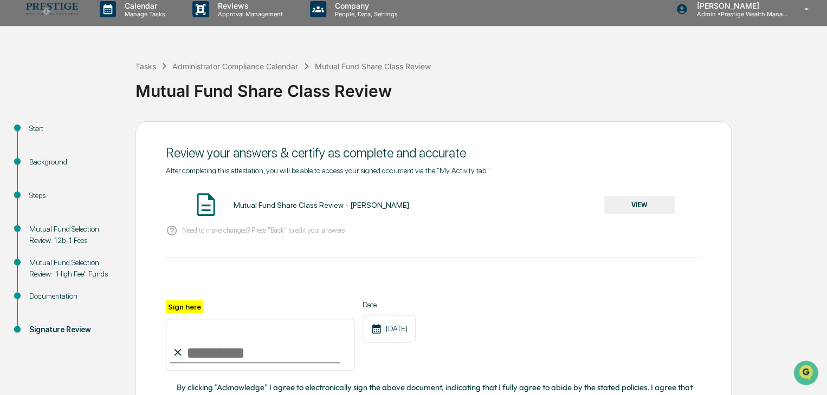
click at [637, 204] on button "VIEW" at bounding box center [639, 205] width 70 height 18
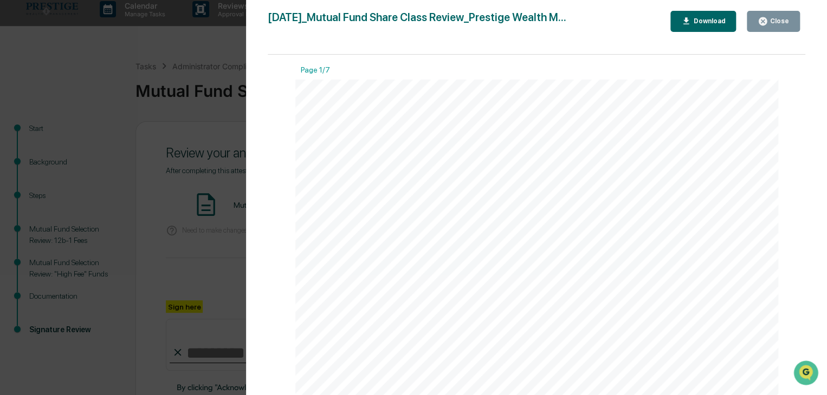
click at [765, 22] on icon "button" at bounding box center [762, 21] width 10 height 10
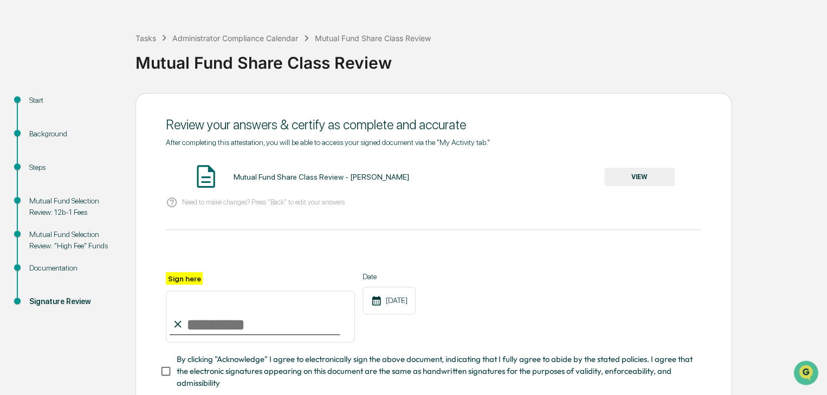
scroll to position [62, 0]
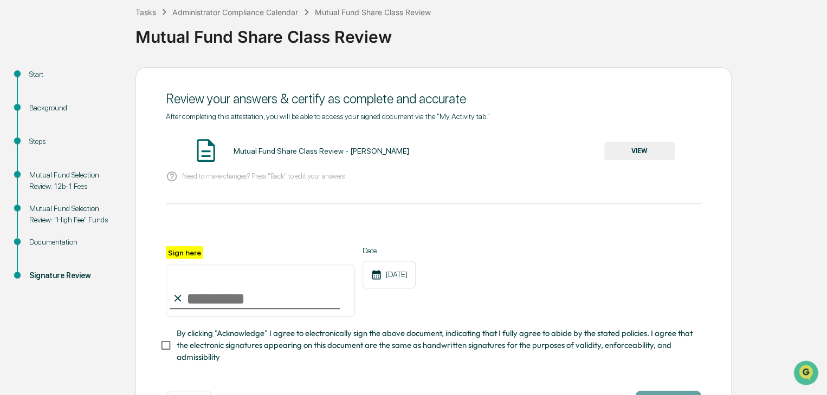
click at [238, 306] on input "Sign here" at bounding box center [260, 291] width 189 height 52
type input "**********"
click at [182, 353] on span "By clicking "Acknowledge" I agree to electronically sign the above document, in…" at bounding box center [435, 346] width 516 height 36
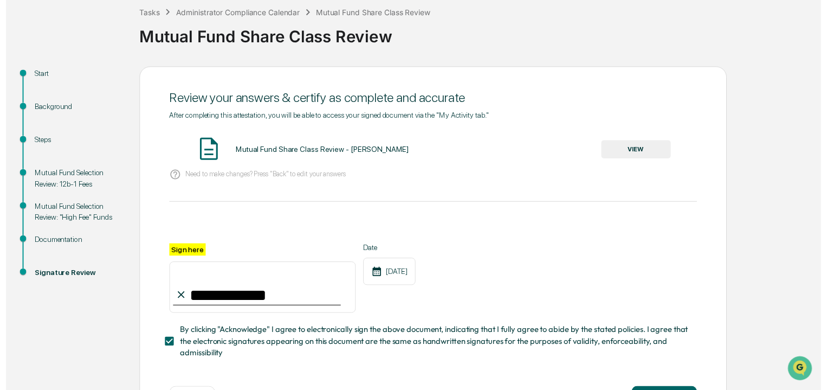
scroll to position [108, 0]
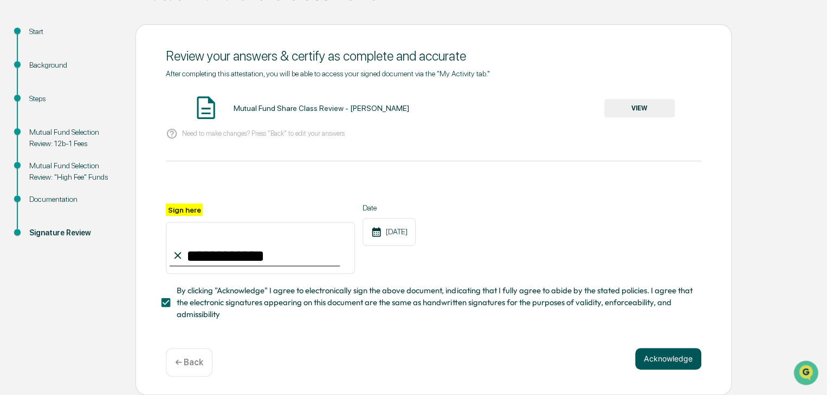
click at [661, 359] on button "Acknowledge" at bounding box center [668, 359] width 66 height 22
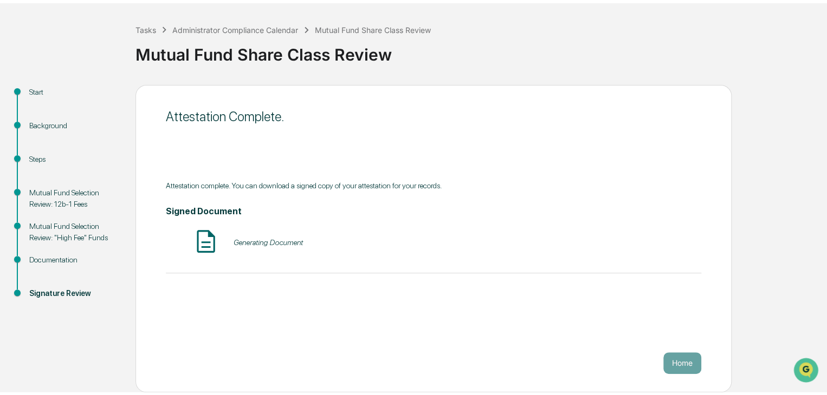
scroll to position [41, 0]
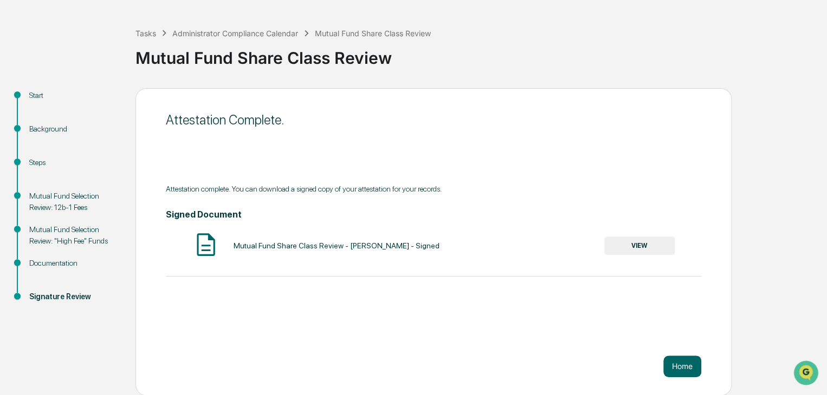
click at [633, 235] on div "Mutual Fund Share Class Review - [PERSON_NAME] - Signed VIEW" at bounding box center [433, 245] width 535 height 29
click at [637, 243] on button "VIEW" at bounding box center [639, 246] width 70 height 18
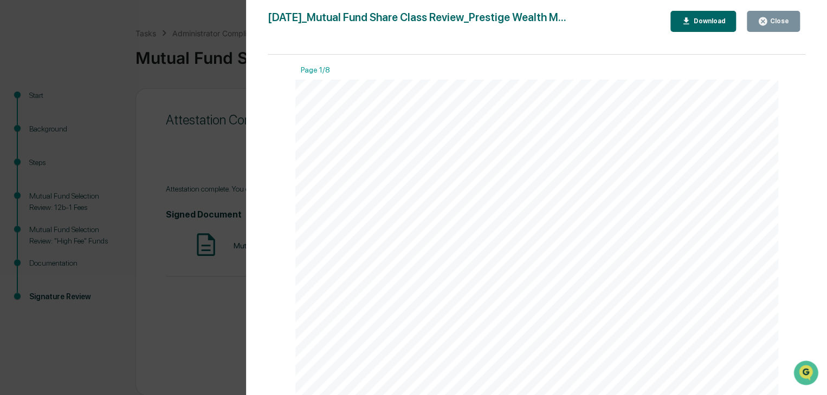
click at [767, 16] on button "Close" at bounding box center [773, 21] width 53 height 21
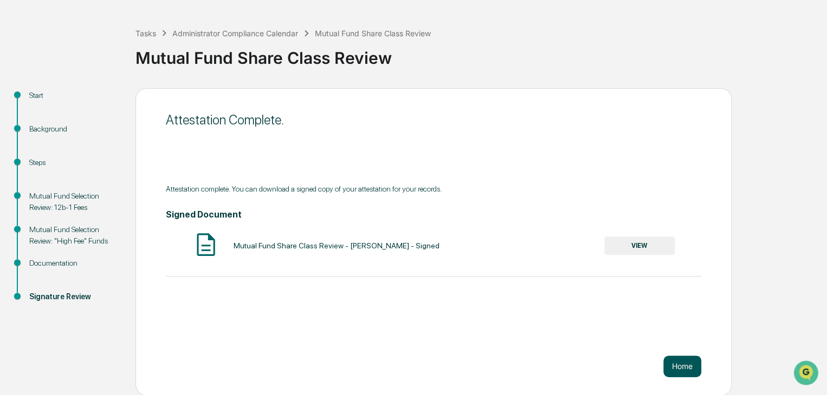
click at [682, 369] on button "Home" at bounding box center [682, 367] width 38 height 22
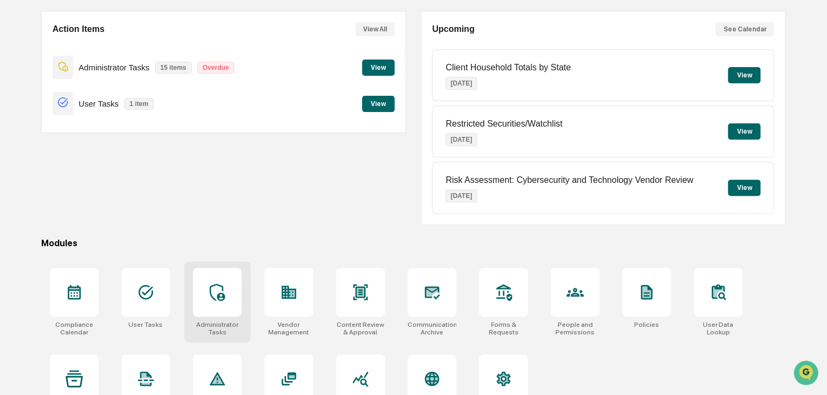
scroll to position [116, 0]
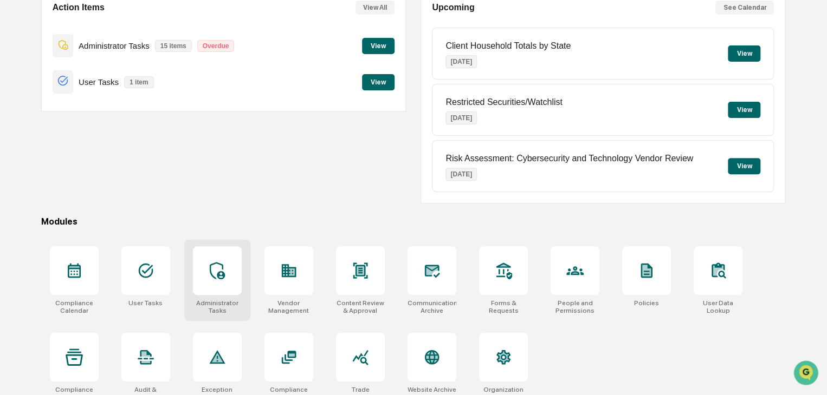
click at [230, 313] on div "Administrator Tasks" at bounding box center [217, 280] width 66 height 81
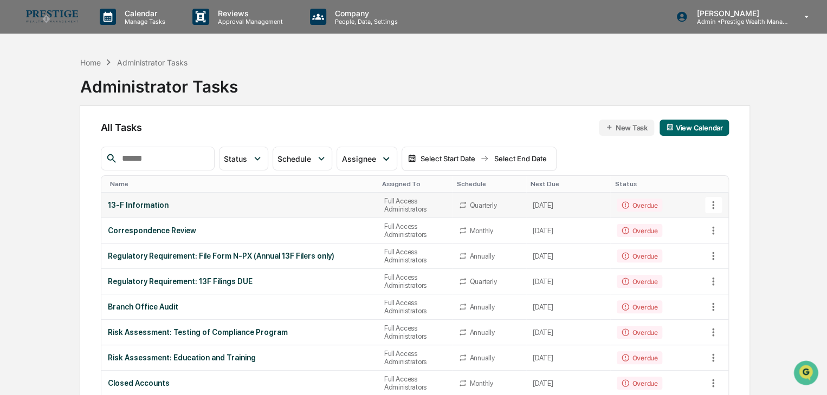
click at [340, 203] on div "13-F Information" at bounding box center [239, 205] width 263 height 9
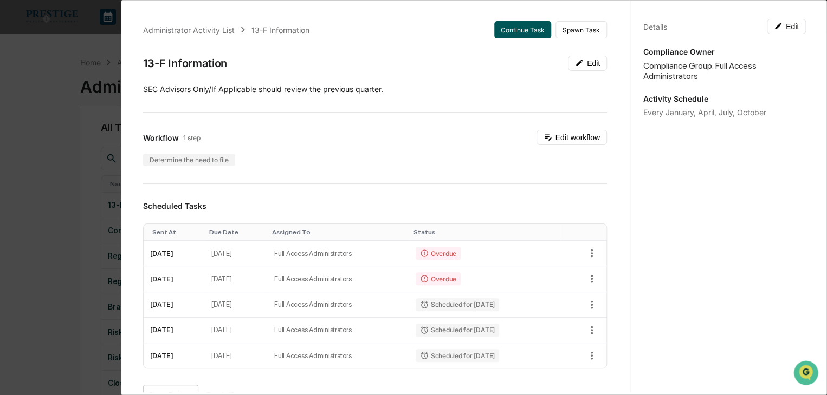
click at [497, 34] on button "Continue Task" at bounding box center [522, 29] width 57 height 17
